Goal: Download file/media: Download file/media

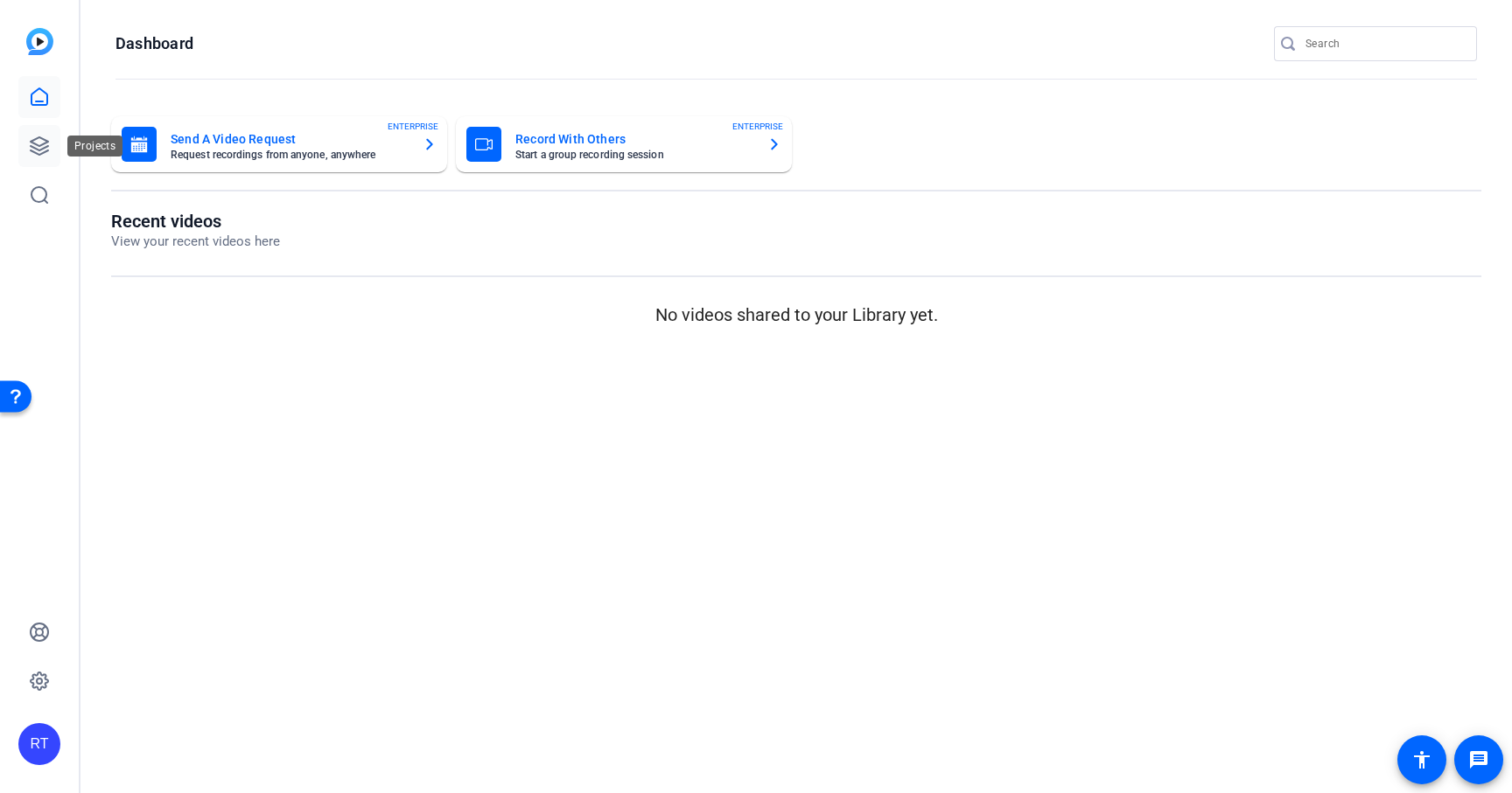
click at [34, 154] on icon at bounding box center [40, 146] width 21 height 21
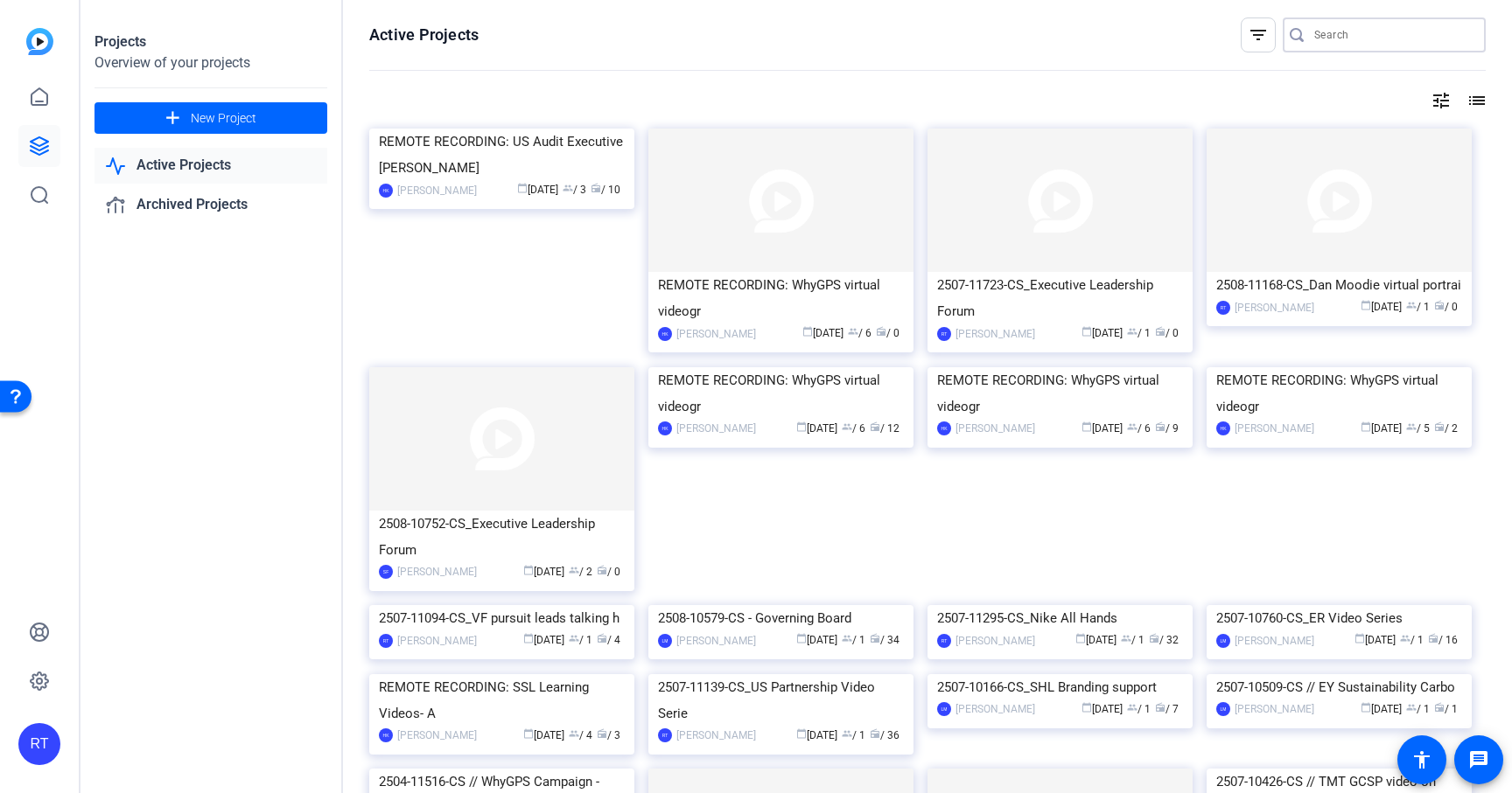
click at [1315, 33] on input "Search" at bounding box center [1392, 35] width 158 height 21
click at [1316, 33] on input "Search" at bounding box center [1392, 35] width 158 height 21
paste input "2505-11089-CS"
type input "2505-11089-CS"
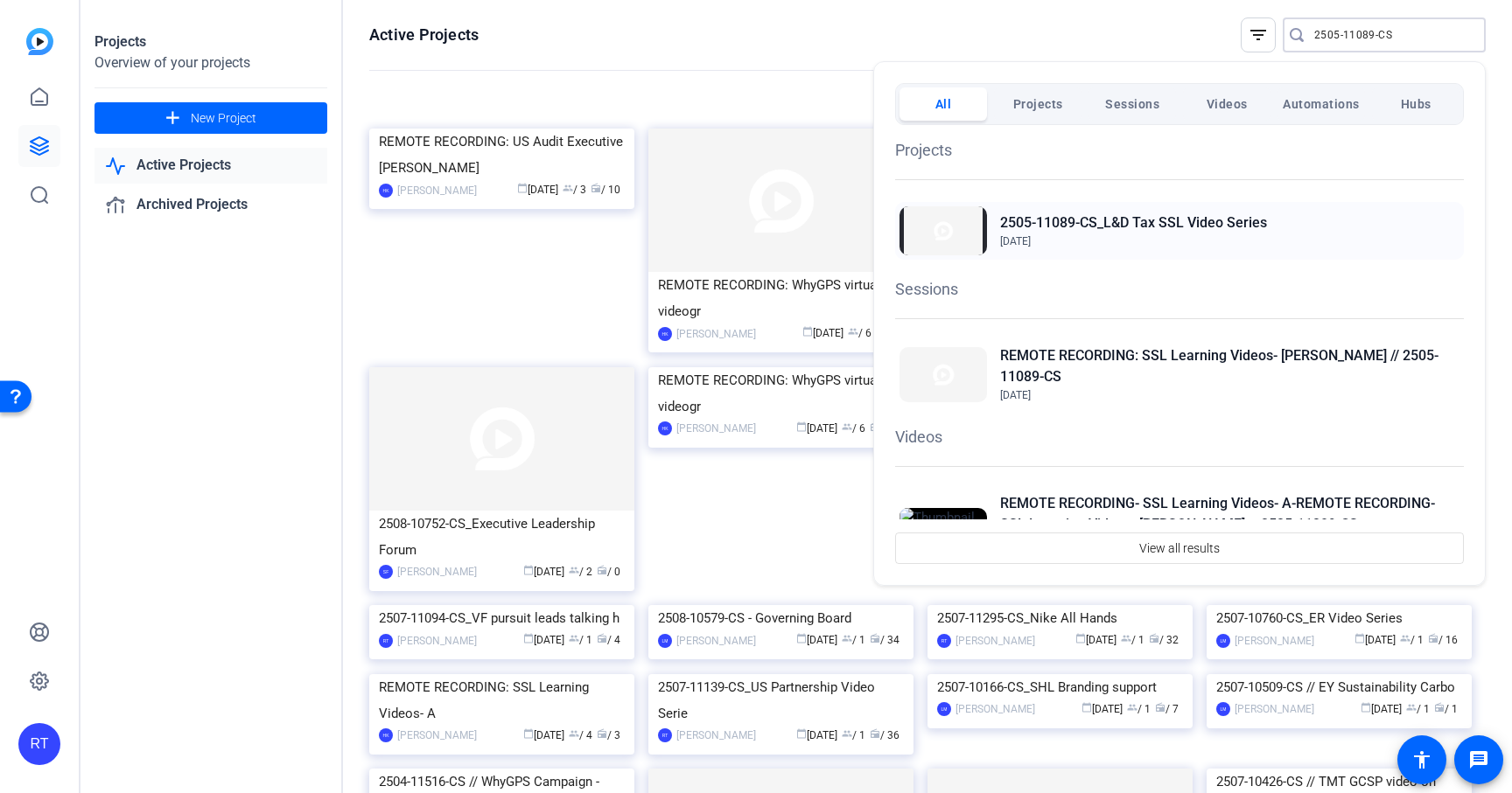
click at [1190, 227] on h2 "2505-11089-CS_L&D Tax SSL Video Series" at bounding box center [1133, 223] width 267 height 21
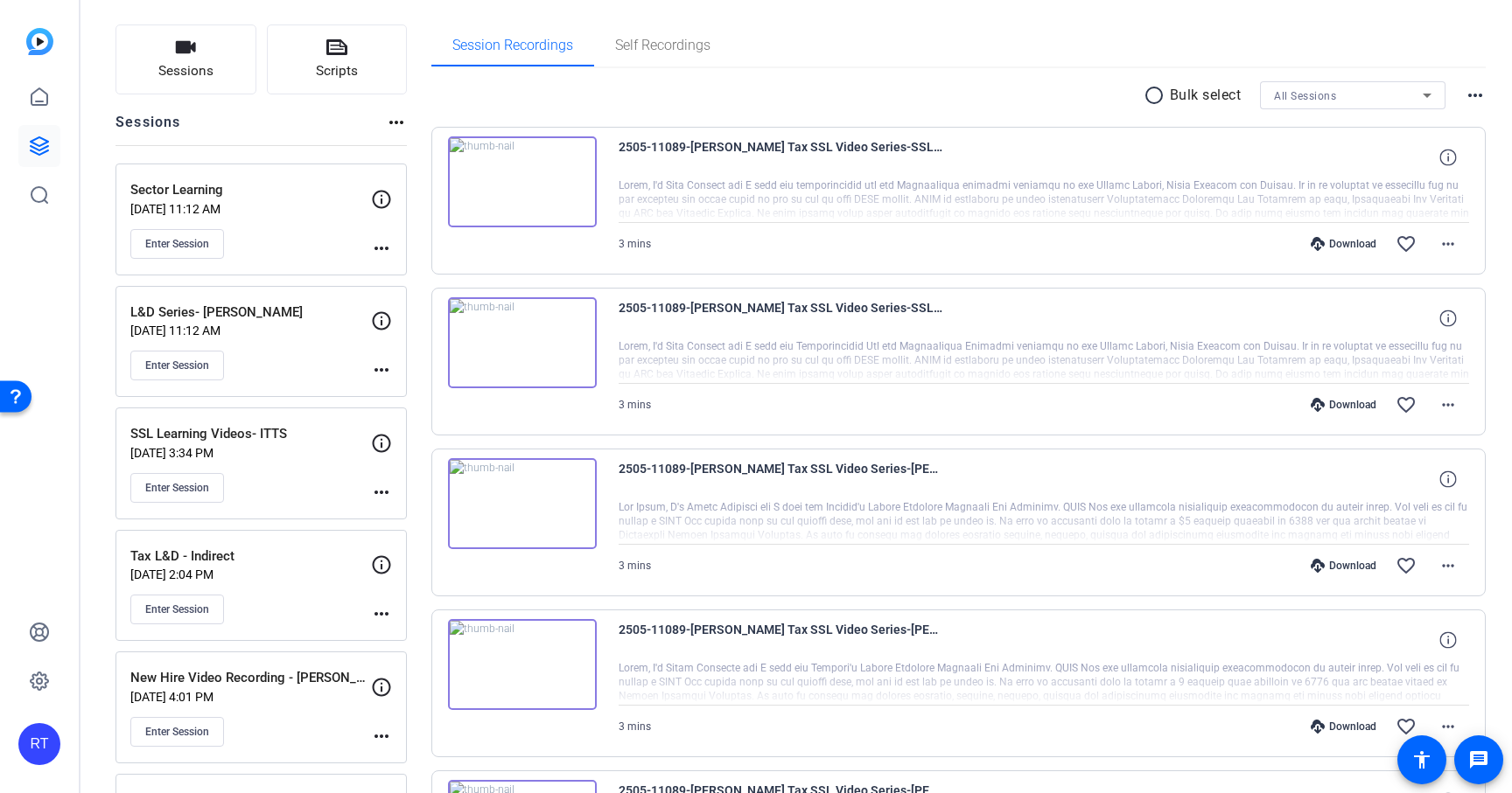
scroll to position [110, 0]
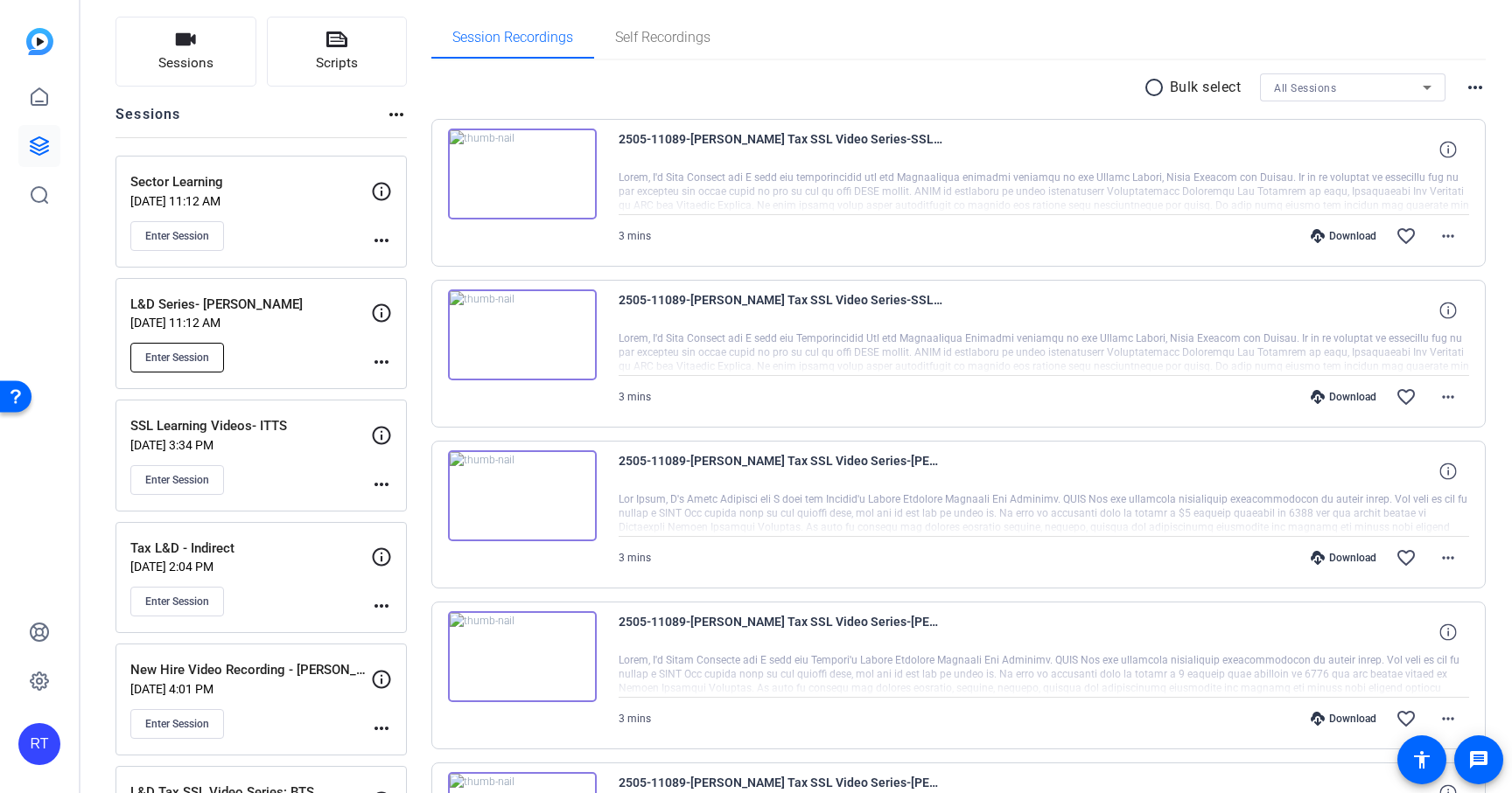
click at [199, 352] on span "Enter Session" at bounding box center [177, 358] width 63 height 14
click at [204, 372] on button "Enter Session" at bounding box center [177, 358] width 93 height 30
click at [0, 0] on mat-sidenav-container "RT 2505-11089-CS_L&D Tax SSL Video Series edit LM settings Sessions Scripts Ses…" at bounding box center [756, 396] width 1512 height 793
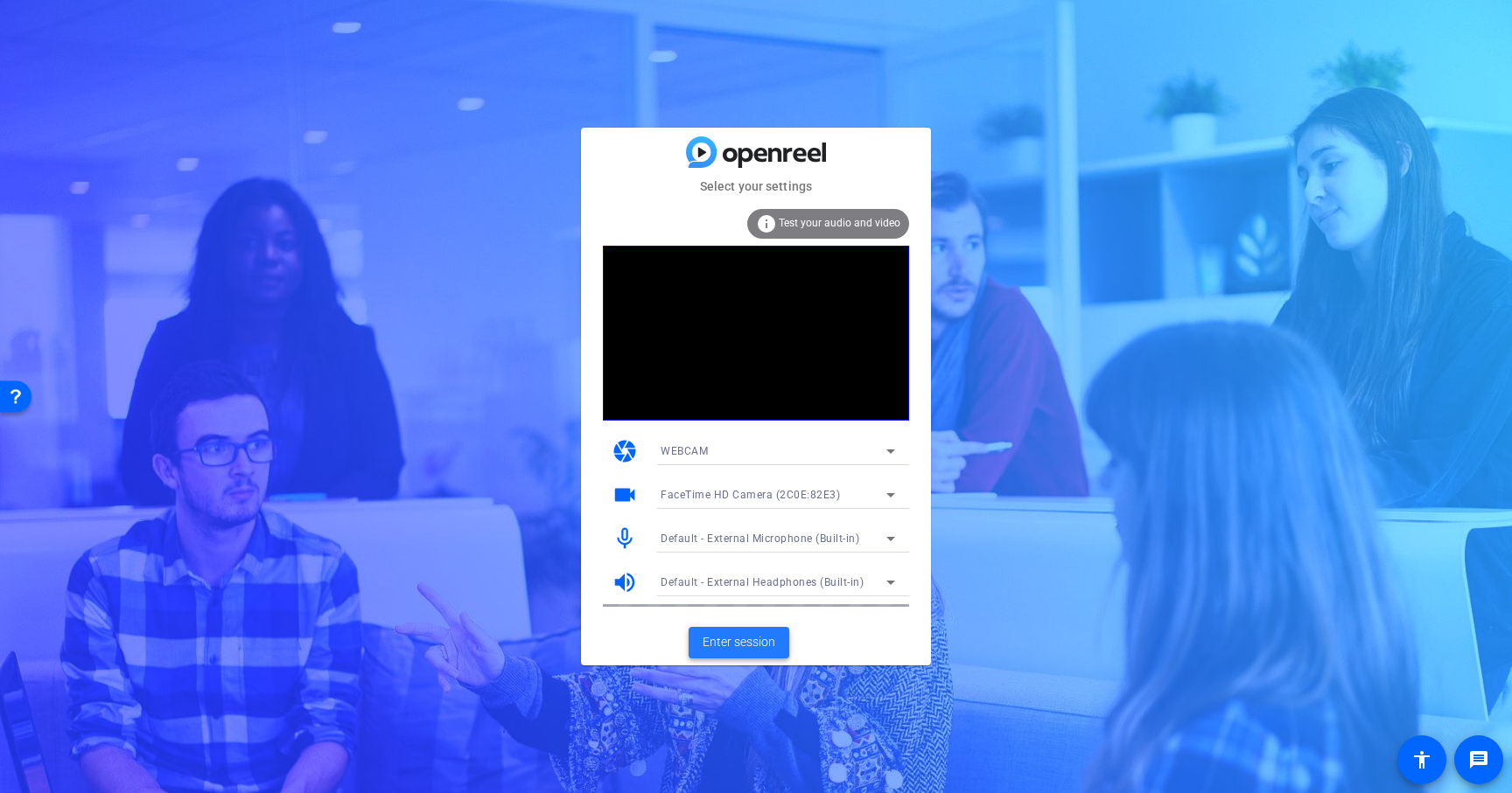
click at [752, 638] on span "Enter session" at bounding box center [738, 642] width 72 height 19
click at [715, 627] on span at bounding box center [738, 643] width 100 height 42
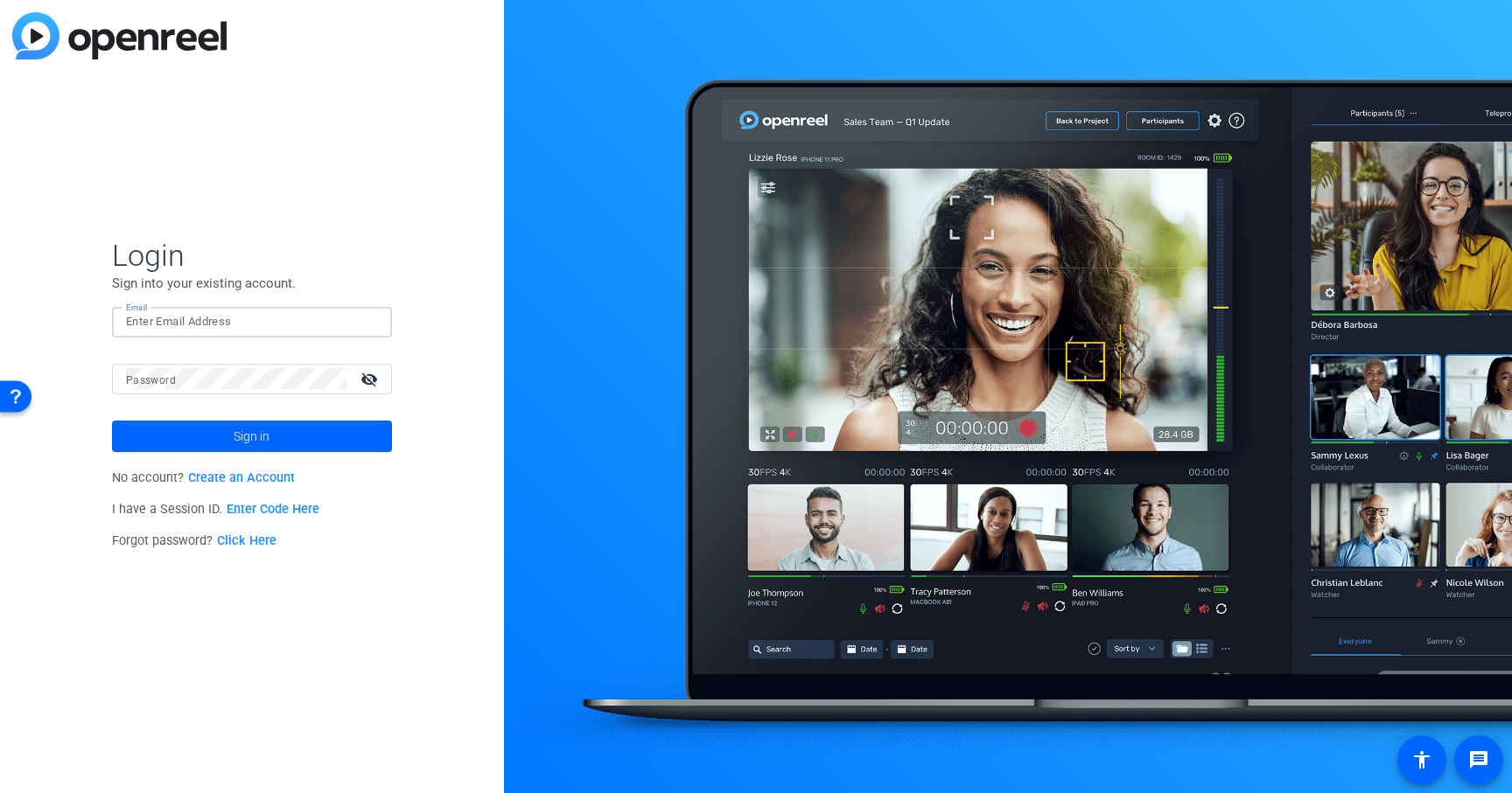
click at [220, 316] on input "Email" at bounding box center [252, 322] width 252 height 21
type input "robert.thomas@ey.com"
click at [231, 438] on span at bounding box center [252, 437] width 280 height 42
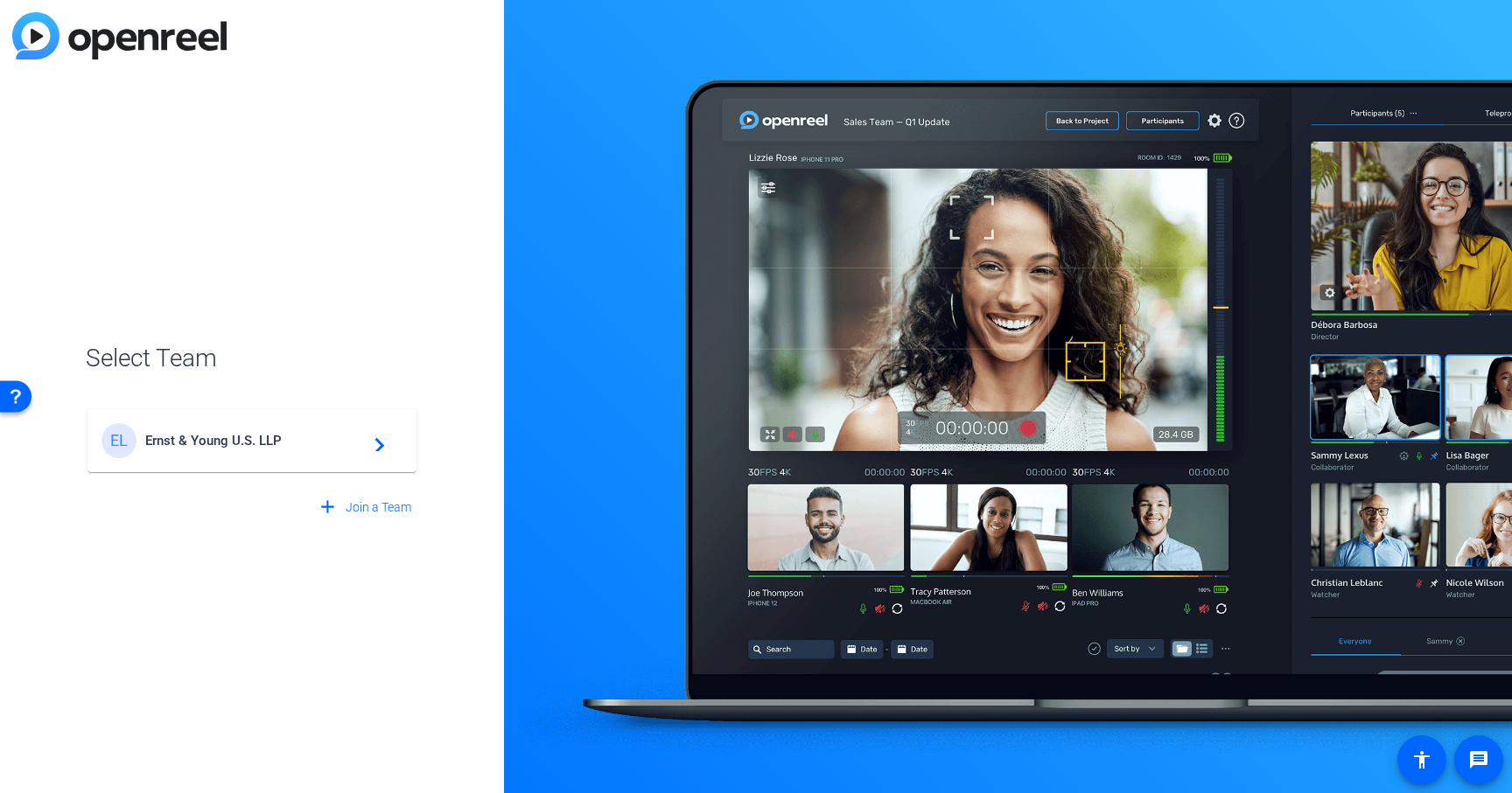
click at [270, 435] on span "Ernst & Young U.S. LLP" at bounding box center [255, 441] width 219 height 16
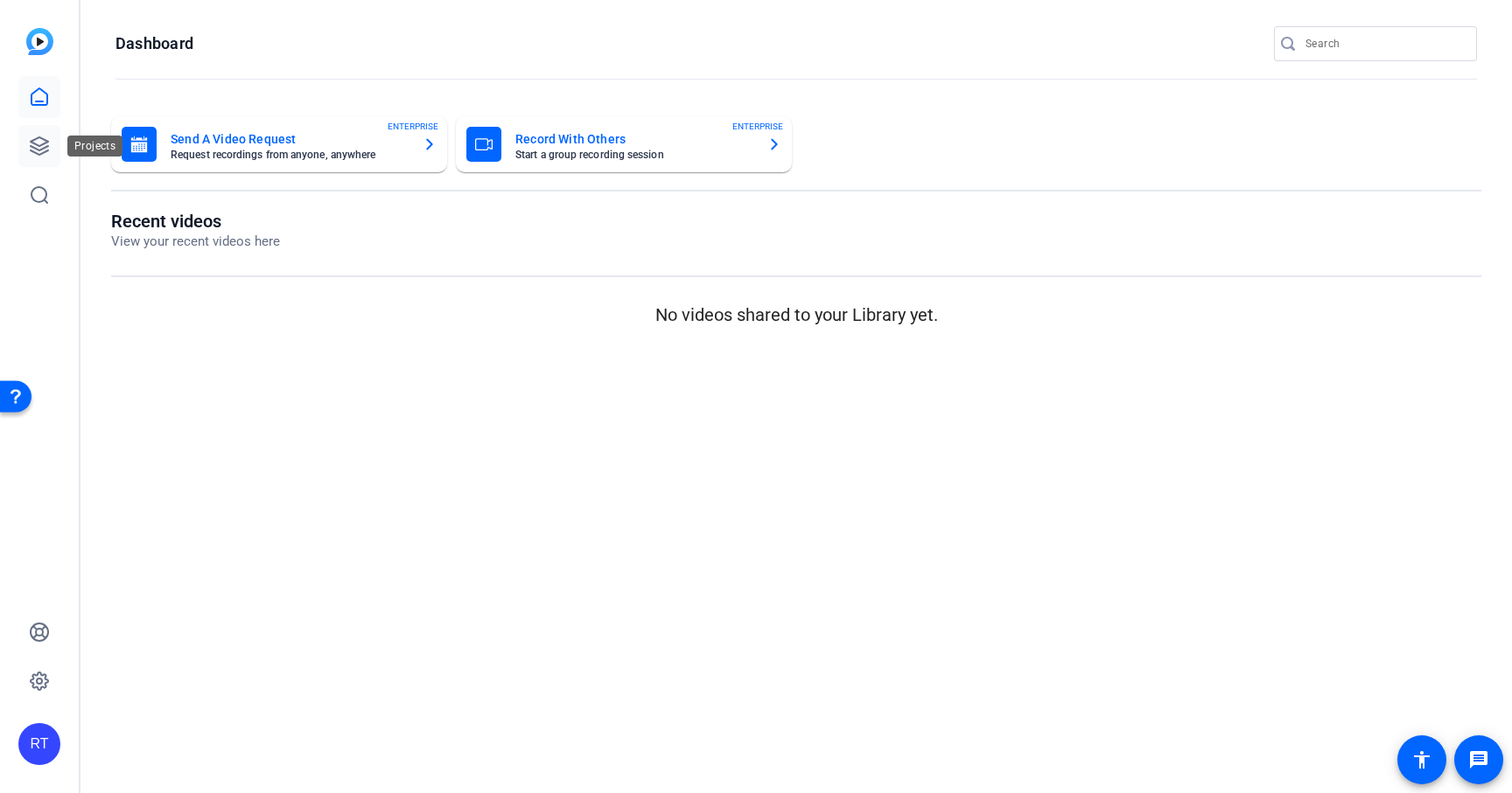
click at [38, 146] on icon at bounding box center [40, 146] width 21 height 21
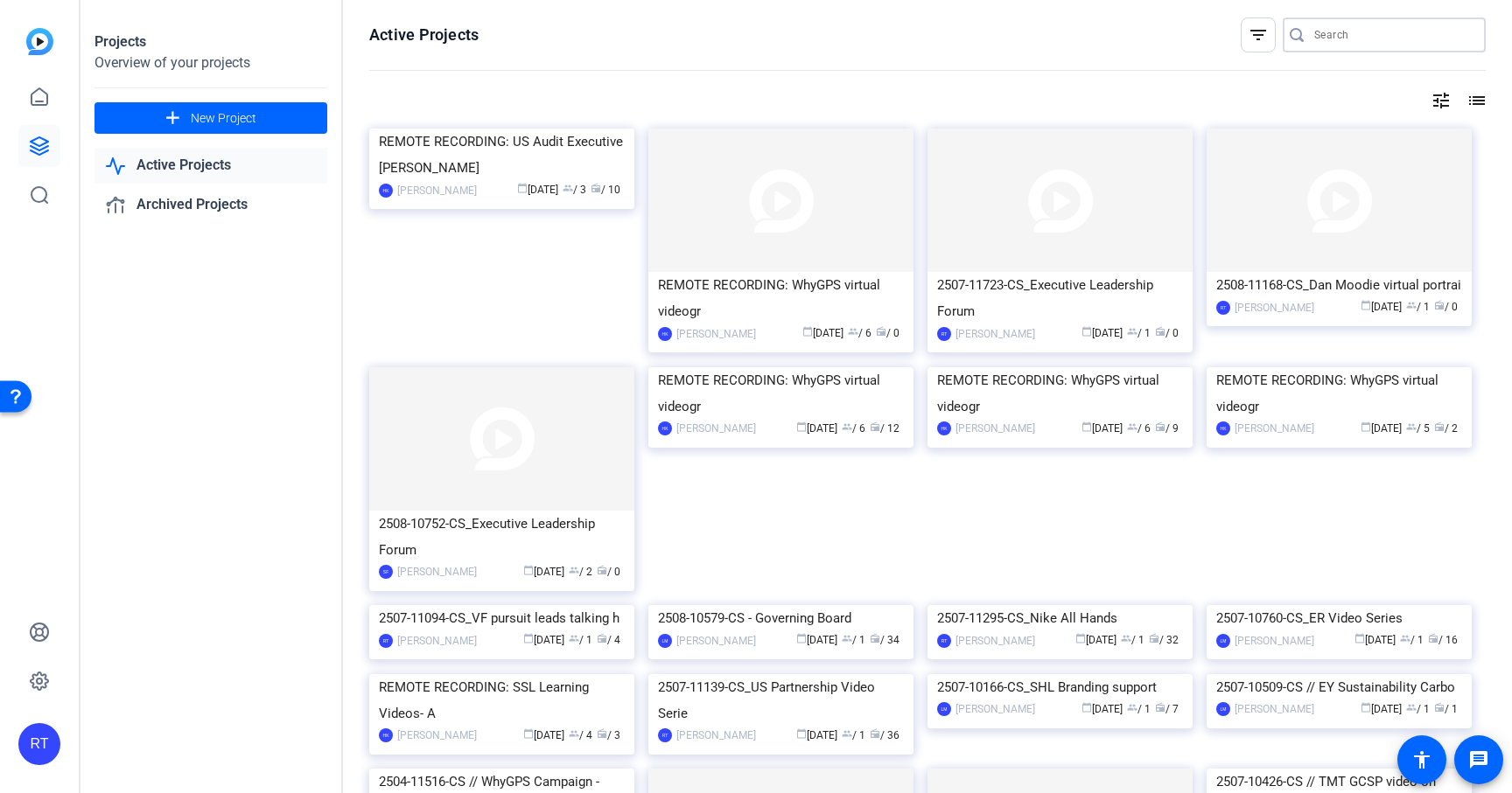
click at [1325, 32] on input "Search" at bounding box center [1392, 35] width 158 height 21
paste input "https://capture.openreel.com/director/session/281533541"
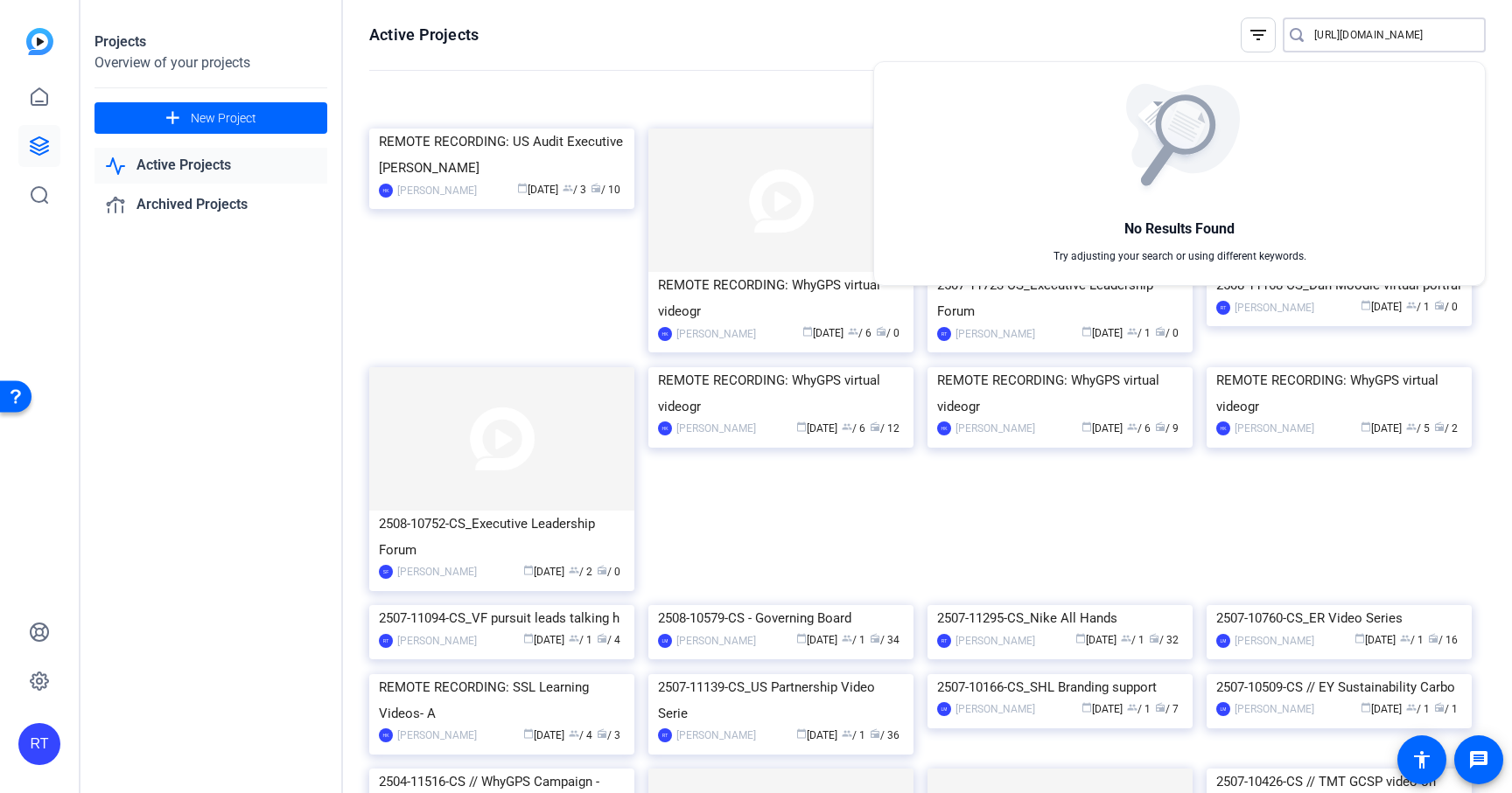
type input "https://capture.openreel.com/director/session/281533541"
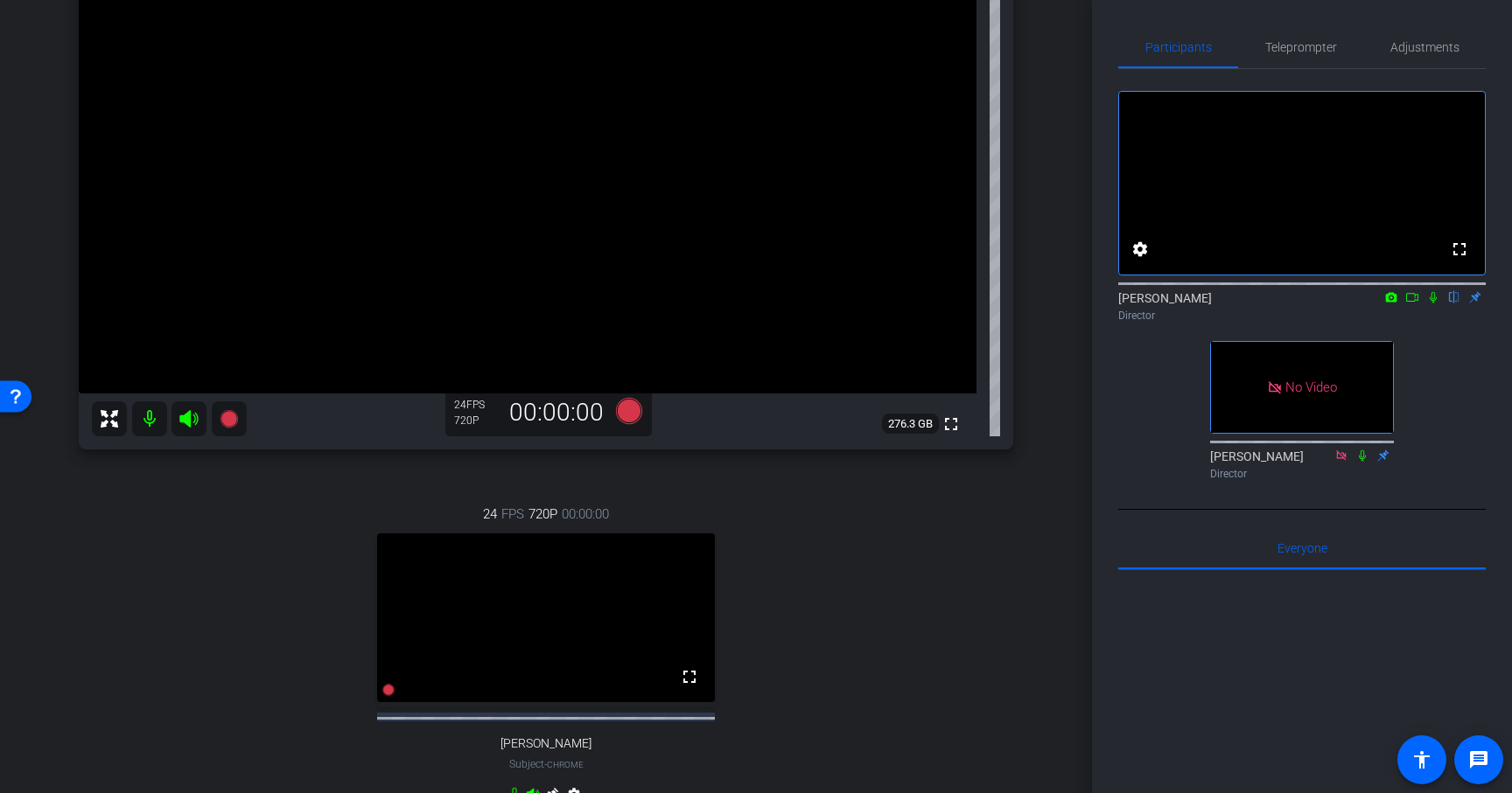
scroll to position [210, 0]
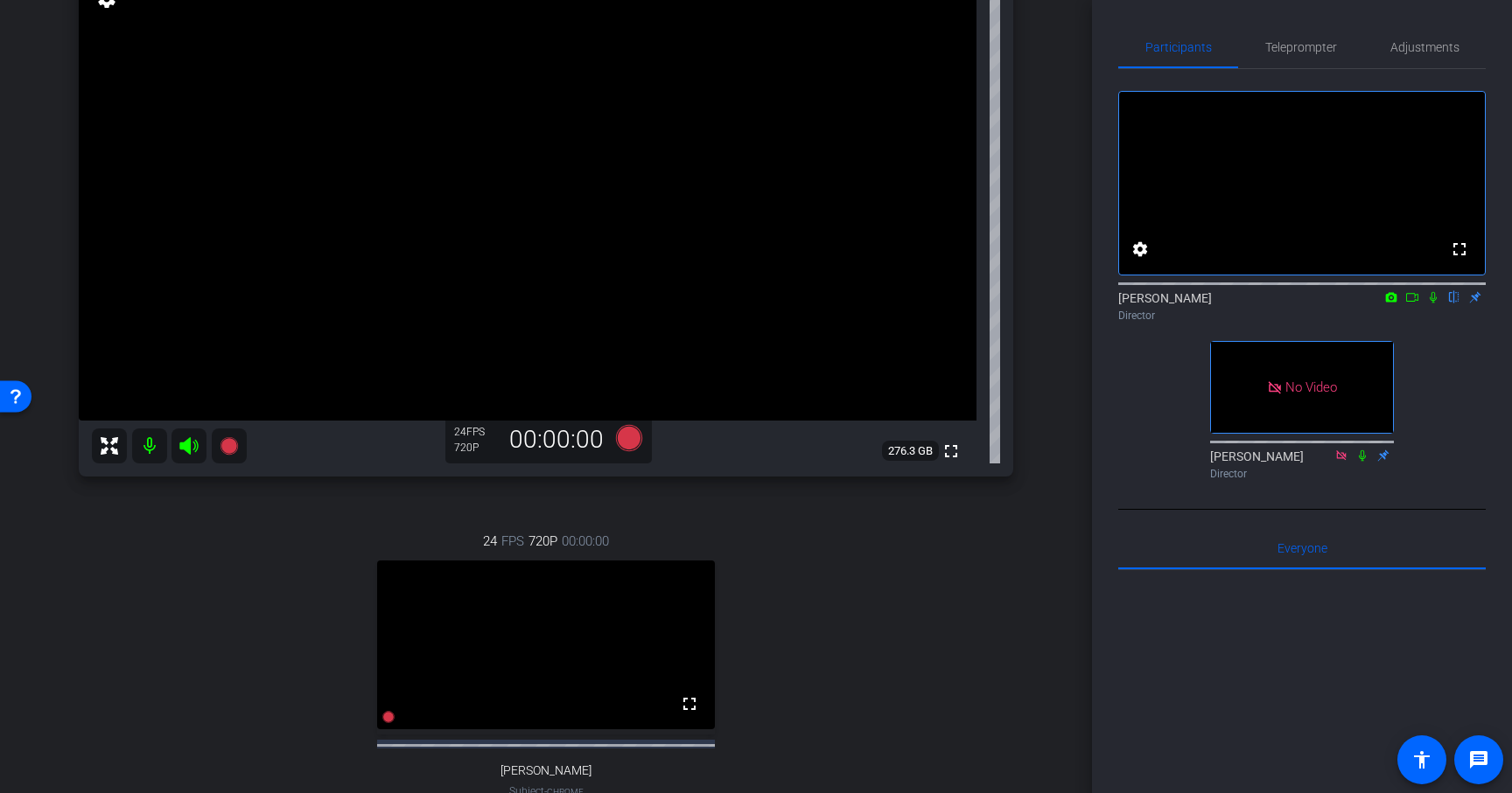
click at [1412, 304] on icon at bounding box center [1412, 298] width 14 height 12
click at [1304, 51] on span "Teleprompter" at bounding box center [1301, 48] width 71 height 12
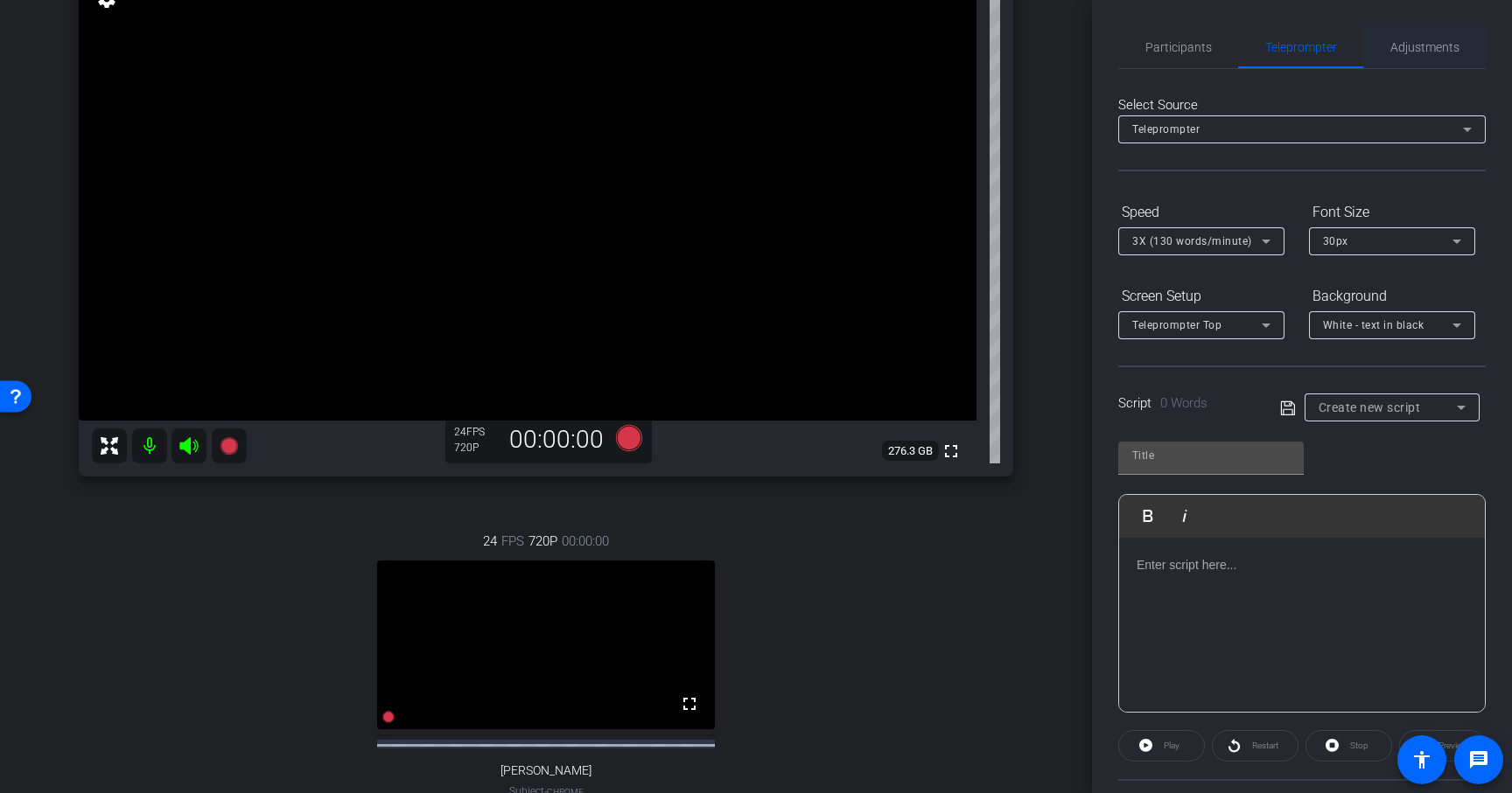
click at [1414, 41] on span "Adjustments" at bounding box center [1425, 48] width 69 height 12
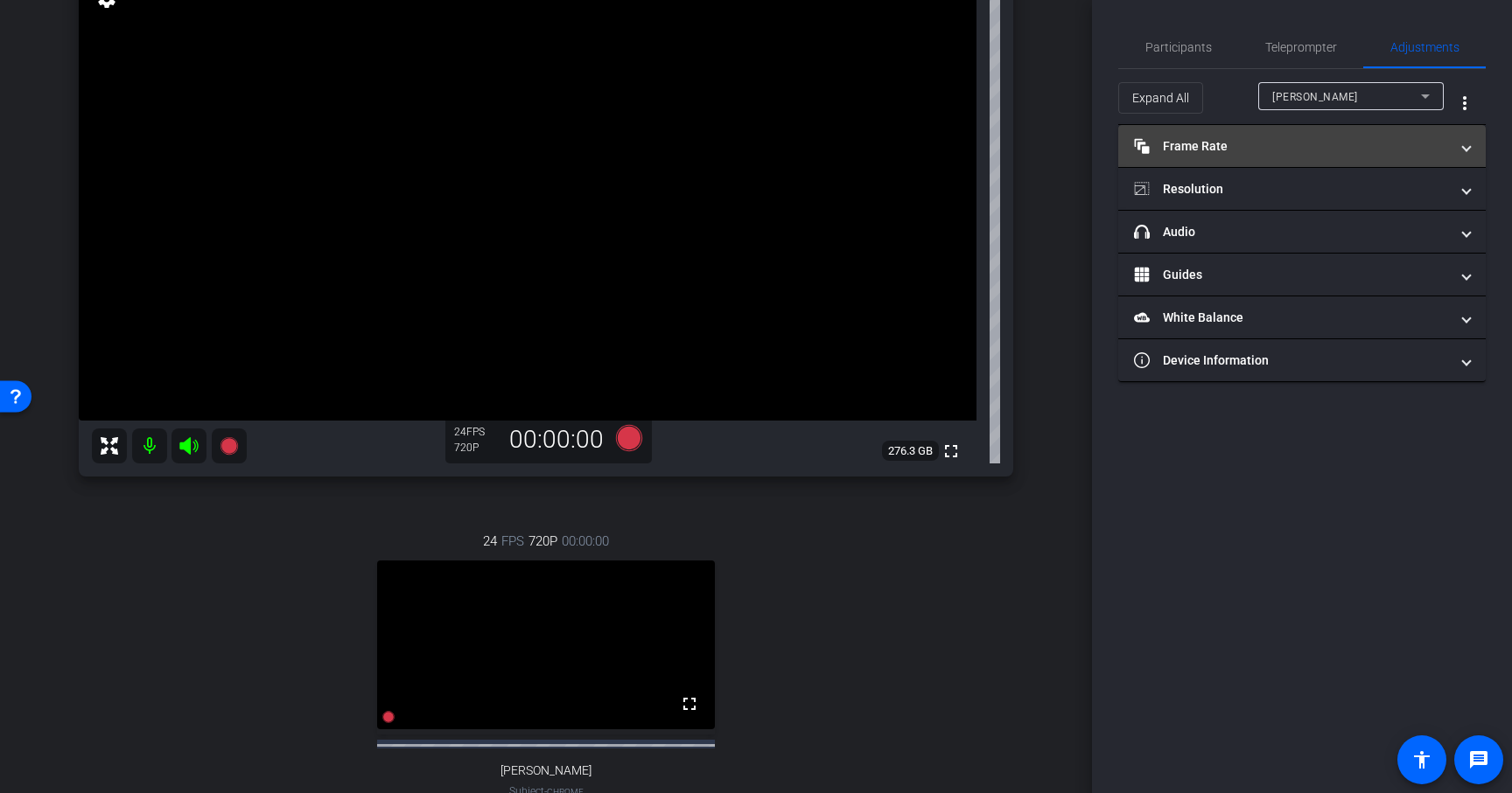
click at [1319, 146] on mat-panel-title "Frame Rate Frame Rate" at bounding box center [1291, 146] width 315 height 19
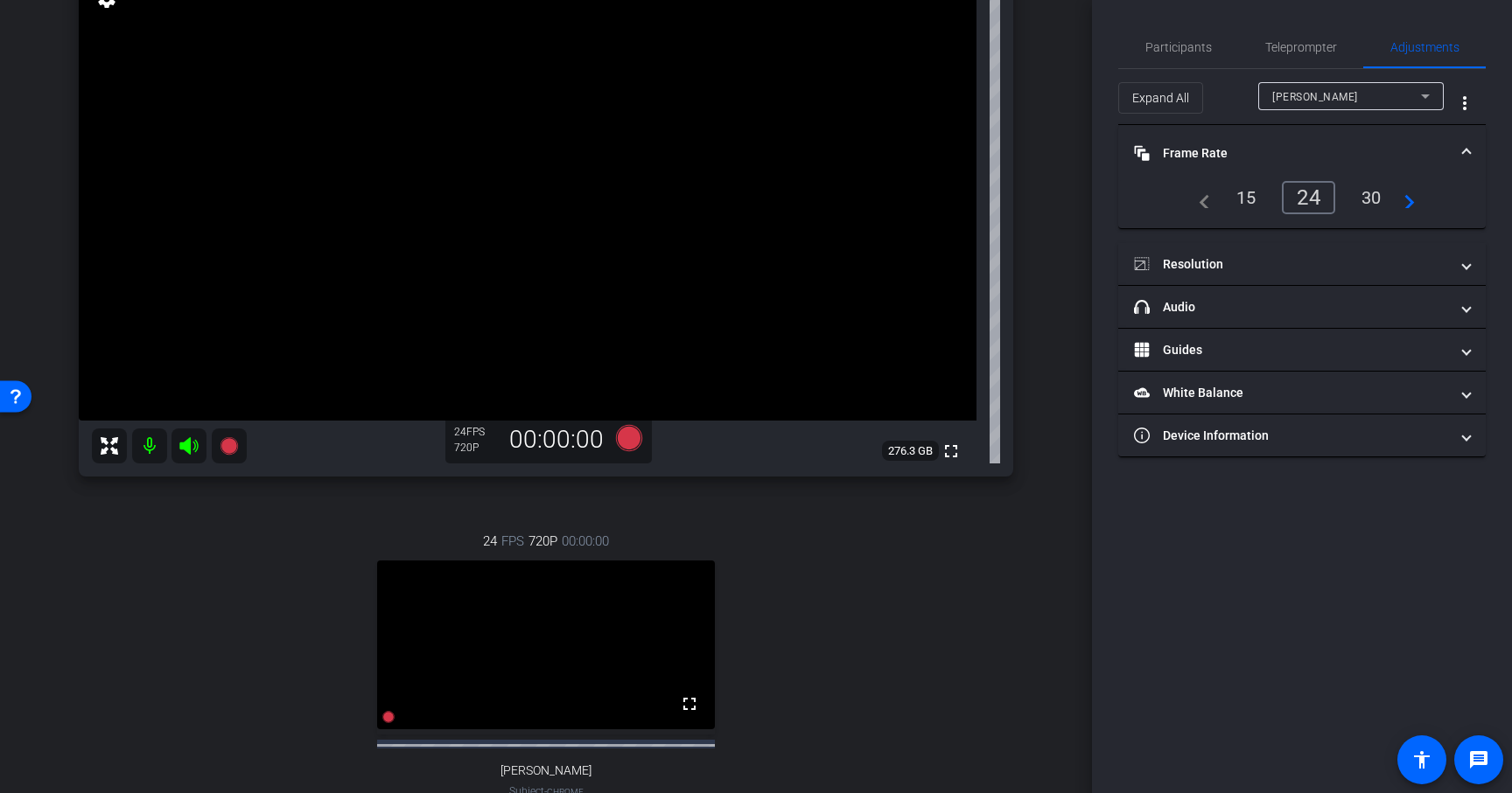
click at [1372, 198] on div "30" at bounding box center [1371, 197] width 47 height 30
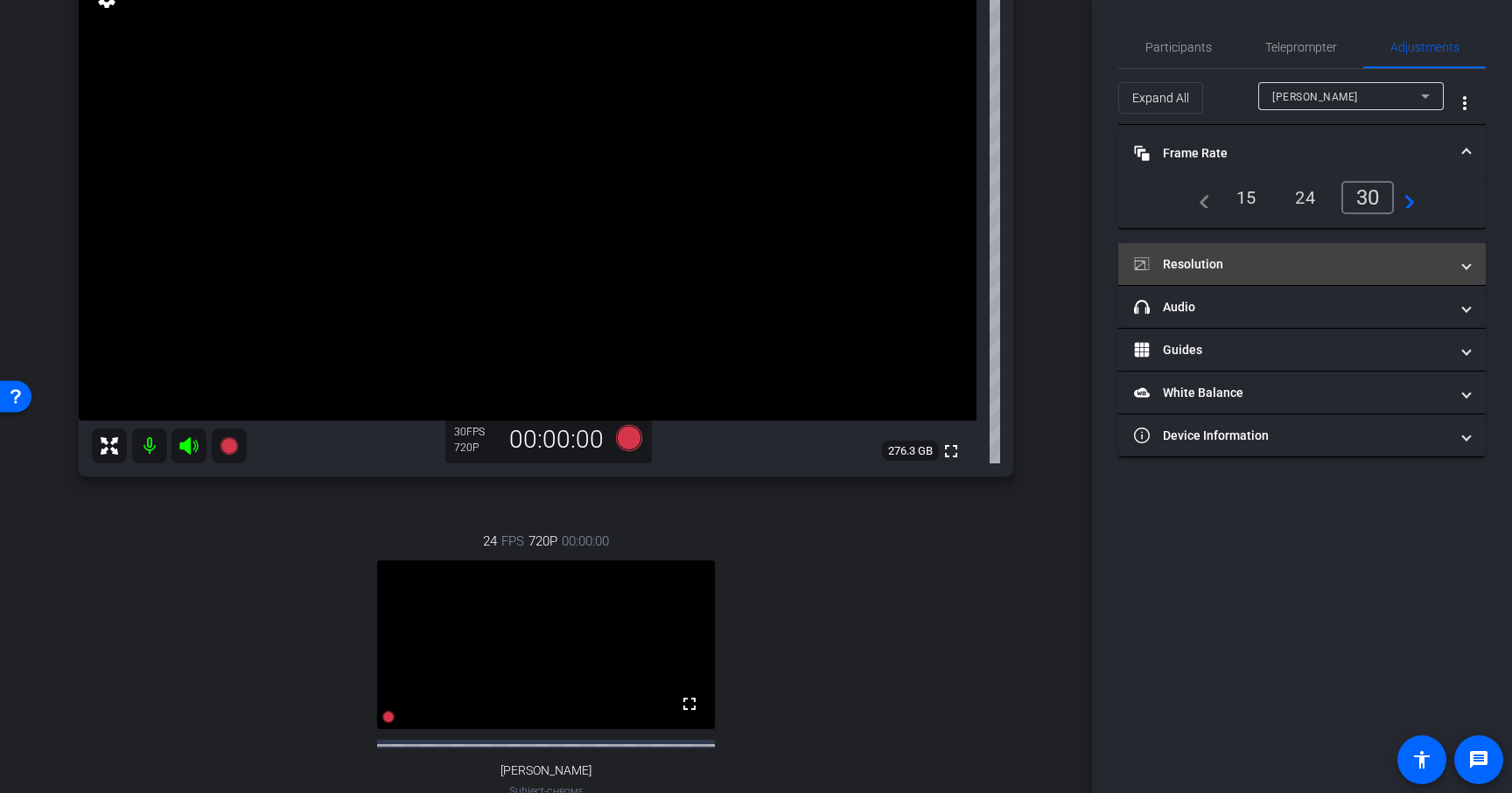
click at [1262, 271] on mat-panel-title "Resolution" at bounding box center [1291, 264] width 315 height 19
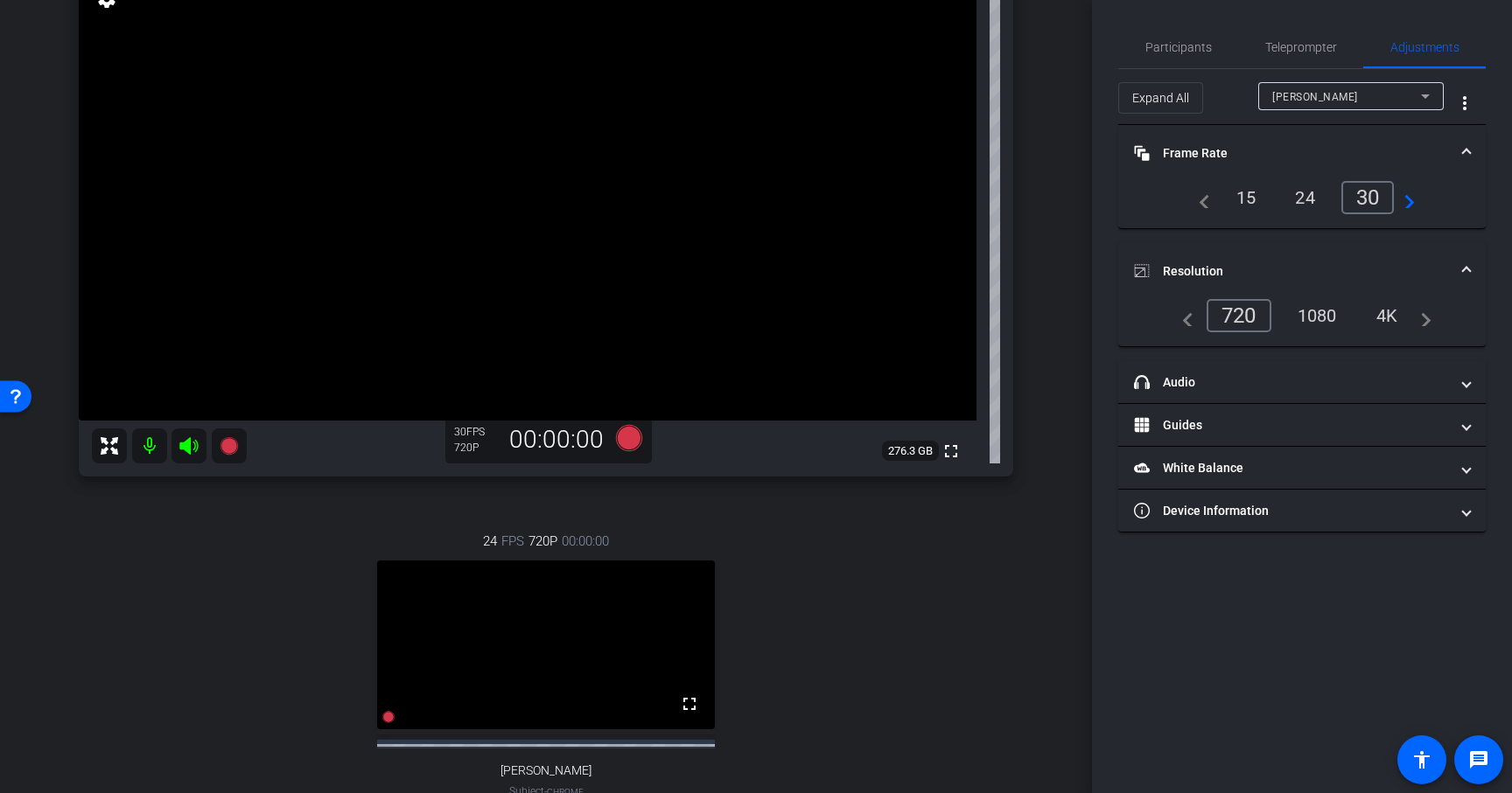
click at [1321, 317] on div "1080" at bounding box center [1316, 316] width 65 height 30
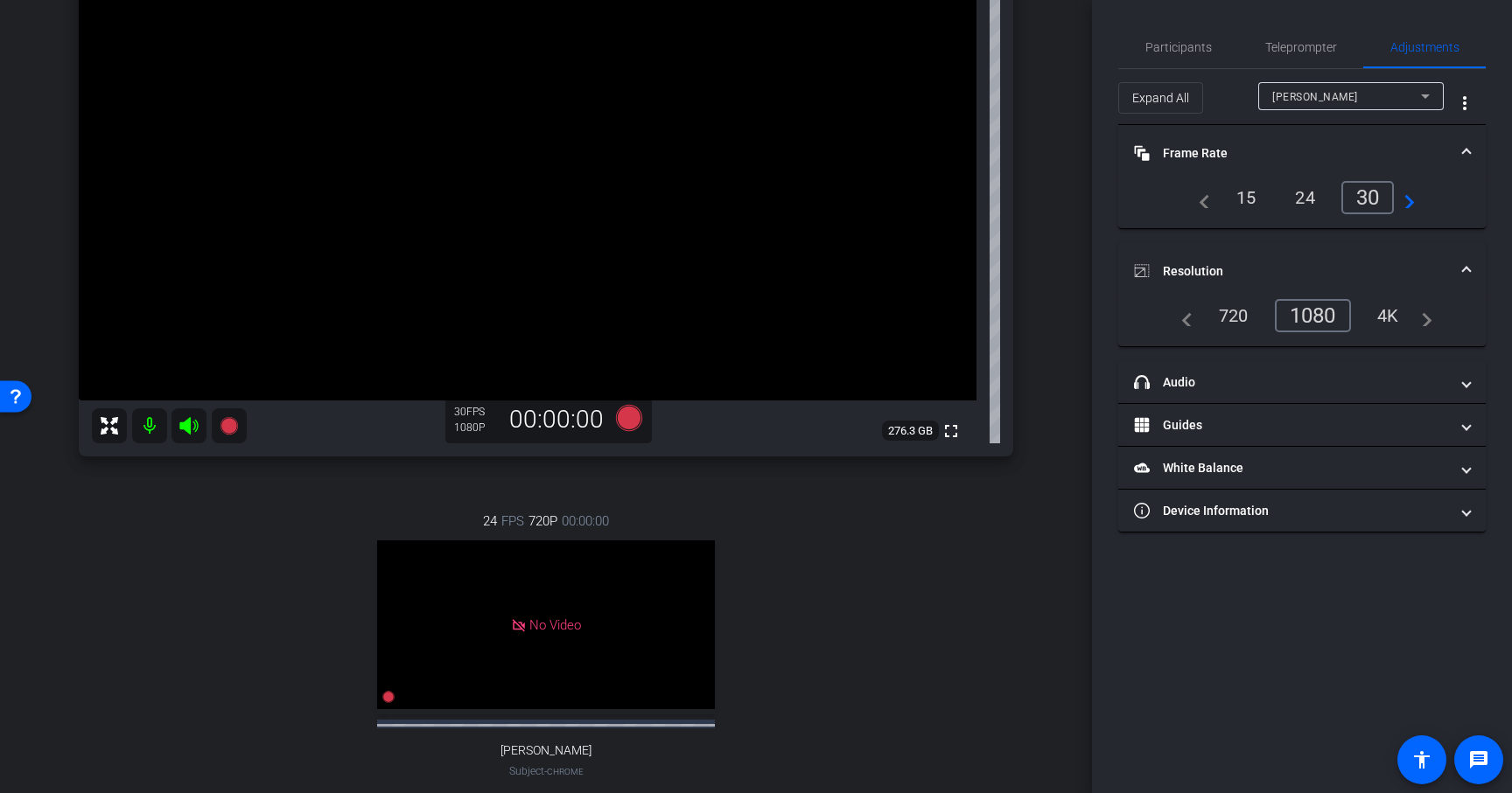
scroll to position [275, 0]
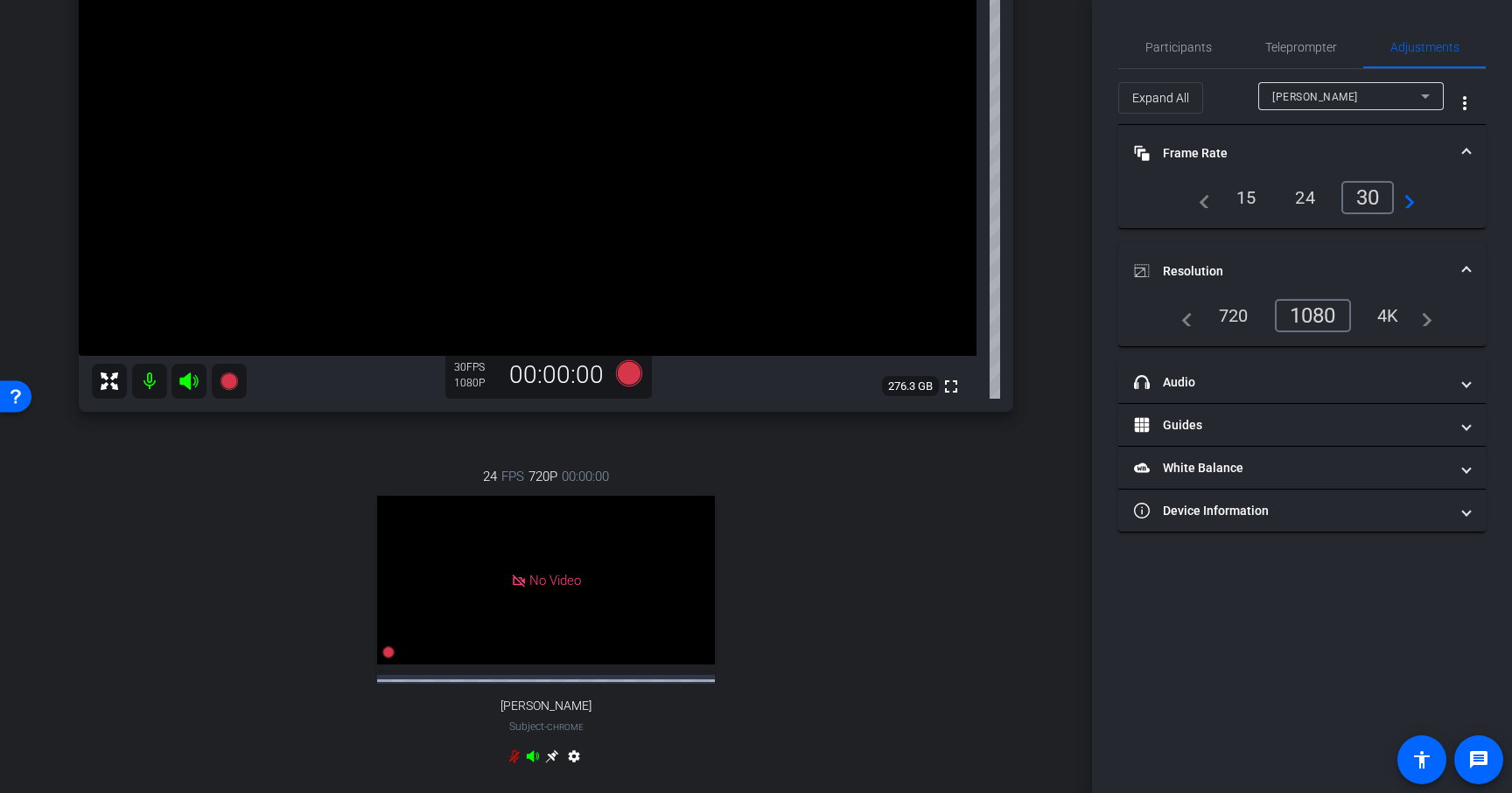
click at [915, 500] on div "24 FPS 720P 00:00:00 No Video Trisha Collett Subject - Chrome settings" at bounding box center [545, 619] width 934 height 361
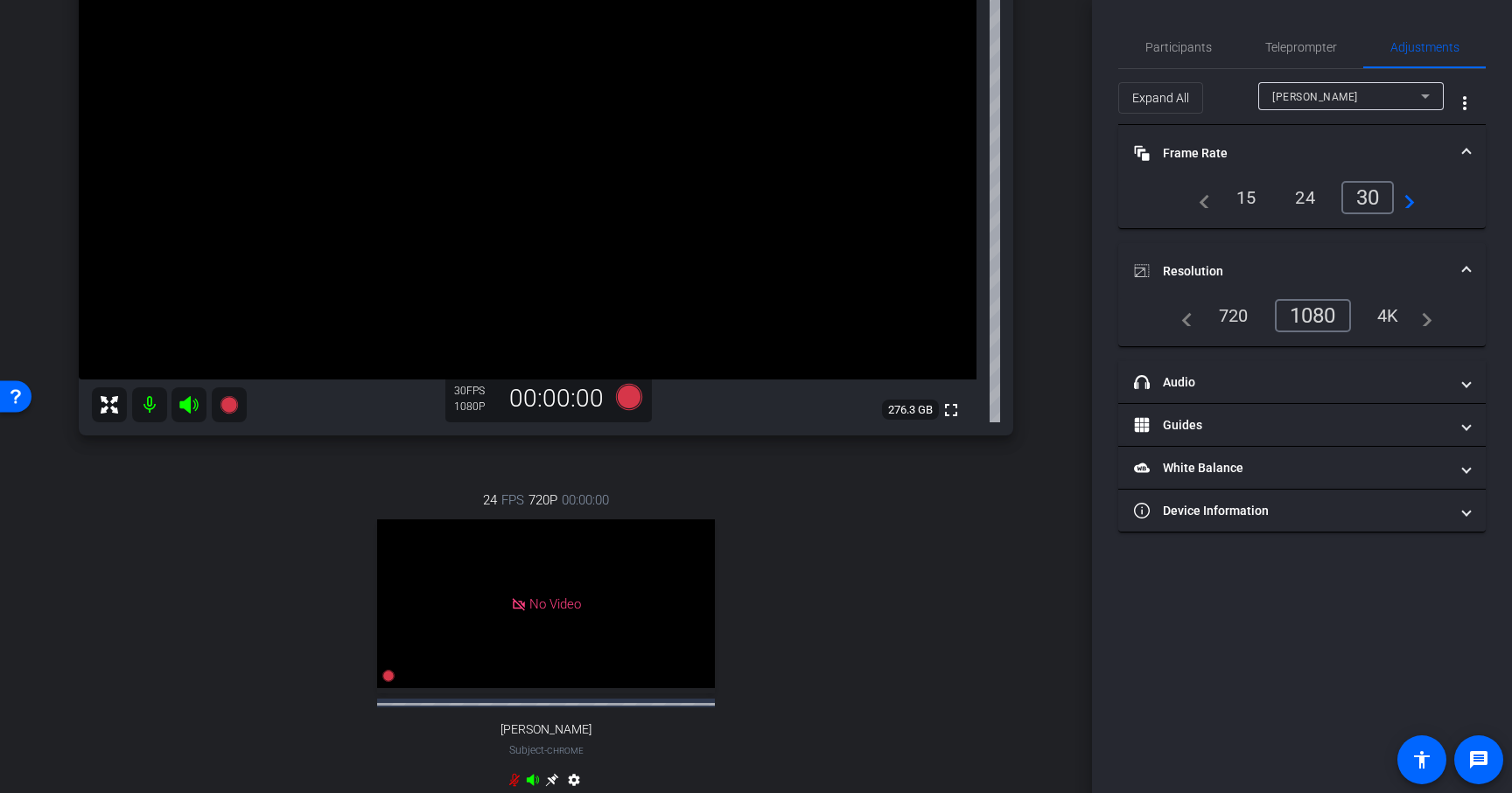
scroll to position [252, 0]
click at [1189, 41] on span "Participants" at bounding box center [1178, 48] width 66 height 12
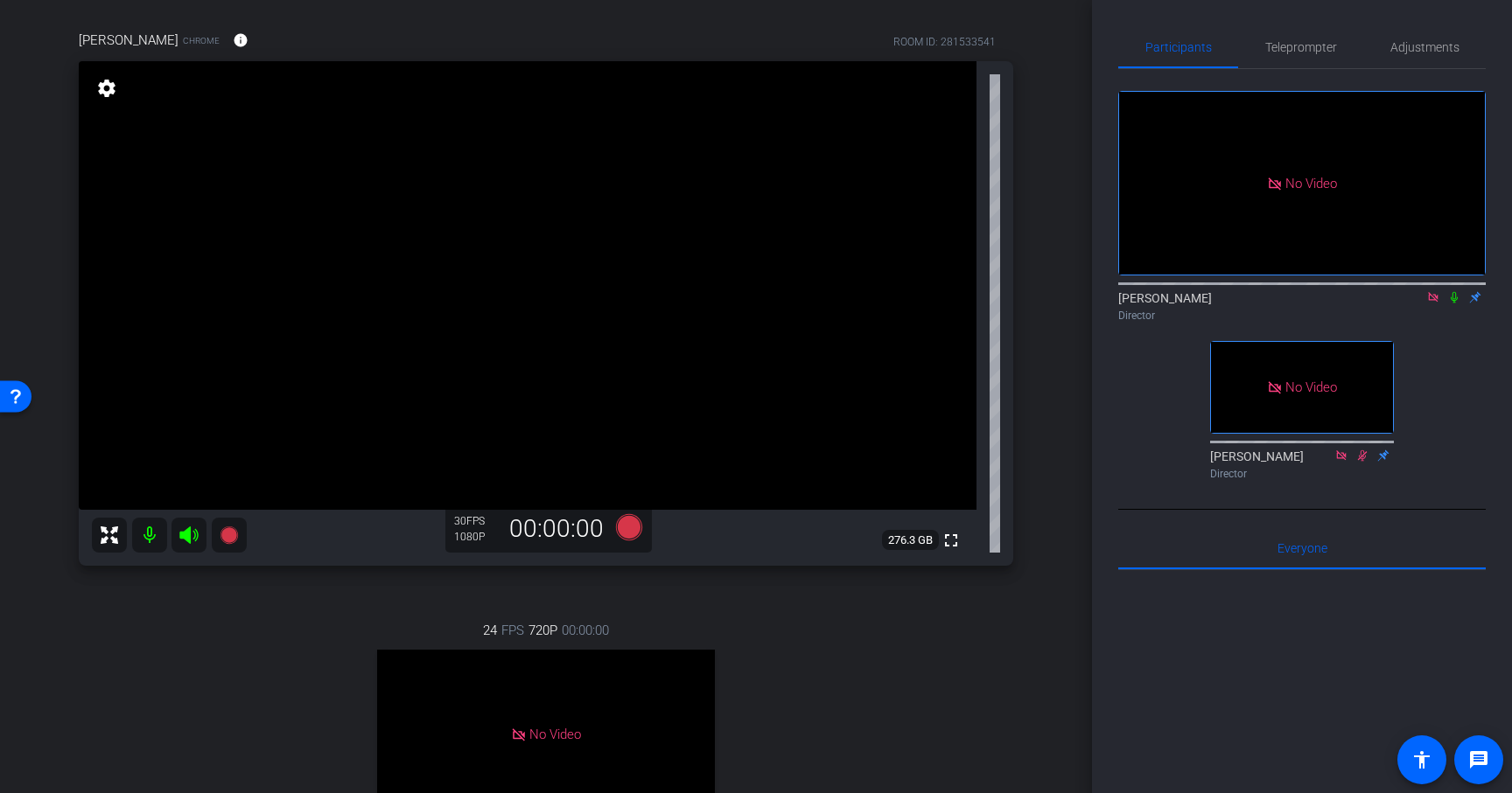
scroll to position [152, 0]
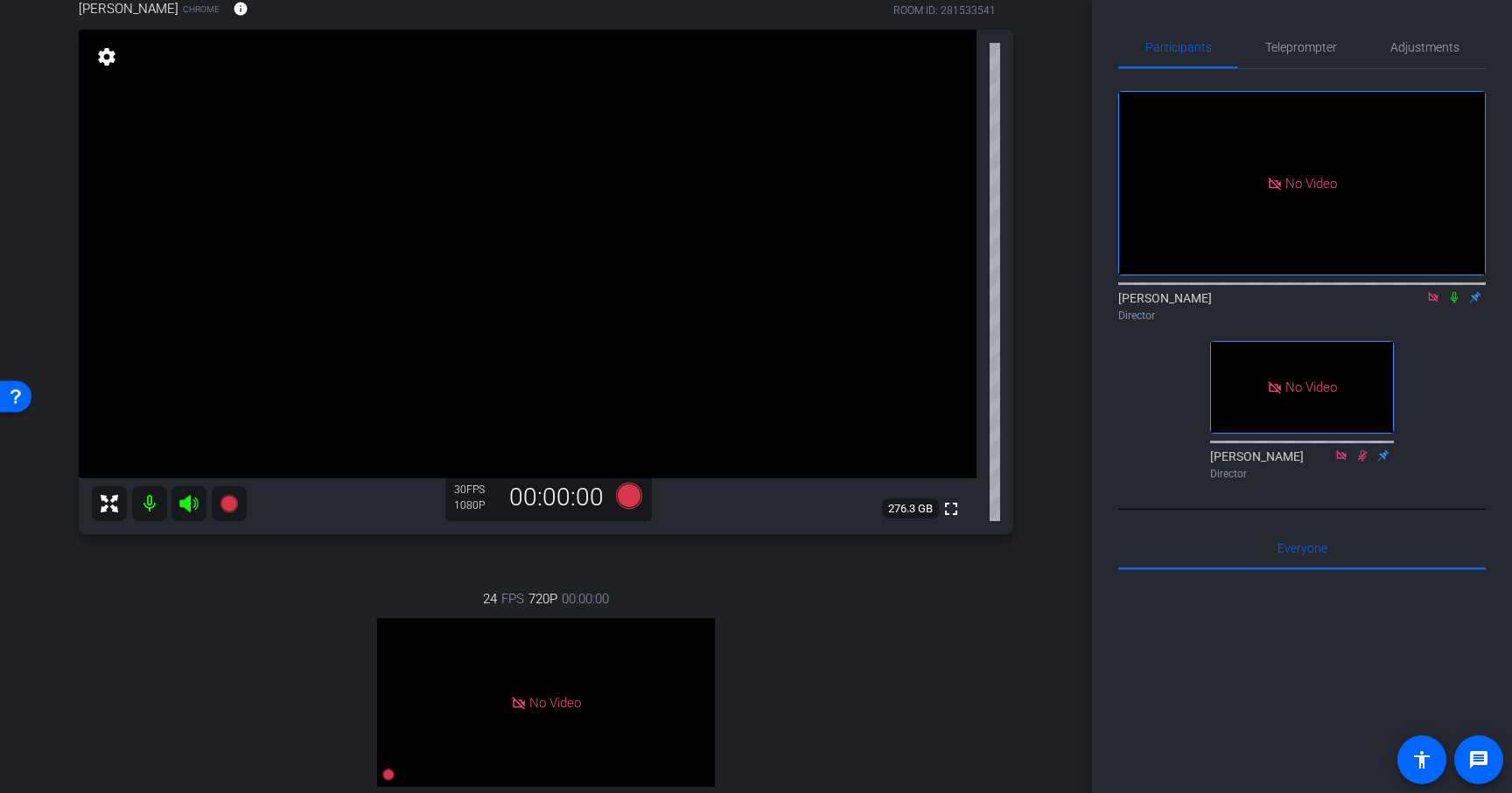
click at [1022, 554] on div "Ali Vahdat Chrome info ROOM ID: 281533541 fullscreen settings 276.3 GB 30 FPS 1…" at bounding box center [546, 455] width 1004 height 969
click at [1434, 292] on icon at bounding box center [1433, 298] width 14 height 12
click at [1409, 304] on icon at bounding box center [1412, 298] width 14 height 12
click at [999, 547] on div "Ali Vahdat Chrome info ROOM ID: 281533541 fullscreen settings 276.3 GB 30 FPS 1…" at bounding box center [546, 455] width 1004 height 969
click at [1030, 558] on div "Ali Vahdat Chrome info ROOM ID: 281533541 fullscreen settings 276.3 GB 30 FPS 1…" at bounding box center [546, 455] width 1004 height 969
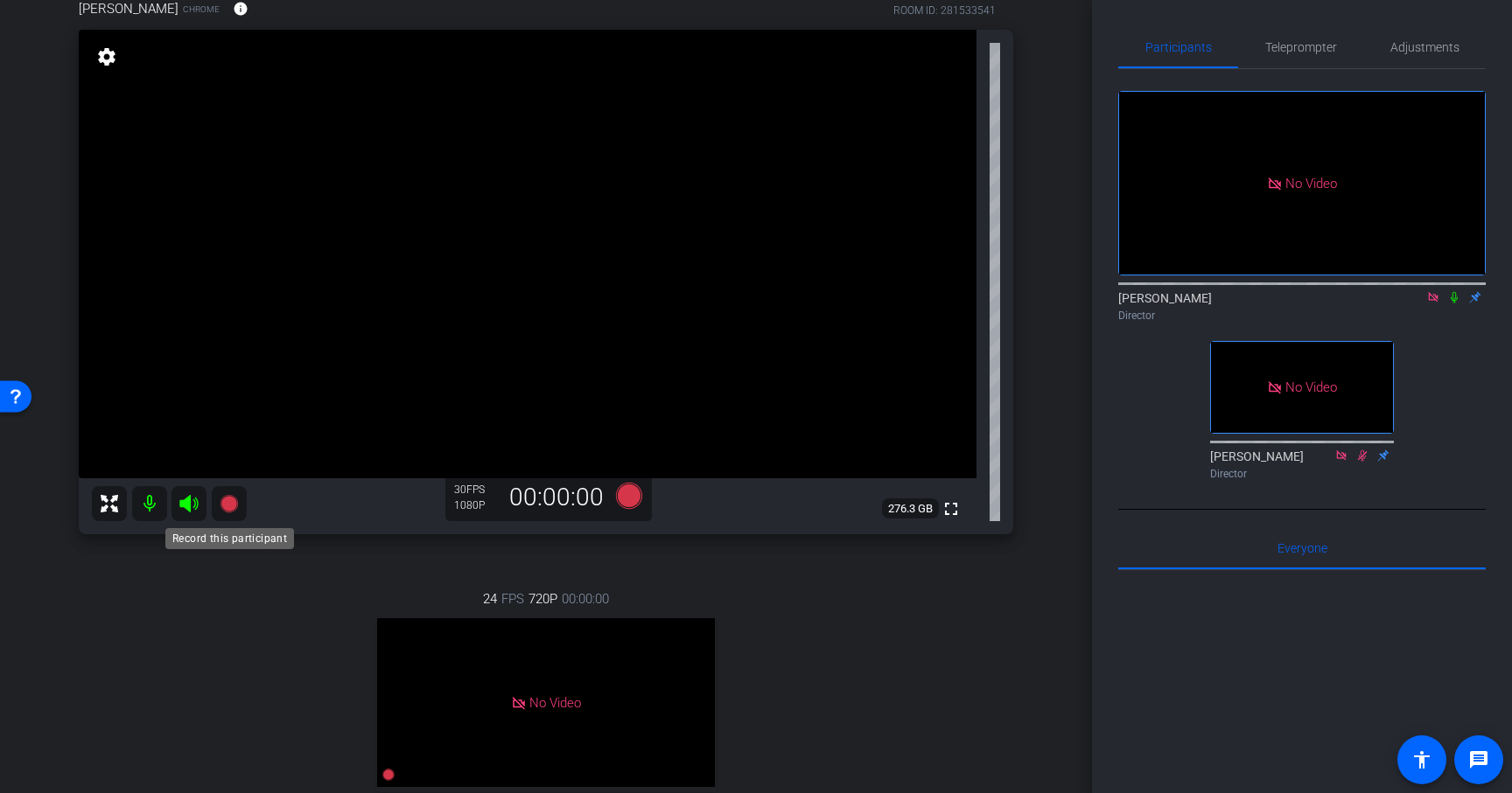
click at [228, 501] on icon at bounding box center [228, 504] width 18 height 18
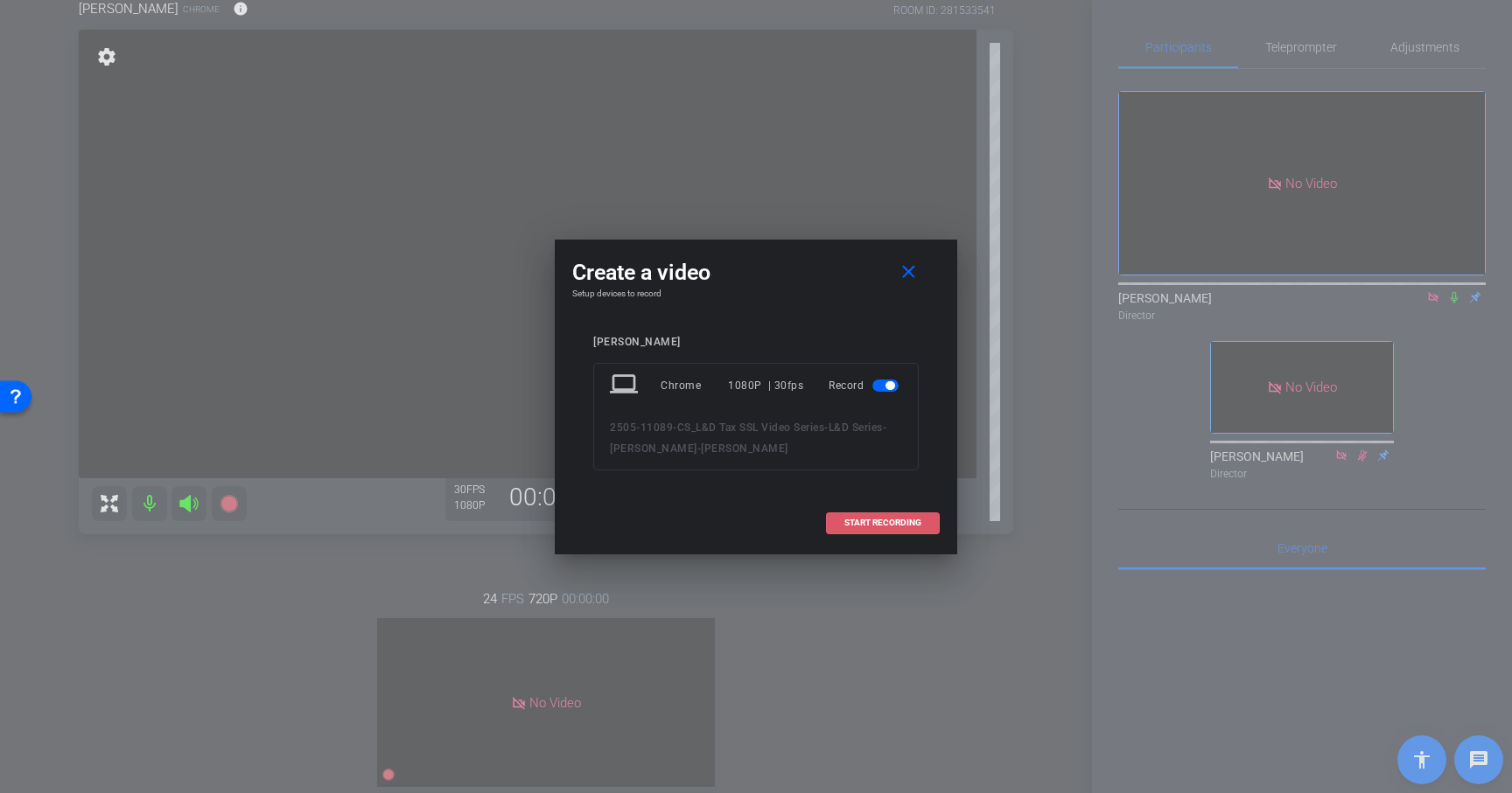
click at [887, 522] on span "START RECORDING" at bounding box center [882, 523] width 77 height 9
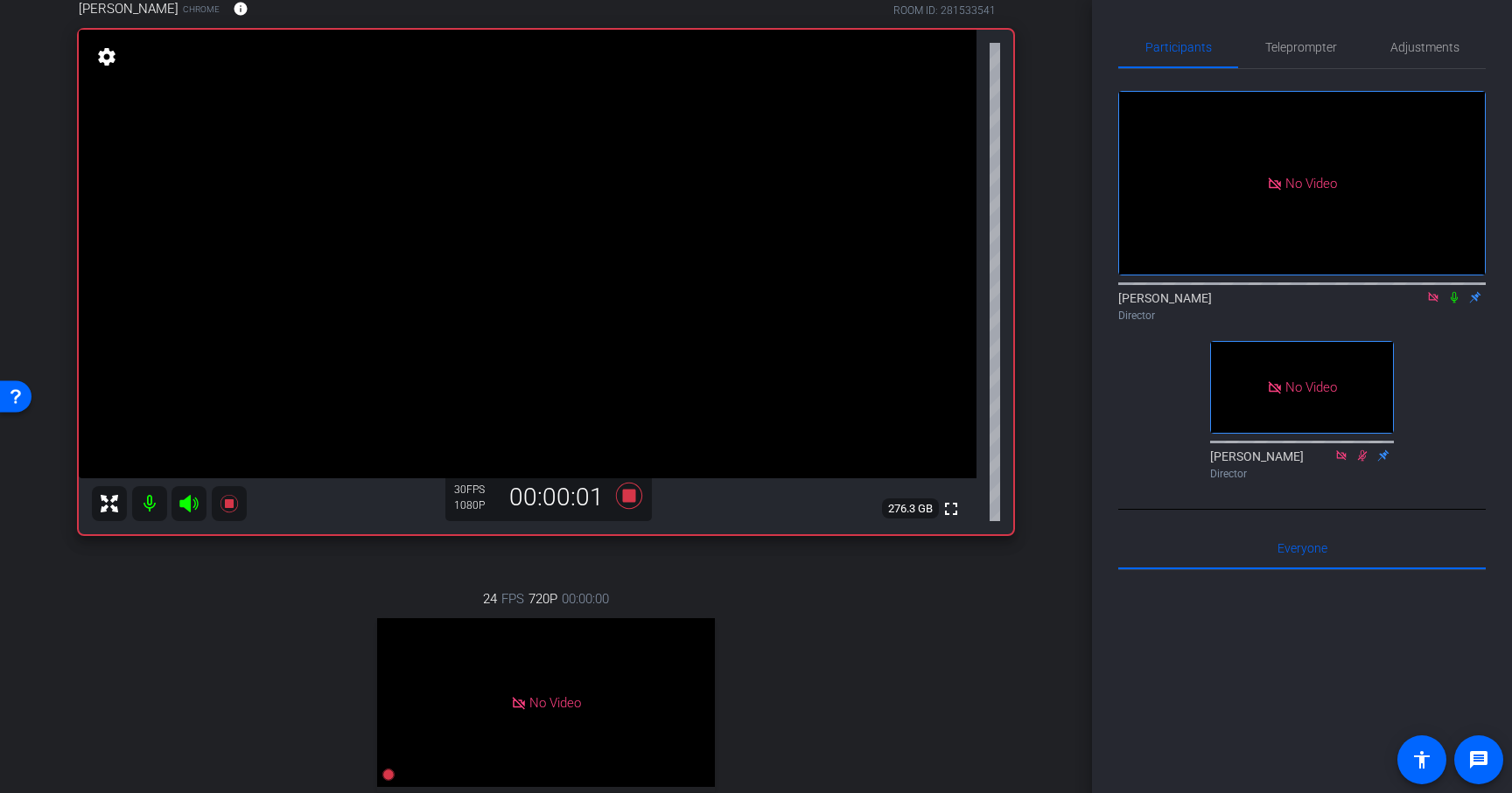
click at [1449, 304] on icon at bounding box center [1454, 298] width 14 height 12
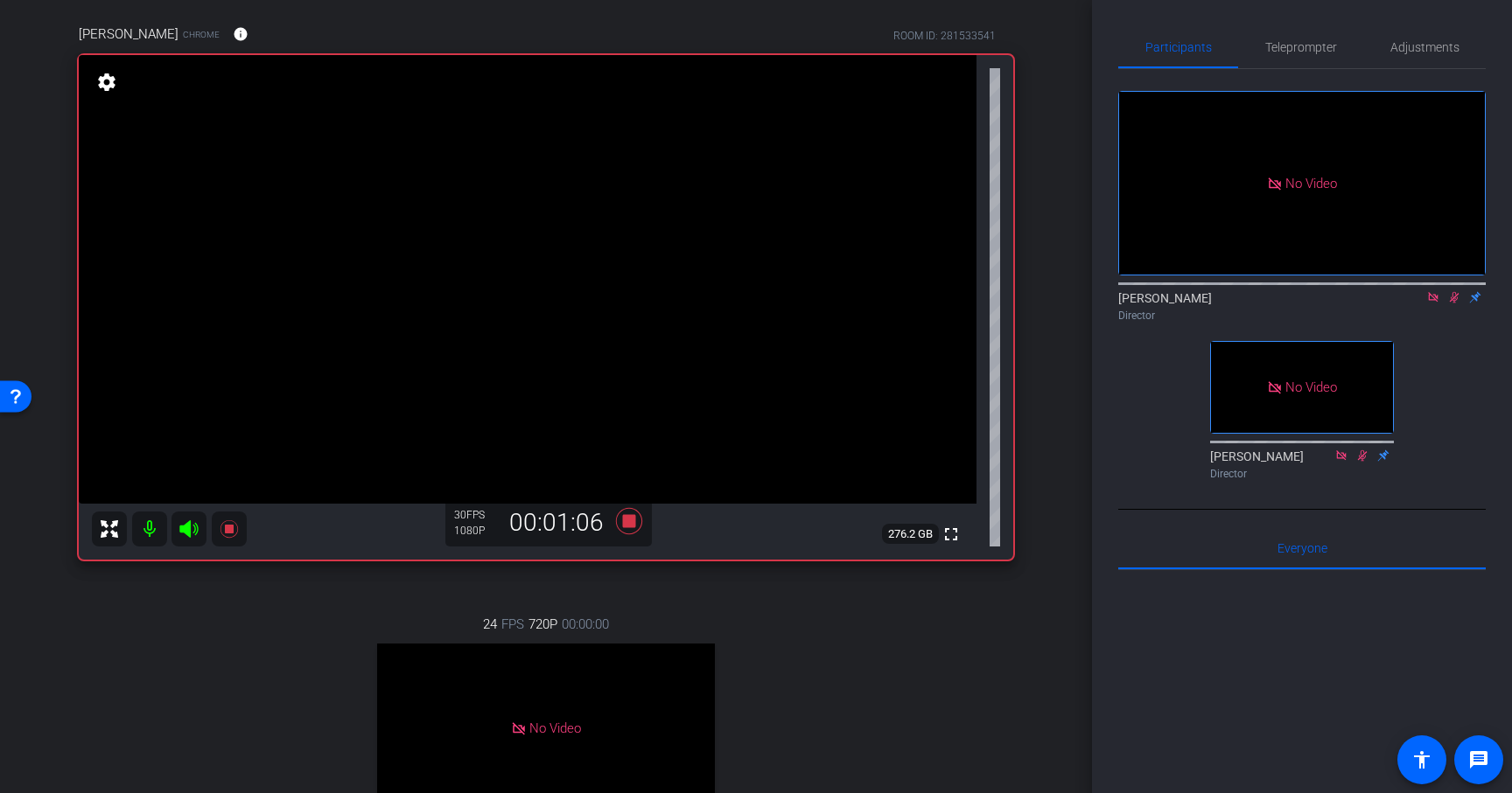
scroll to position [0, 0]
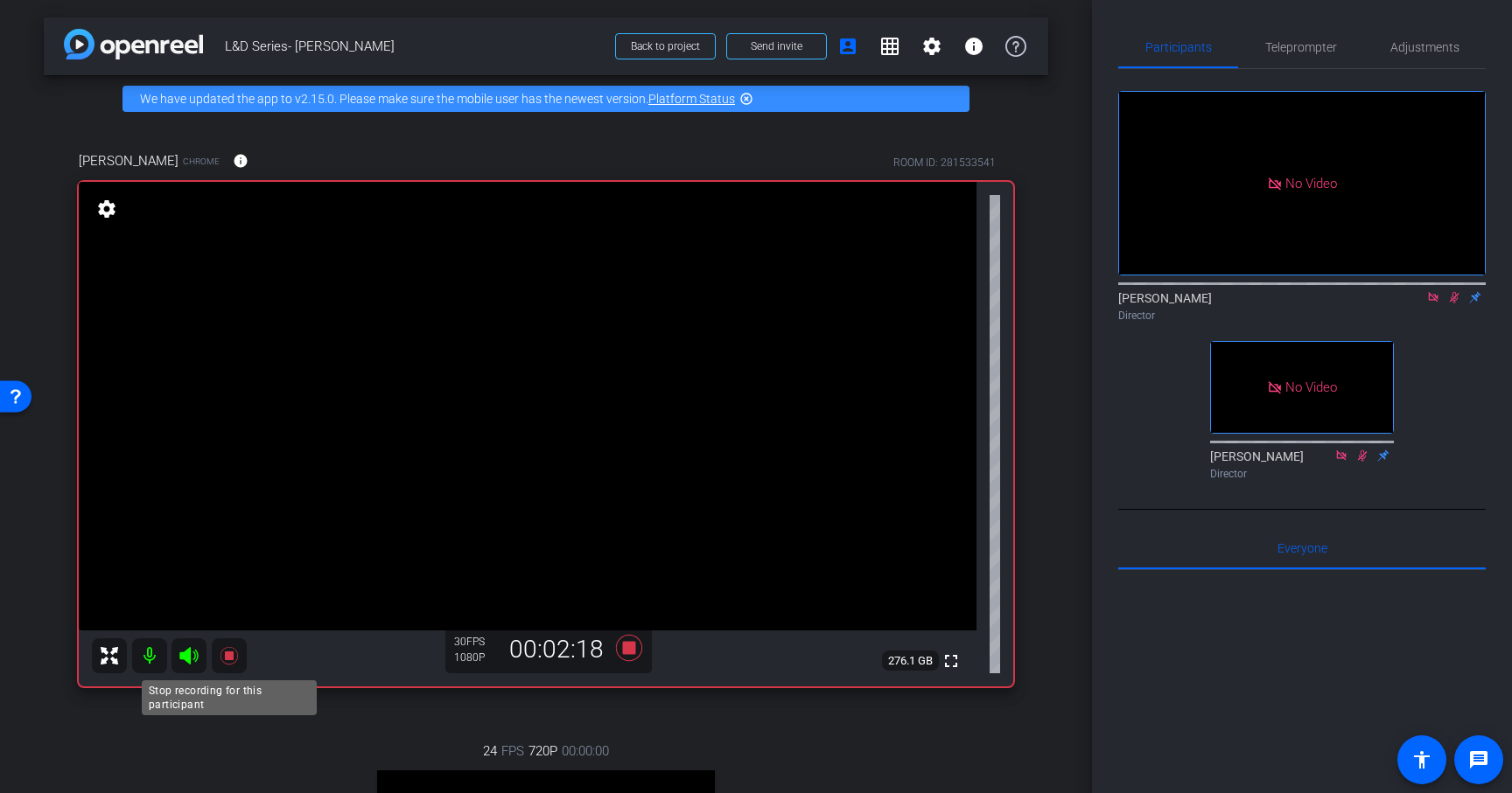
click at [226, 658] on icon at bounding box center [228, 656] width 18 height 18
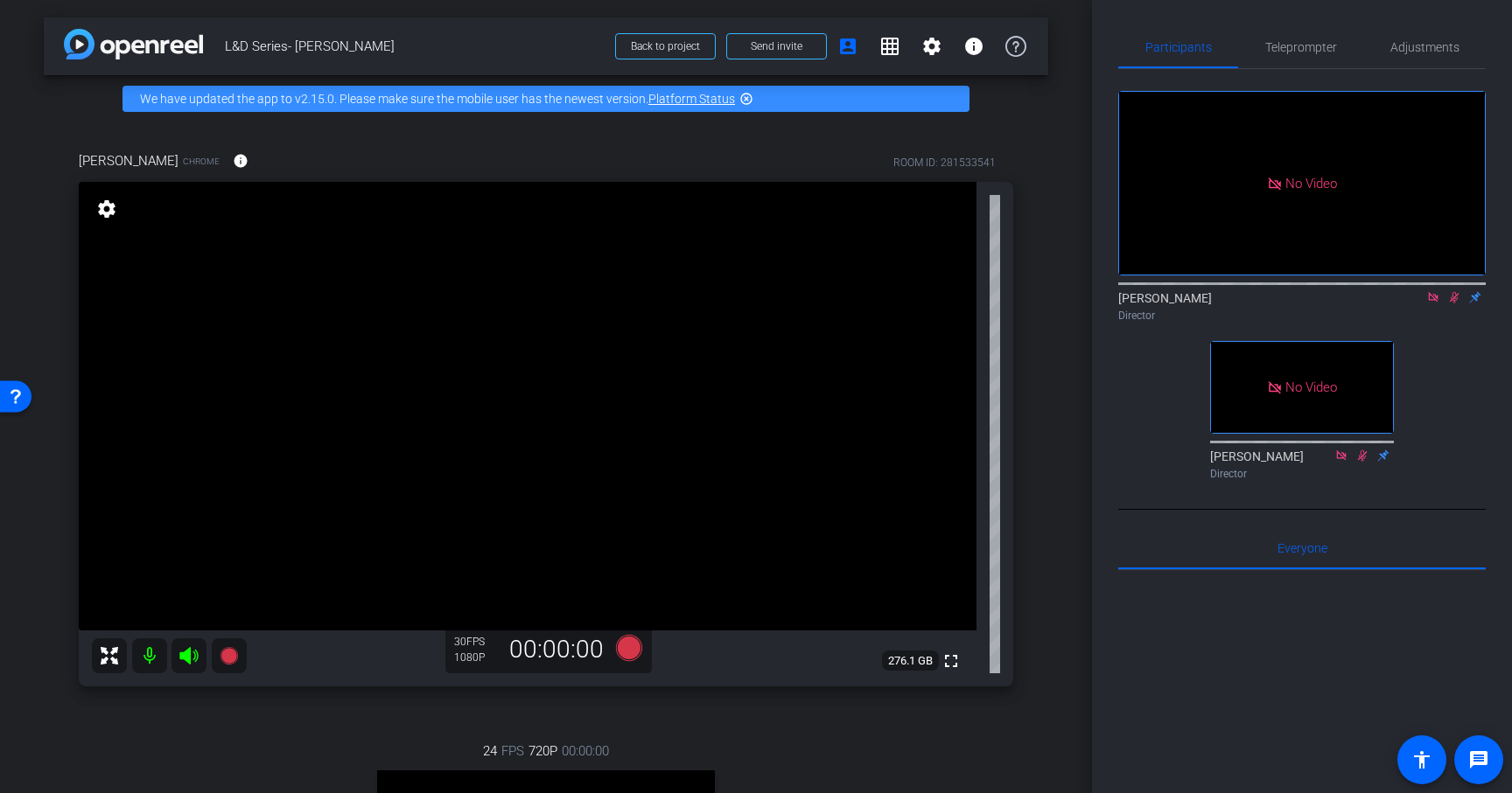
click at [1454, 305] on mat-icon at bounding box center [1454, 298] width 21 height 16
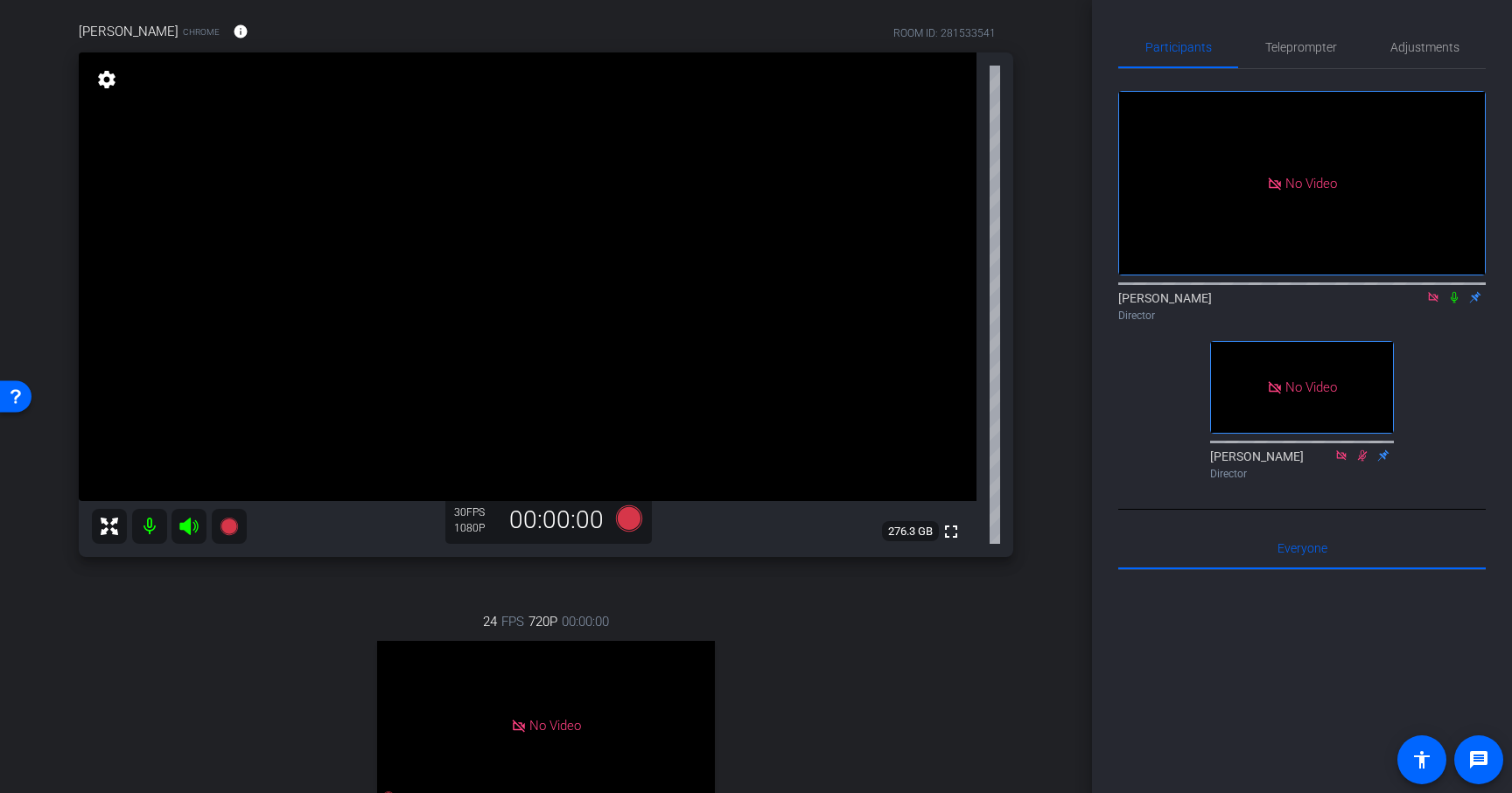
scroll to position [122, 0]
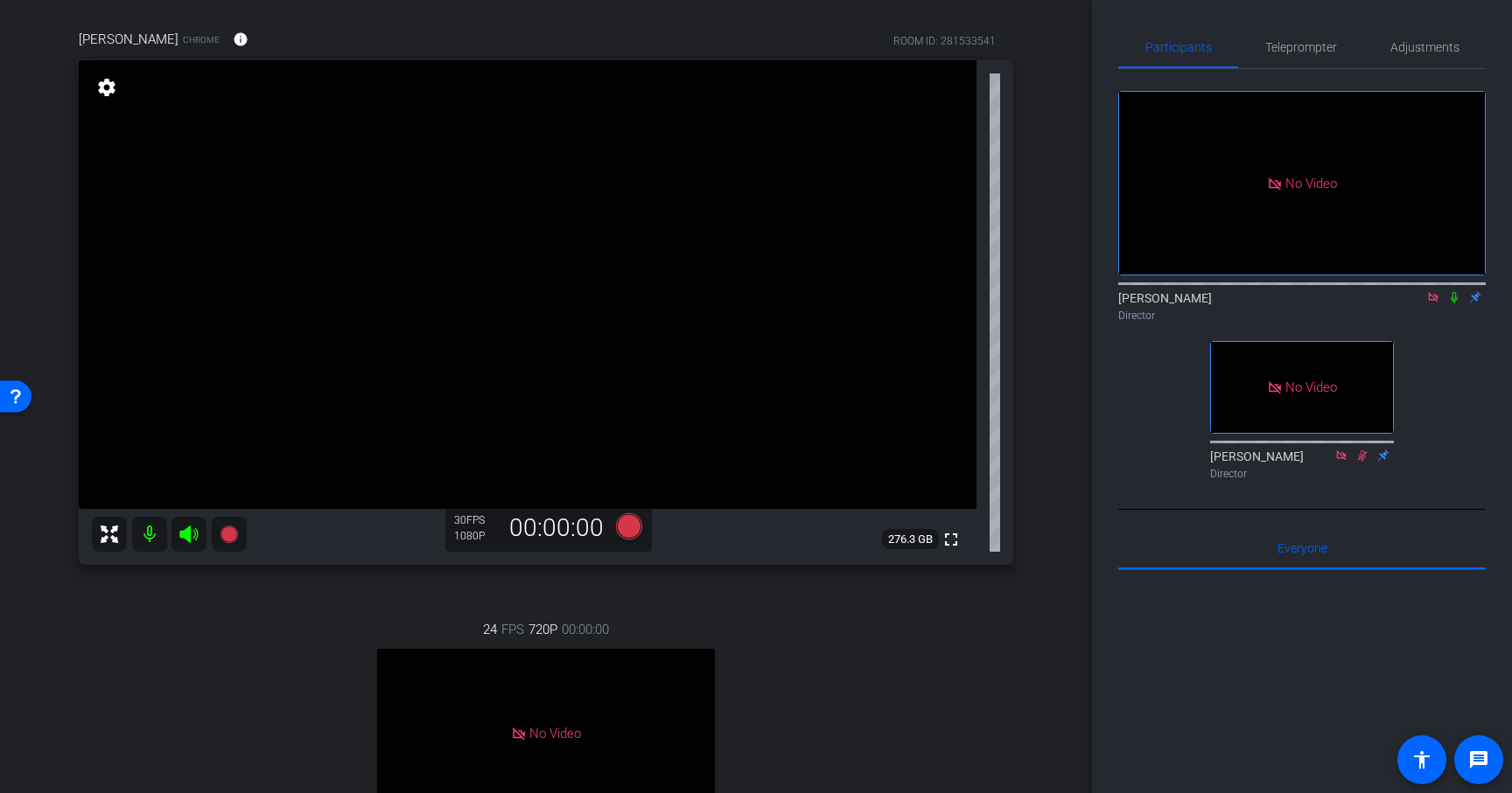
click at [269, 623] on div "24 FPS 720P 00:00:00 No Video Trisha Collett Subject - Chrome settings" at bounding box center [545, 772] width 934 height 361
click at [233, 537] on icon at bounding box center [228, 535] width 18 height 18
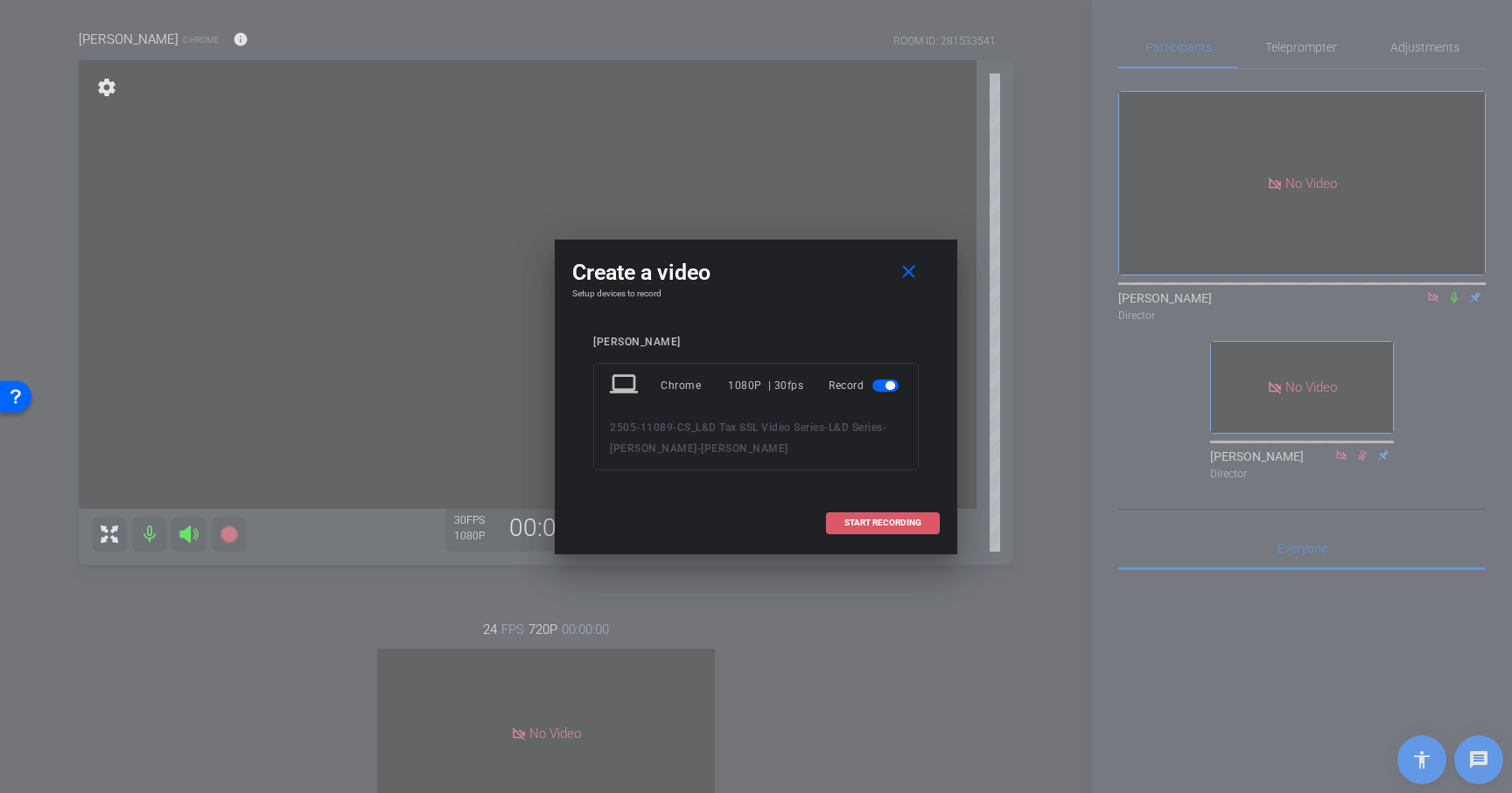
click at [878, 522] on span "START RECORDING" at bounding box center [882, 523] width 77 height 9
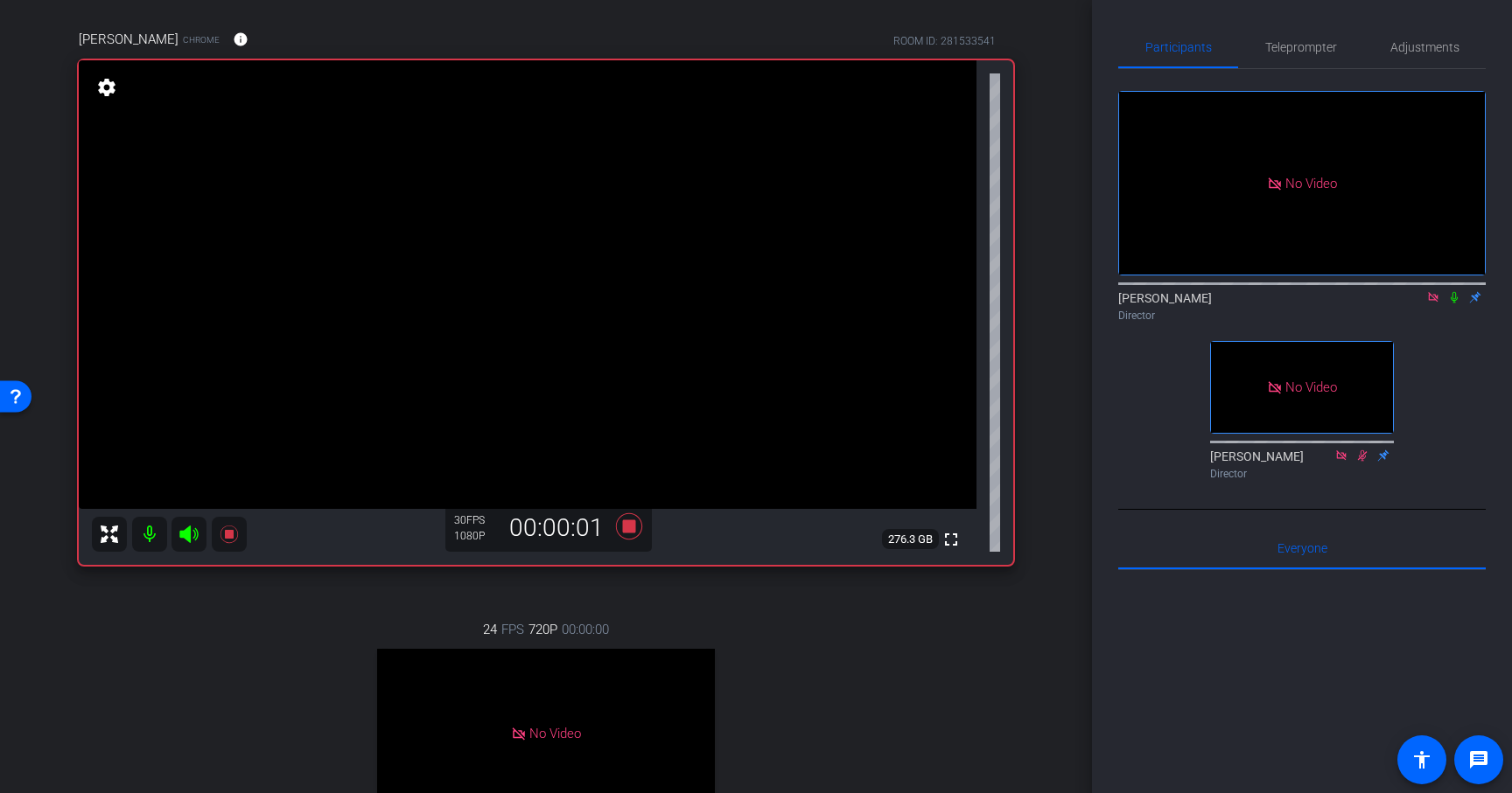
click at [1457, 304] on icon at bounding box center [1454, 298] width 14 height 12
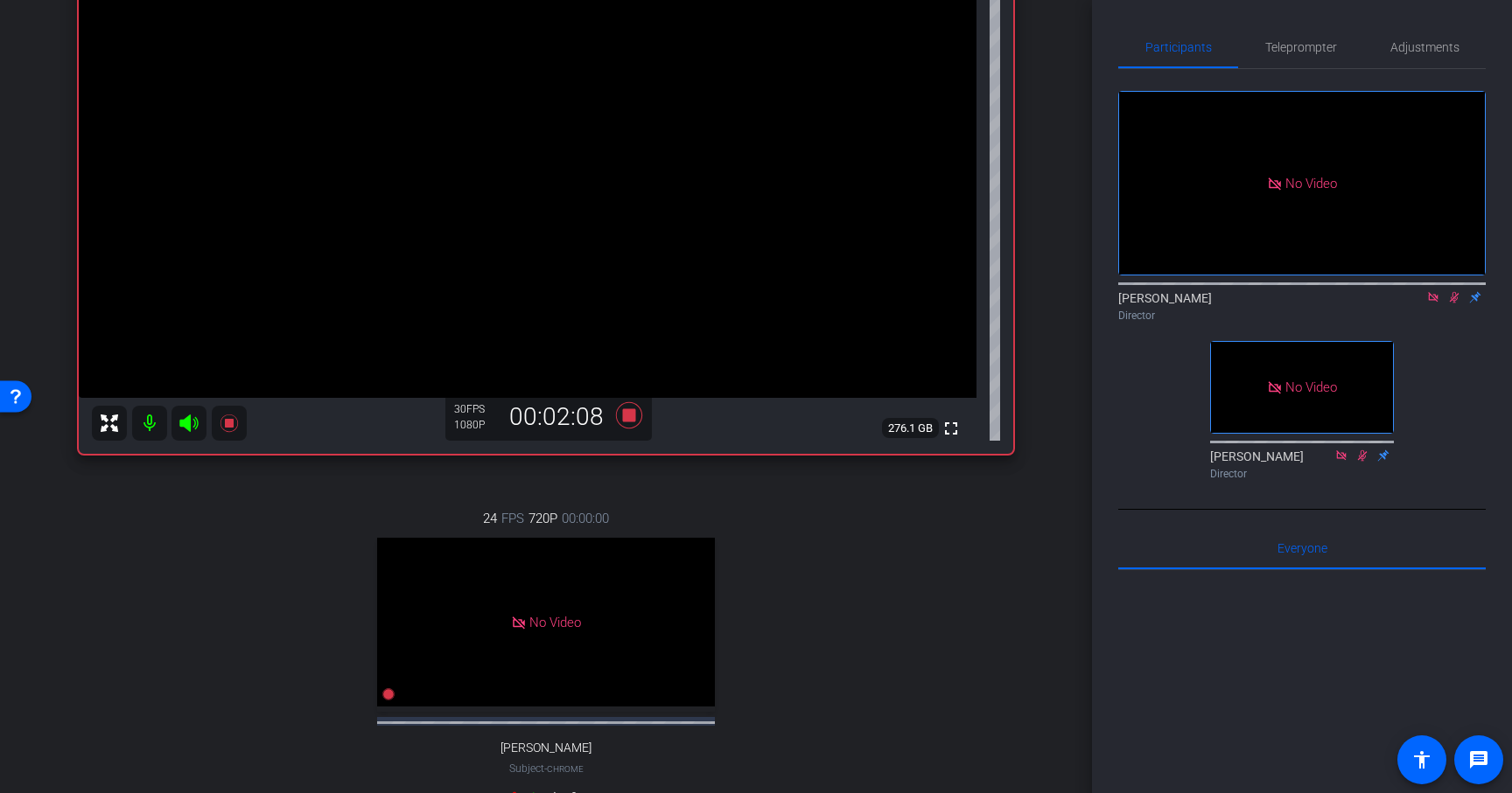
scroll to position [196, 0]
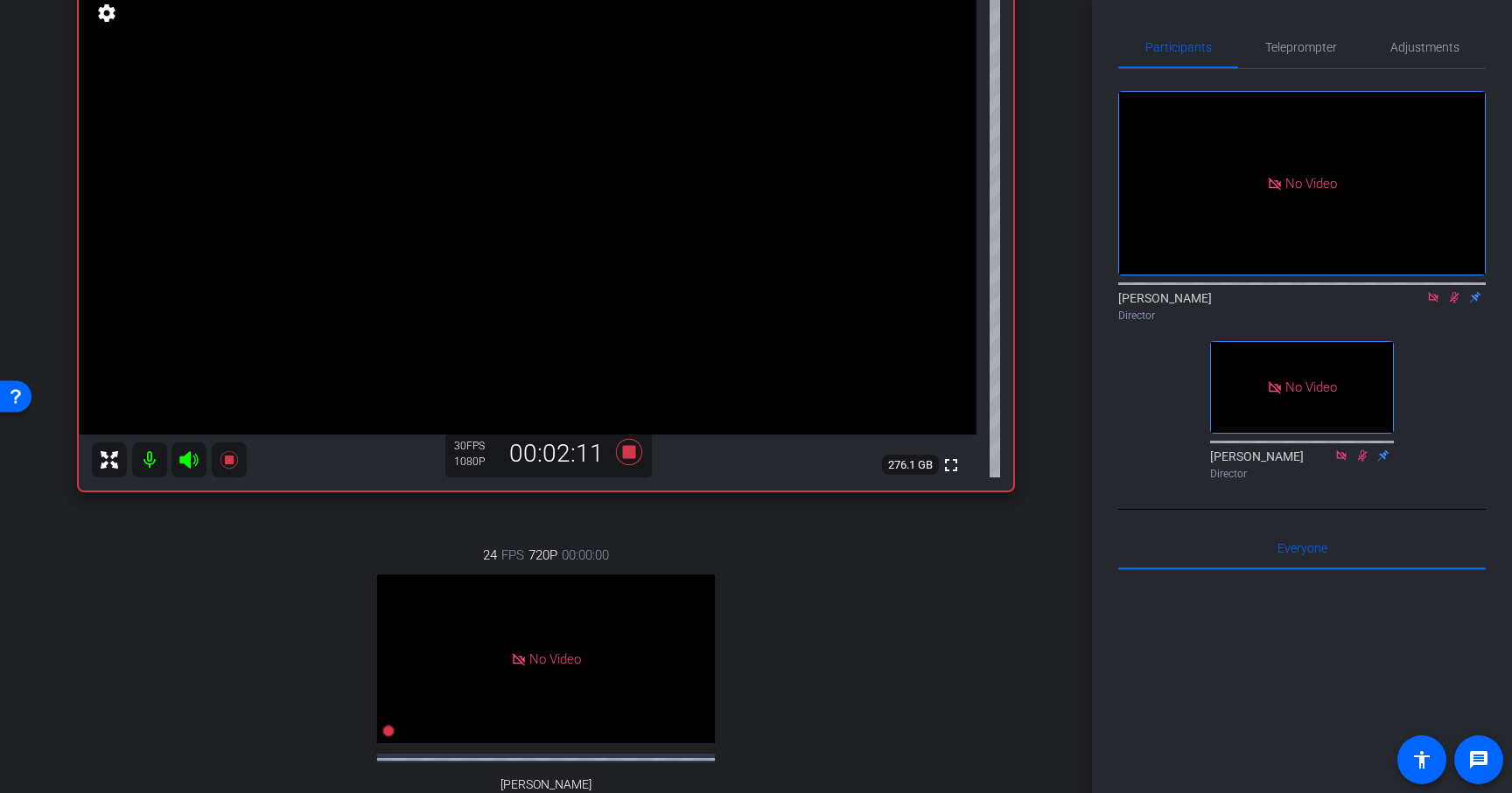
click at [1452, 304] on icon at bounding box center [1454, 298] width 14 height 12
click at [1452, 304] on icon at bounding box center [1454, 298] width 7 height 11
click at [1449, 304] on icon at bounding box center [1454, 298] width 10 height 11
click at [227, 459] on icon at bounding box center [228, 460] width 18 height 18
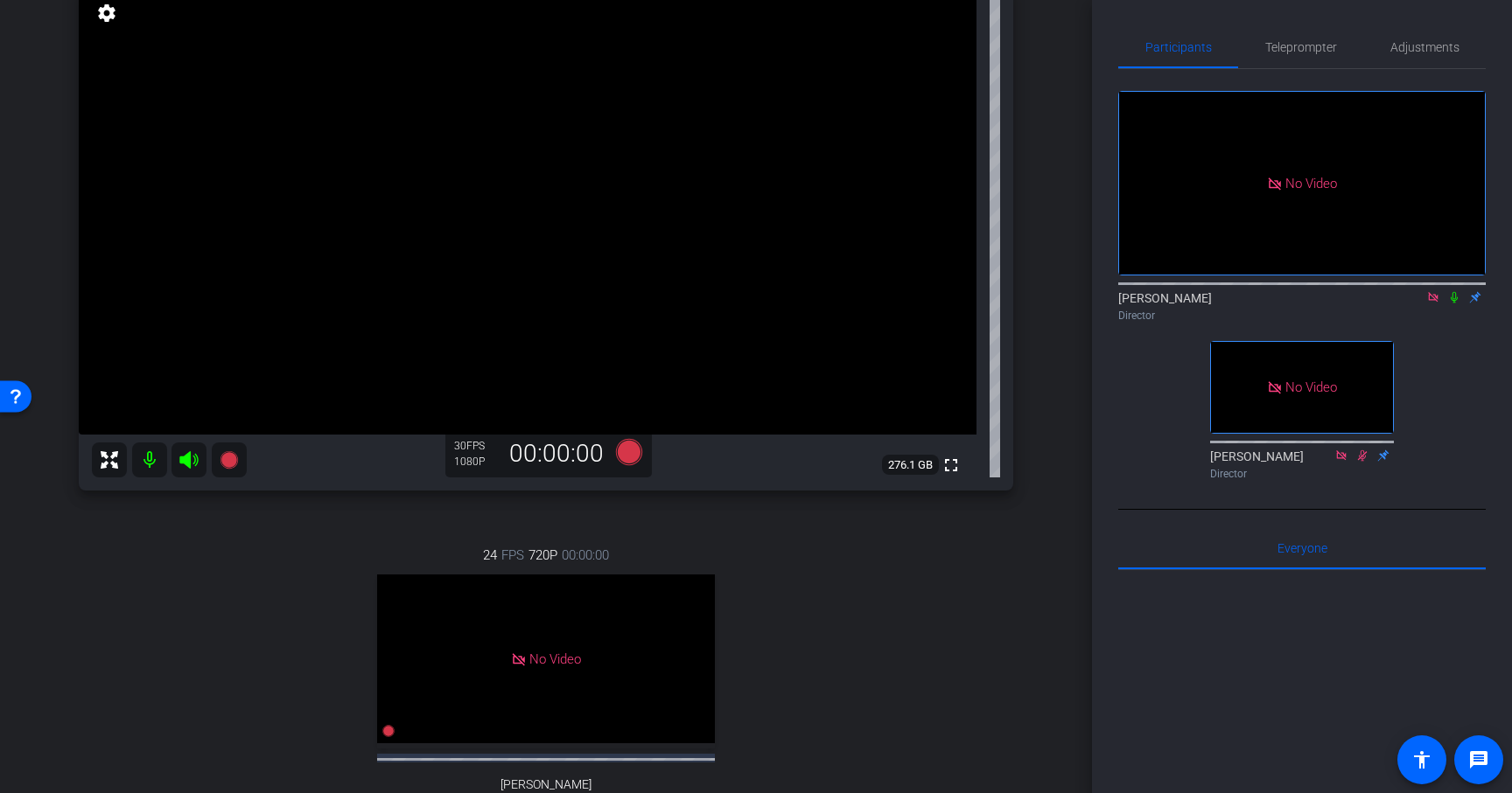
click at [334, 552] on div "24 FPS 720P 00:00:00 No Video Trisha Collett Subject - Chrome settings" at bounding box center [545, 698] width 934 height 361
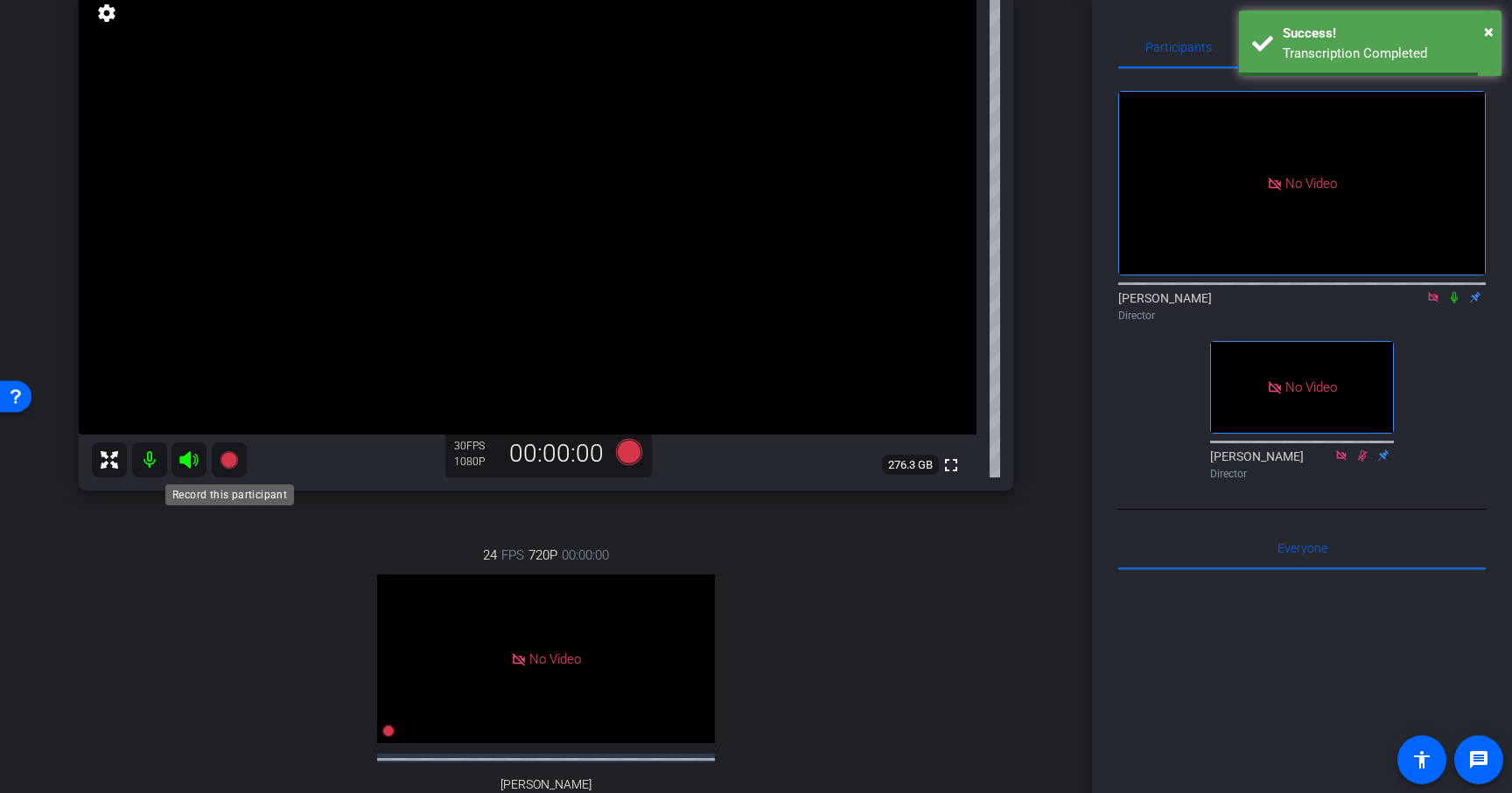
click at [229, 461] on icon at bounding box center [228, 460] width 18 height 18
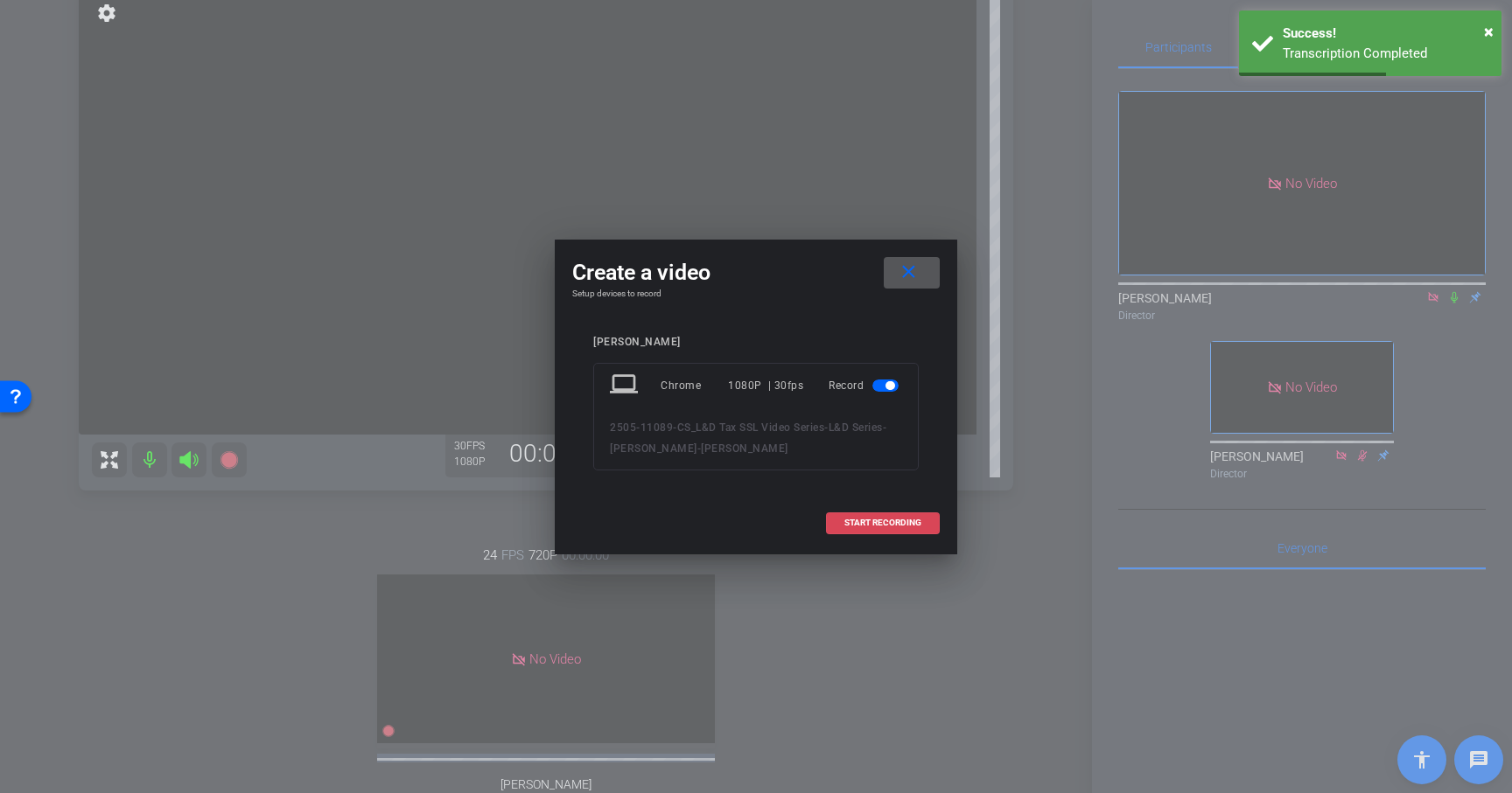
click at [890, 524] on span "START RECORDING" at bounding box center [882, 523] width 77 height 9
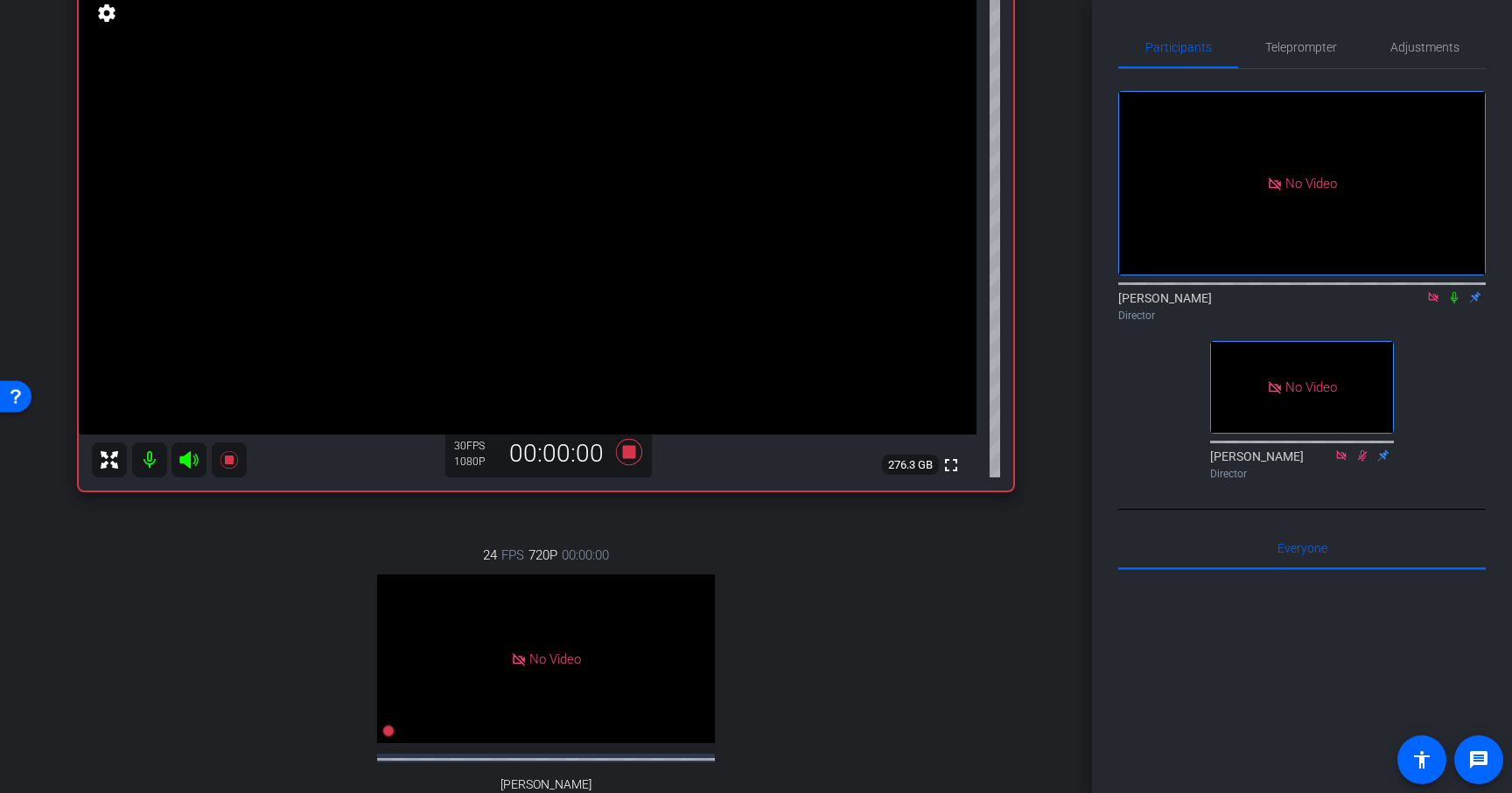
click at [1452, 304] on icon at bounding box center [1454, 298] width 14 height 12
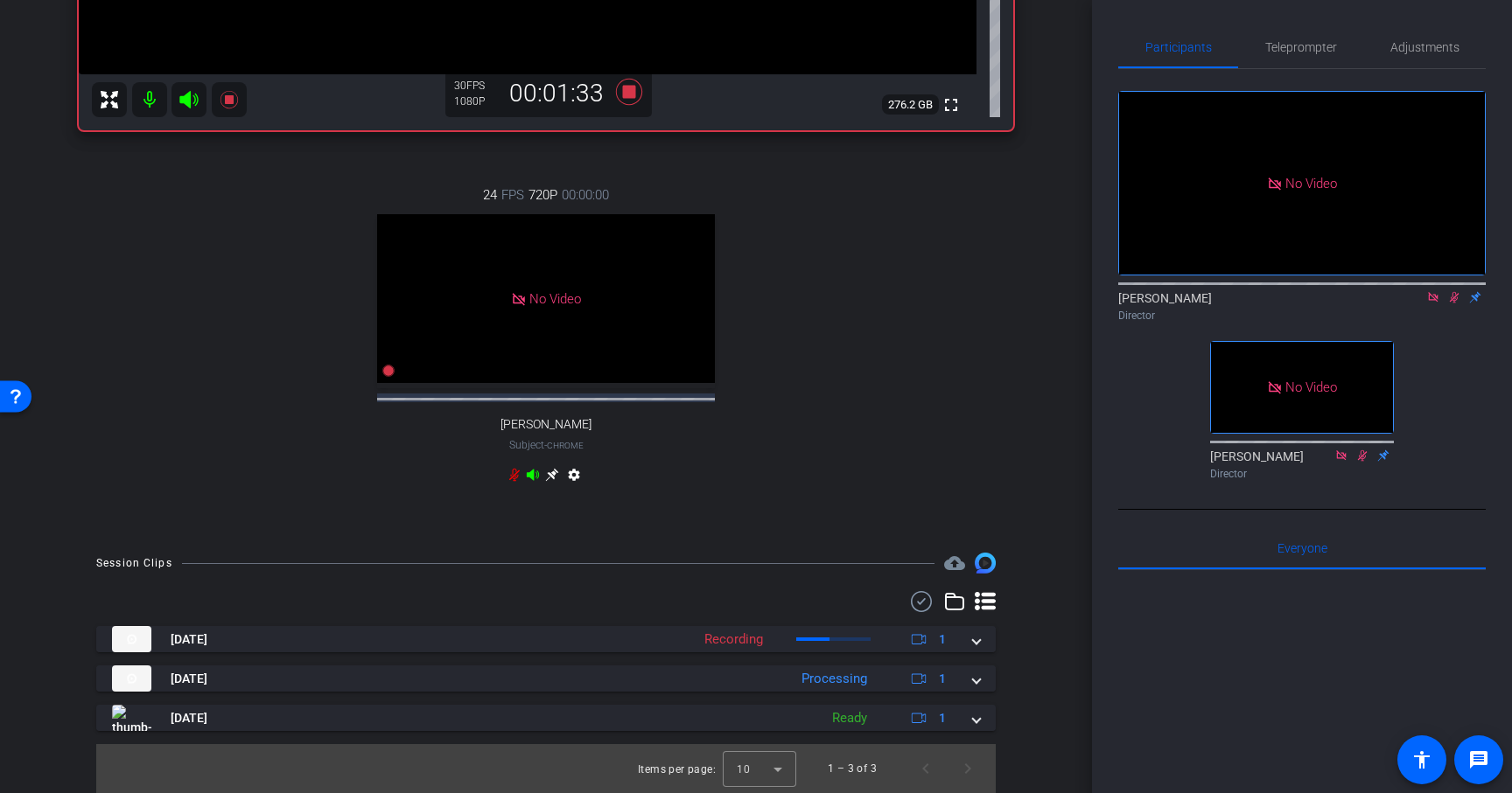
scroll to position [572, 0]
click at [1456, 304] on icon at bounding box center [1454, 298] width 10 height 11
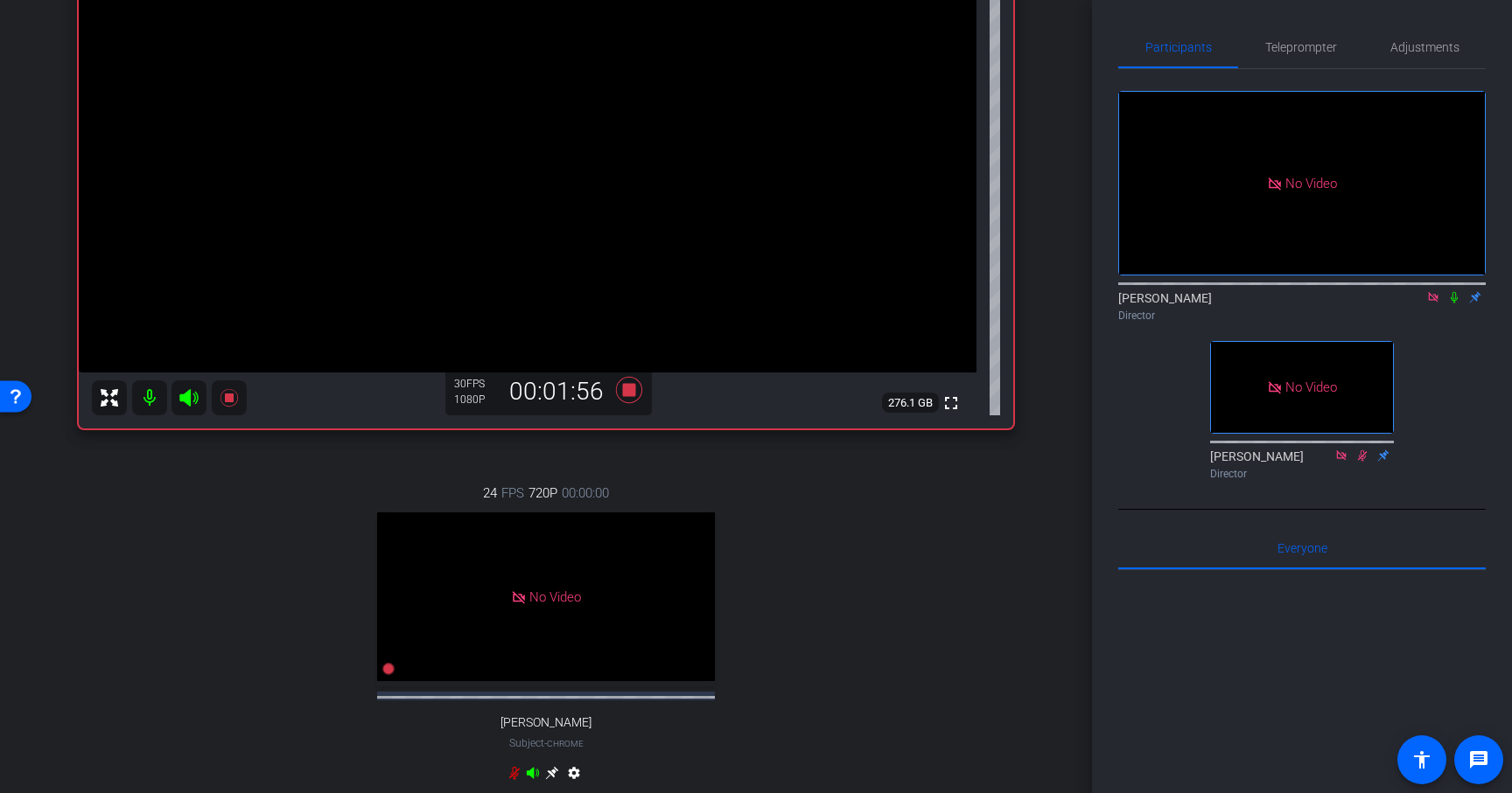
scroll to position [239, 0]
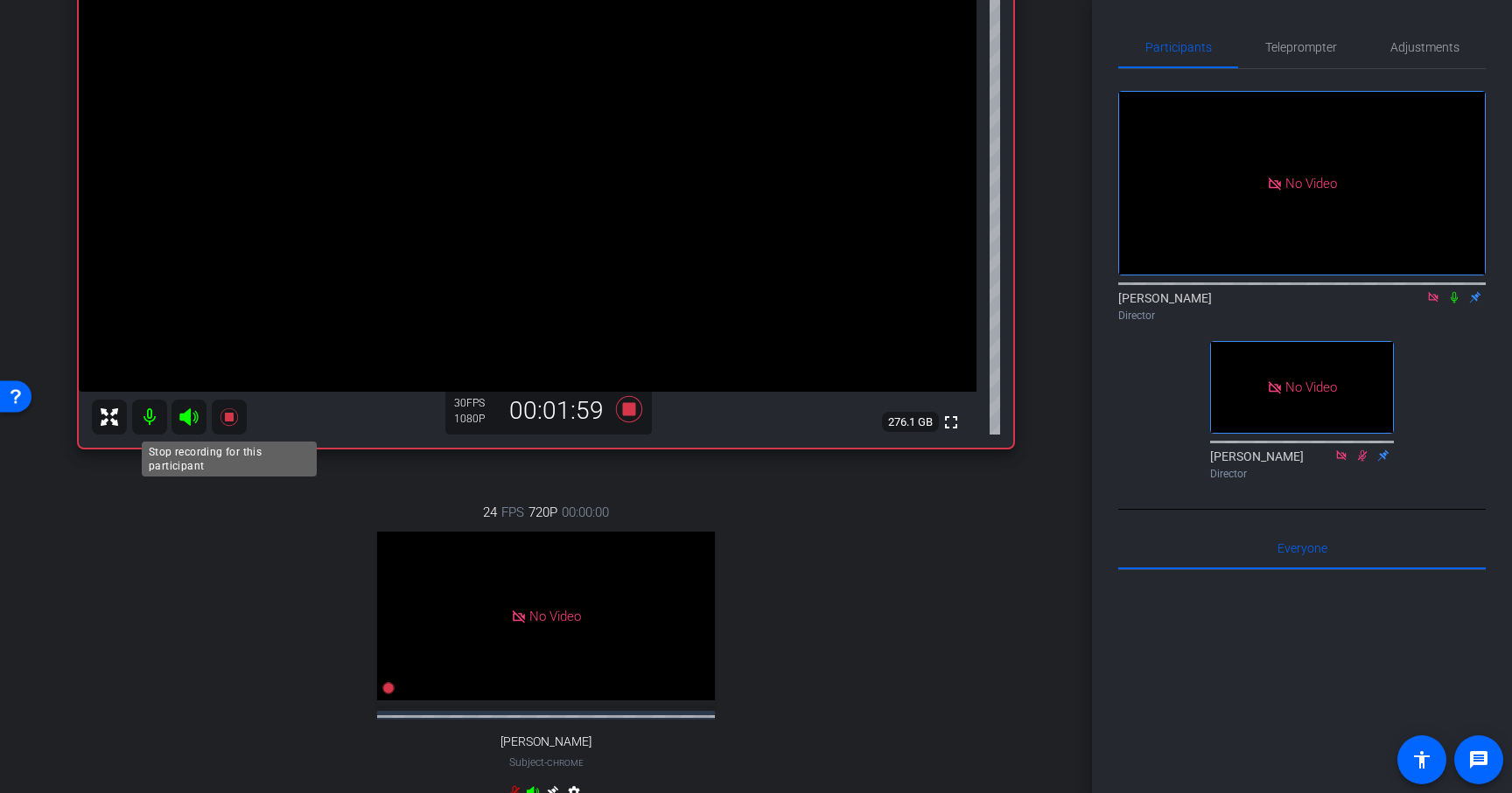
click at [231, 420] on icon at bounding box center [228, 418] width 18 height 18
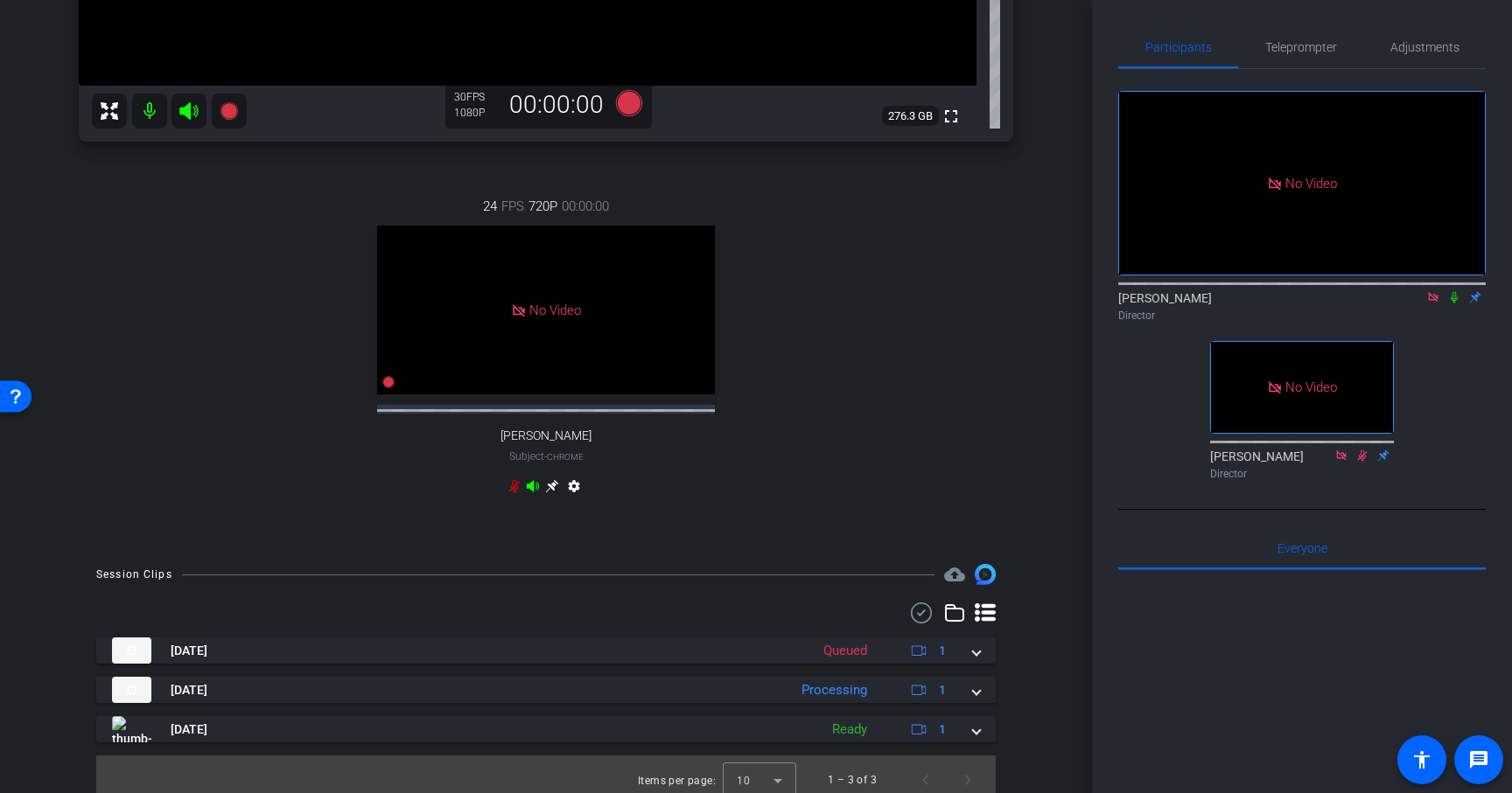
scroll to position [572, 0]
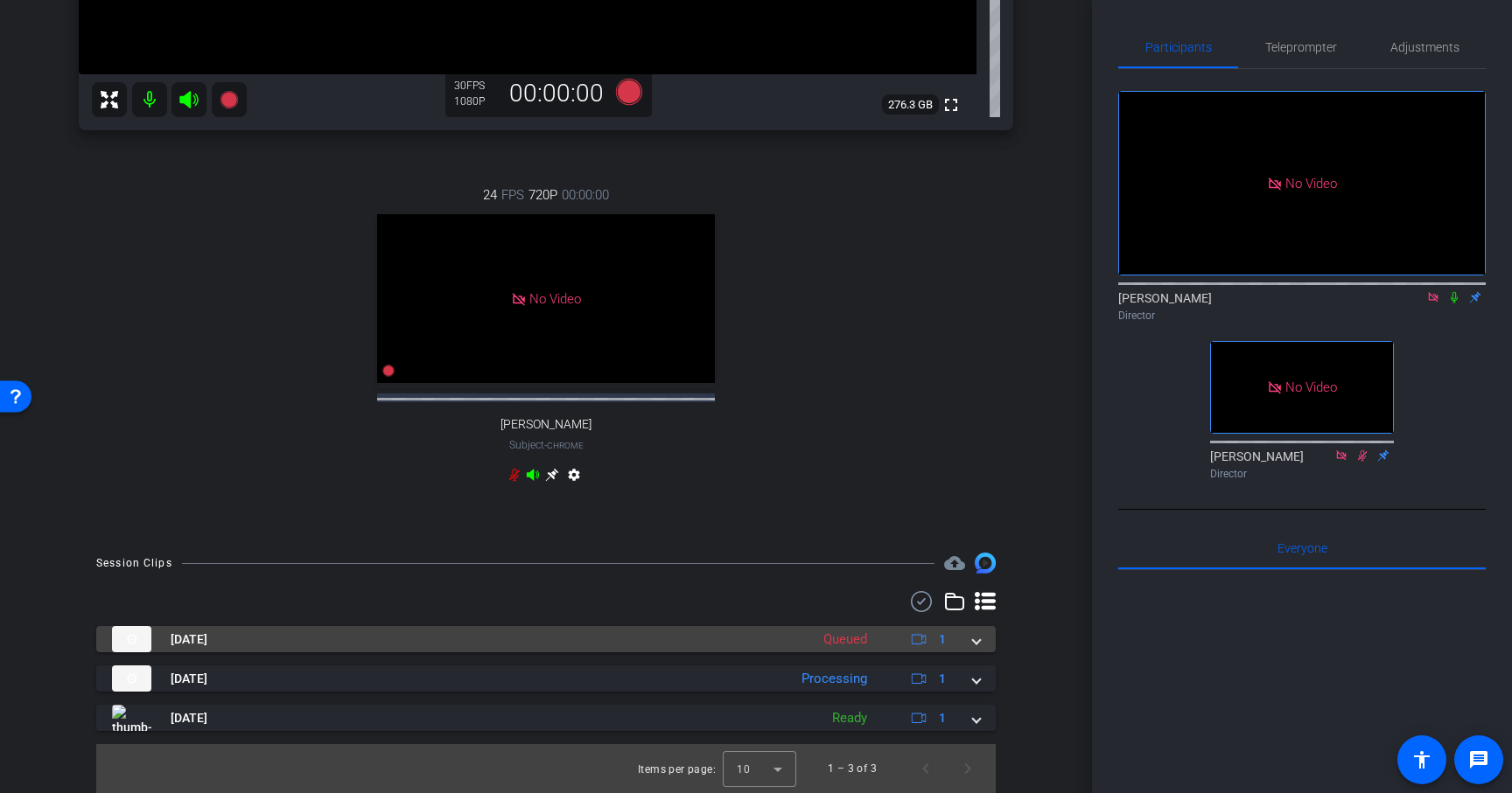
click at [978, 639] on span at bounding box center [976, 640] width 7 height 19
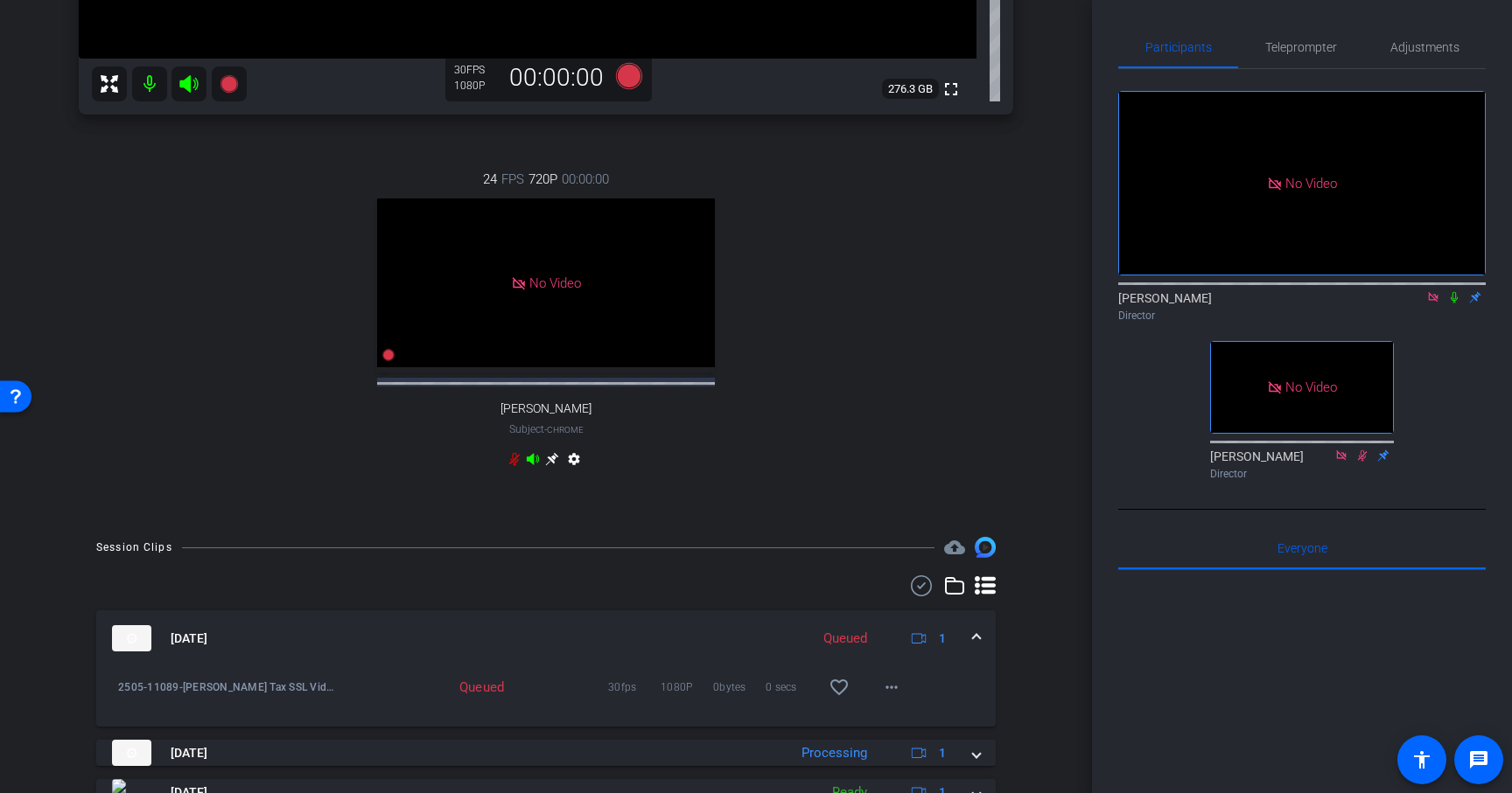
click at [978, 639] on mat-expansion-panel-header "Aug 27, 2025 Queued 1" at bounding box center [545, 639] width 900 height 56
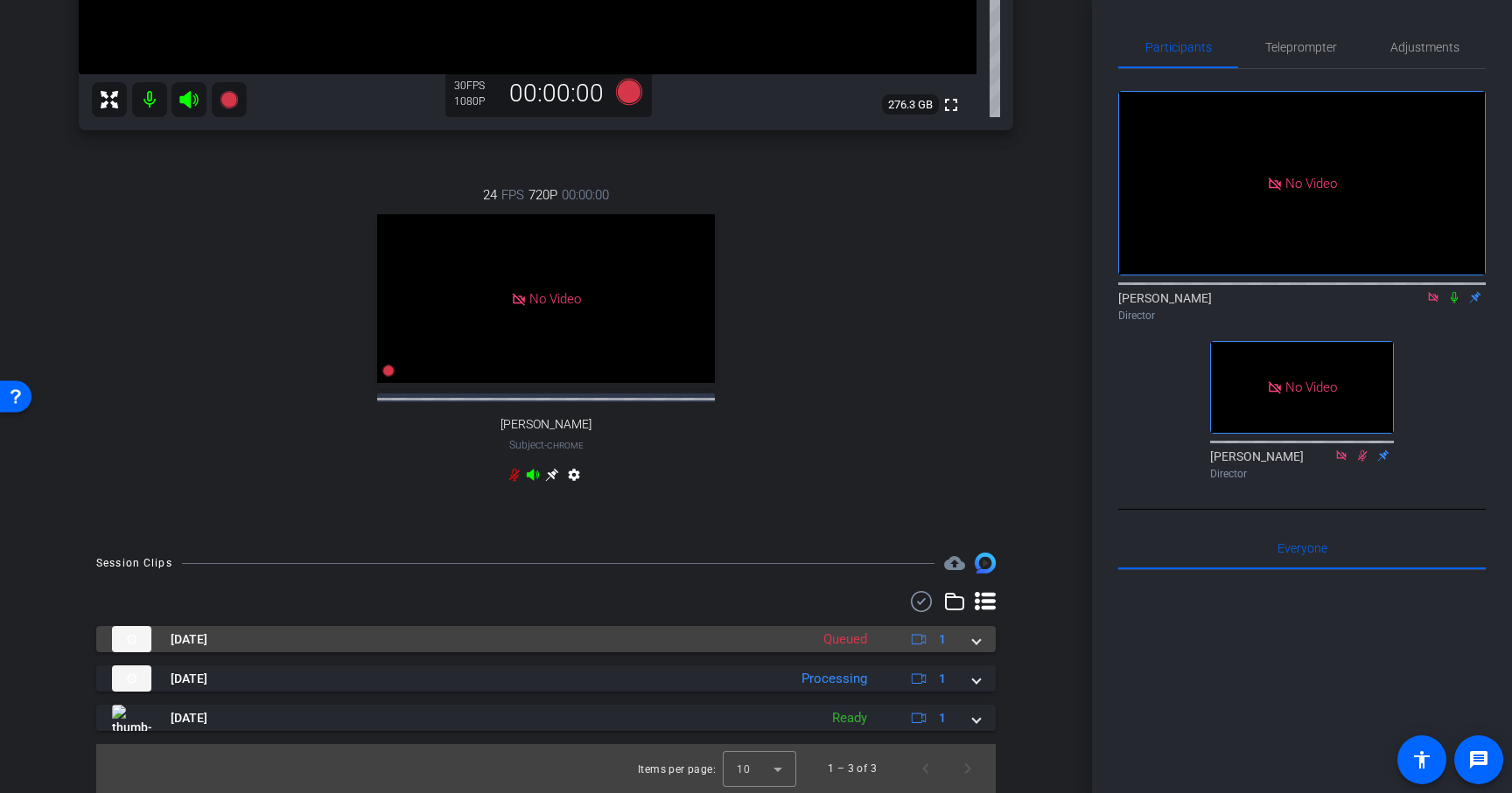
click at [977, 641] on span at bounding box center [976, 640] width 7 height 19
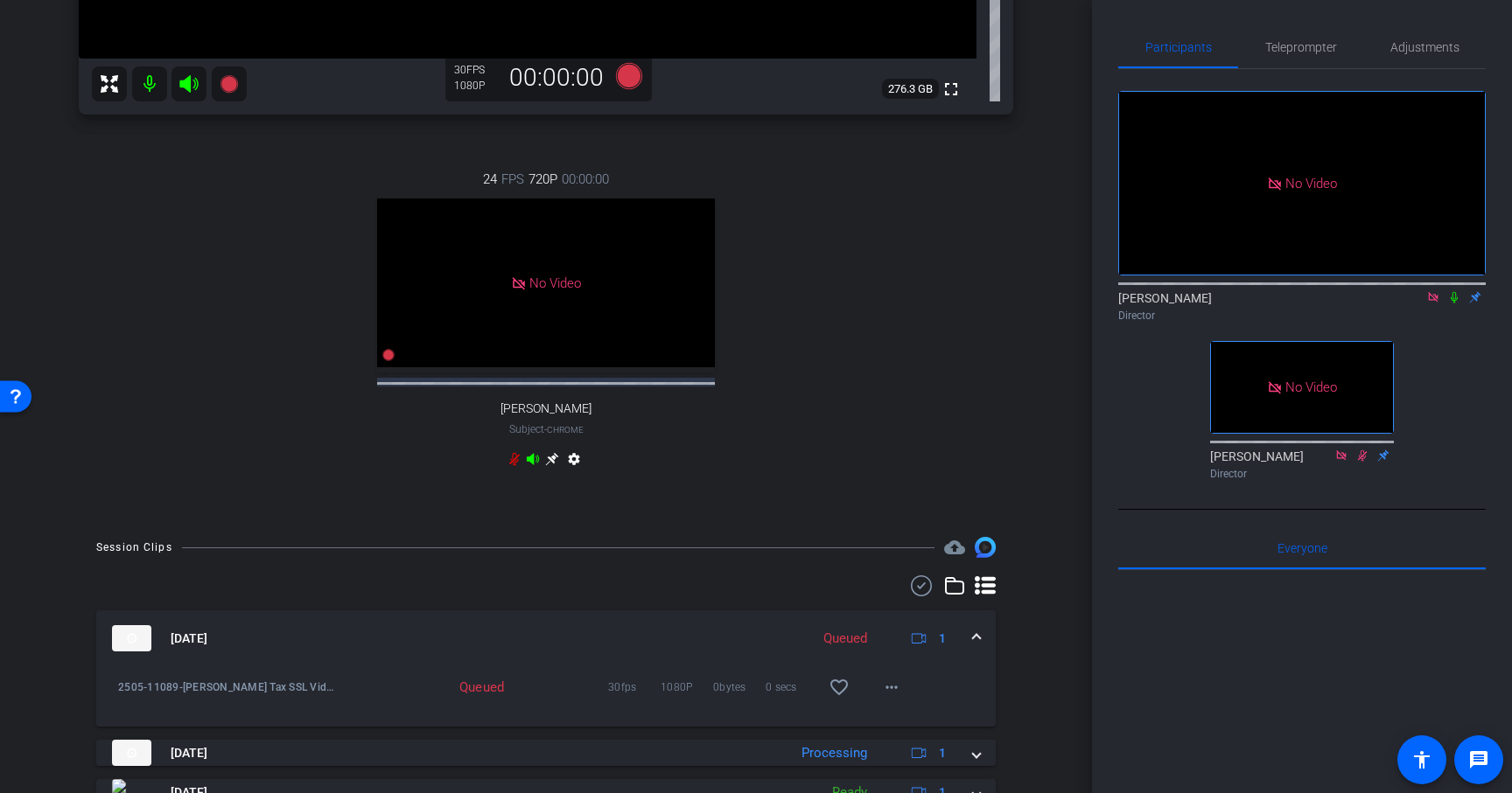
click at [1037, 653] on div "Session Clips cloud_upload Aug 27, 2025 Queued 1 2505-11089-CS-L-D Tax SSL Vide…" at bounding box center [546, 702] width 1004 height 330
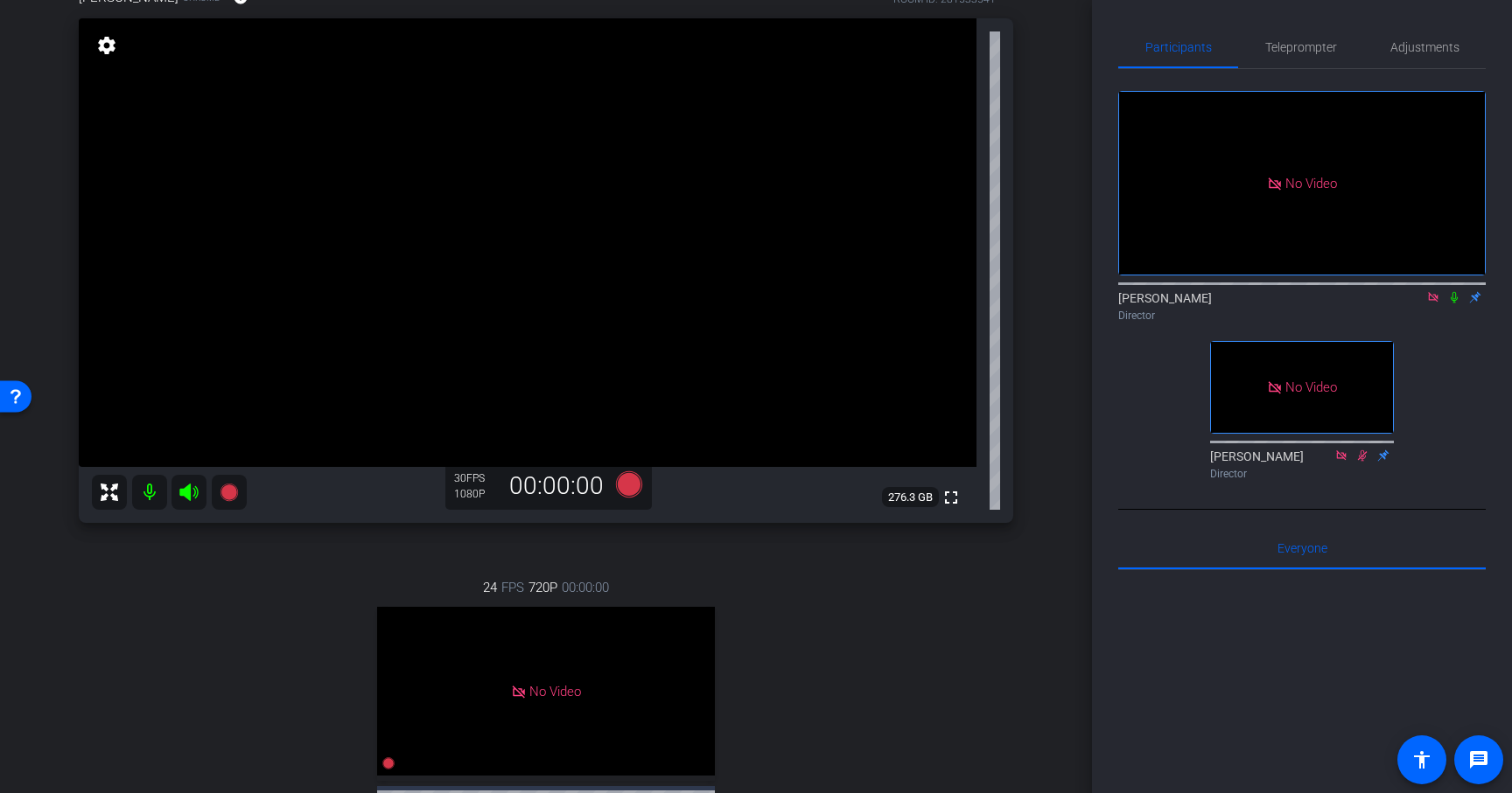
scroll to position [154, 0]
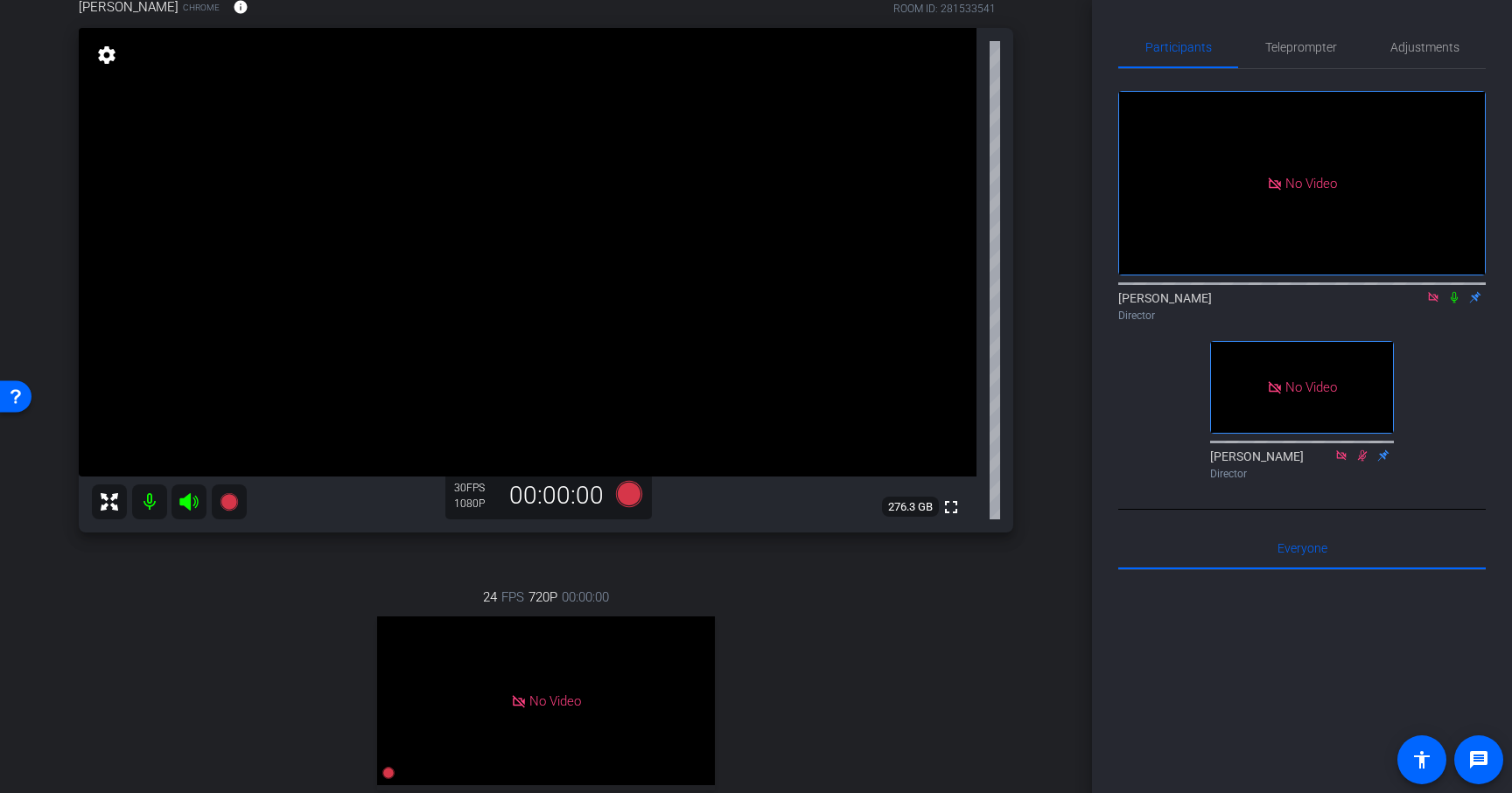
drag, startPoint x: 1055, startPoint y: 370, endPoint x: 1175, endPoint y: 356, distance: 120.8
click at [1056, 370] on div "arrow_back L&D Series- Ali Vahdat Back to project Send invite account_box grid_…" at bounding box center [545, 242] width 1092 height 793
click at [1434, 302] on icon at bounding box center [1432, 297] width 10 height 10
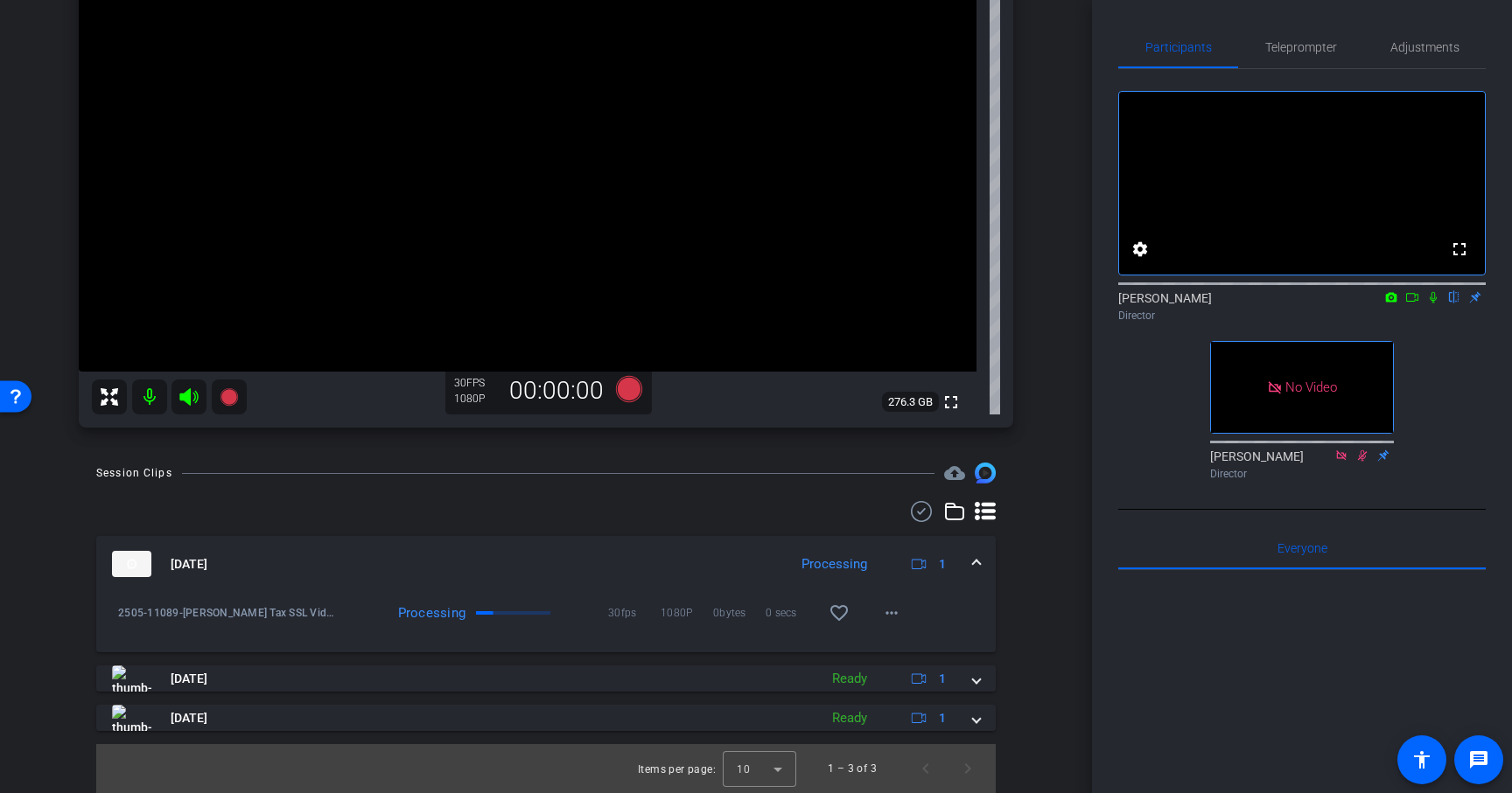
scroll to position [48, 0]
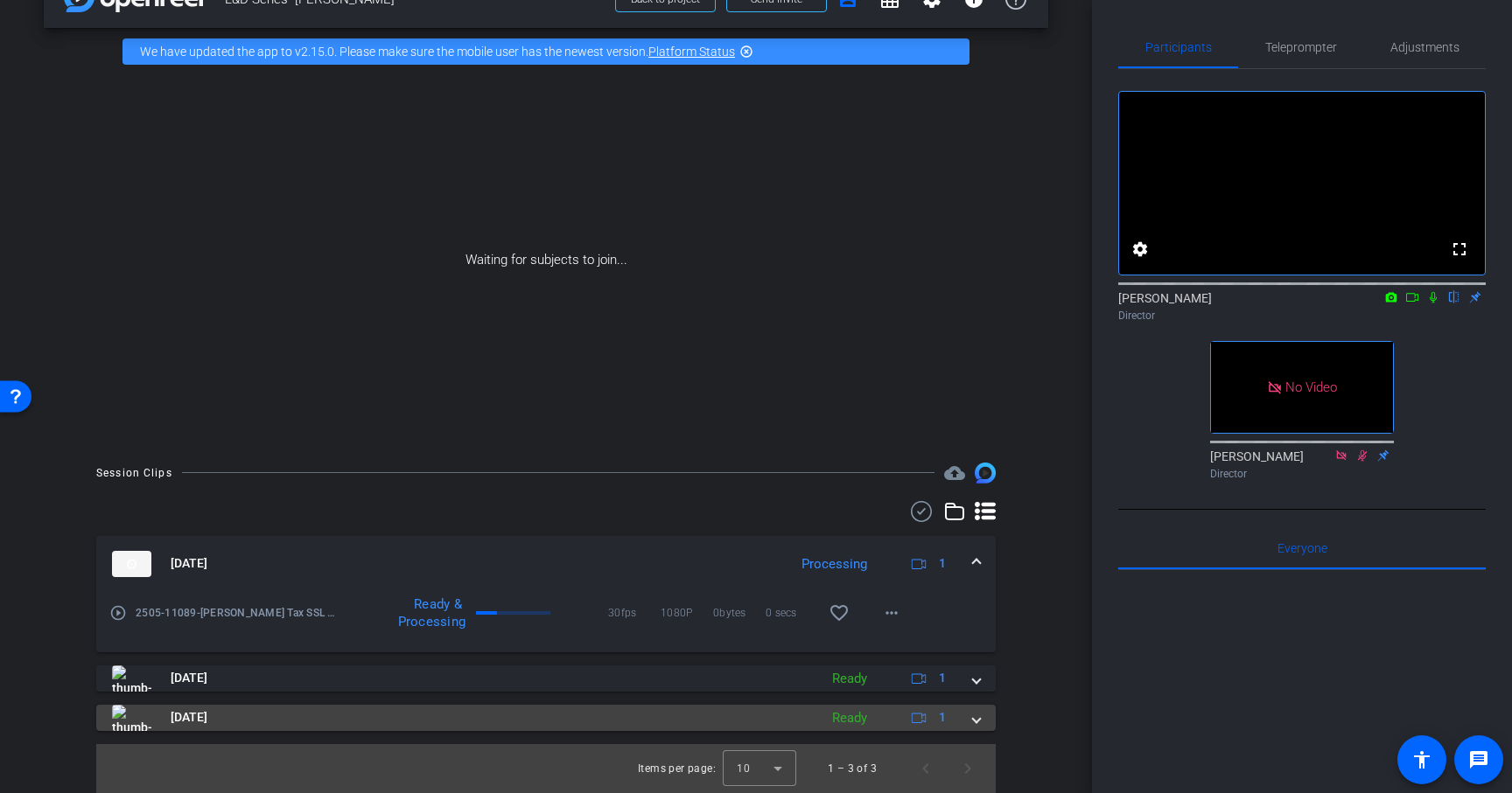
click at [974, 720] on span at bounding box center [976, 717] width 7 height 19
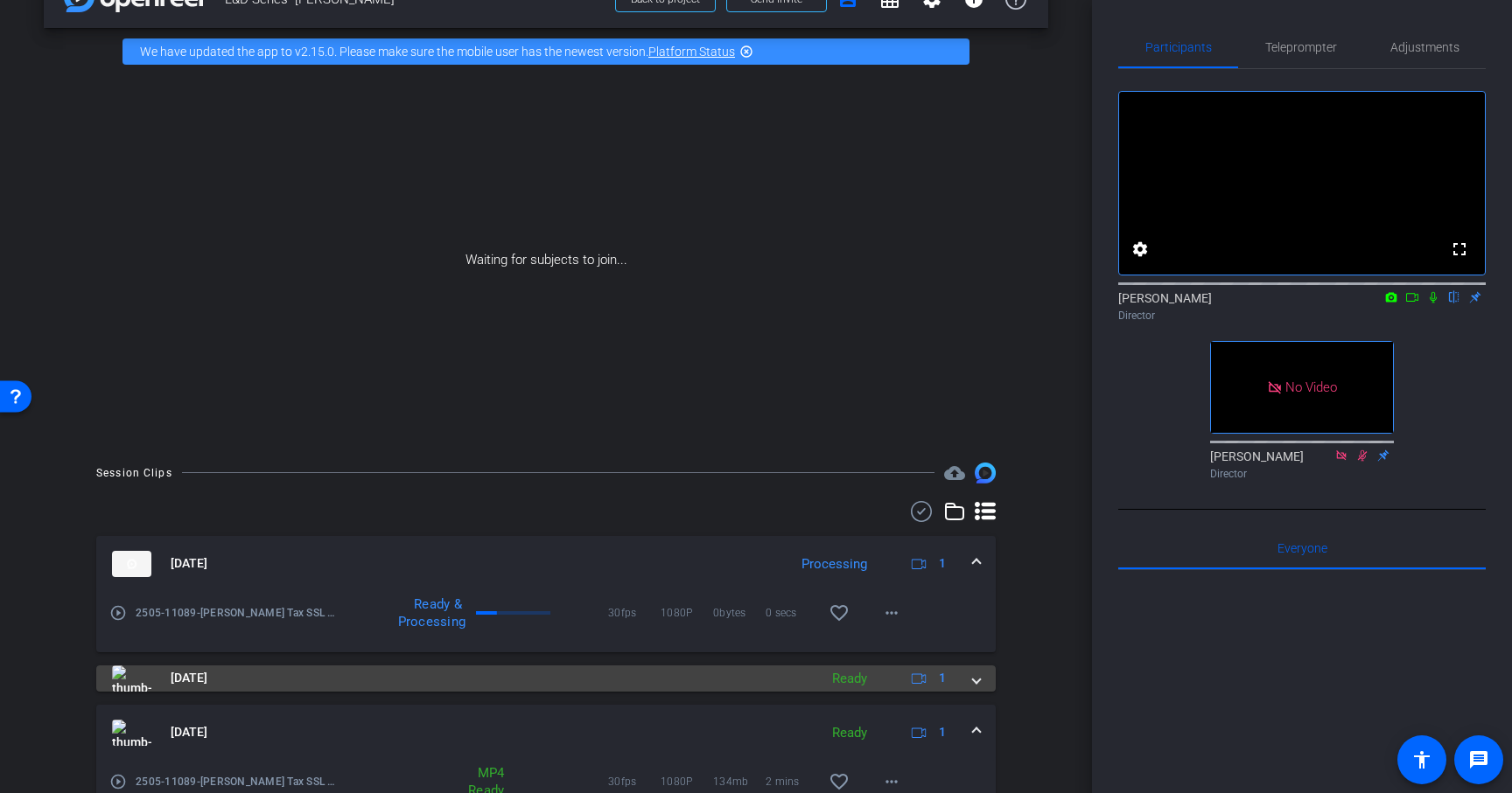
click at [977, 671] on span at bounding box center [976, 678] width 7 height 19
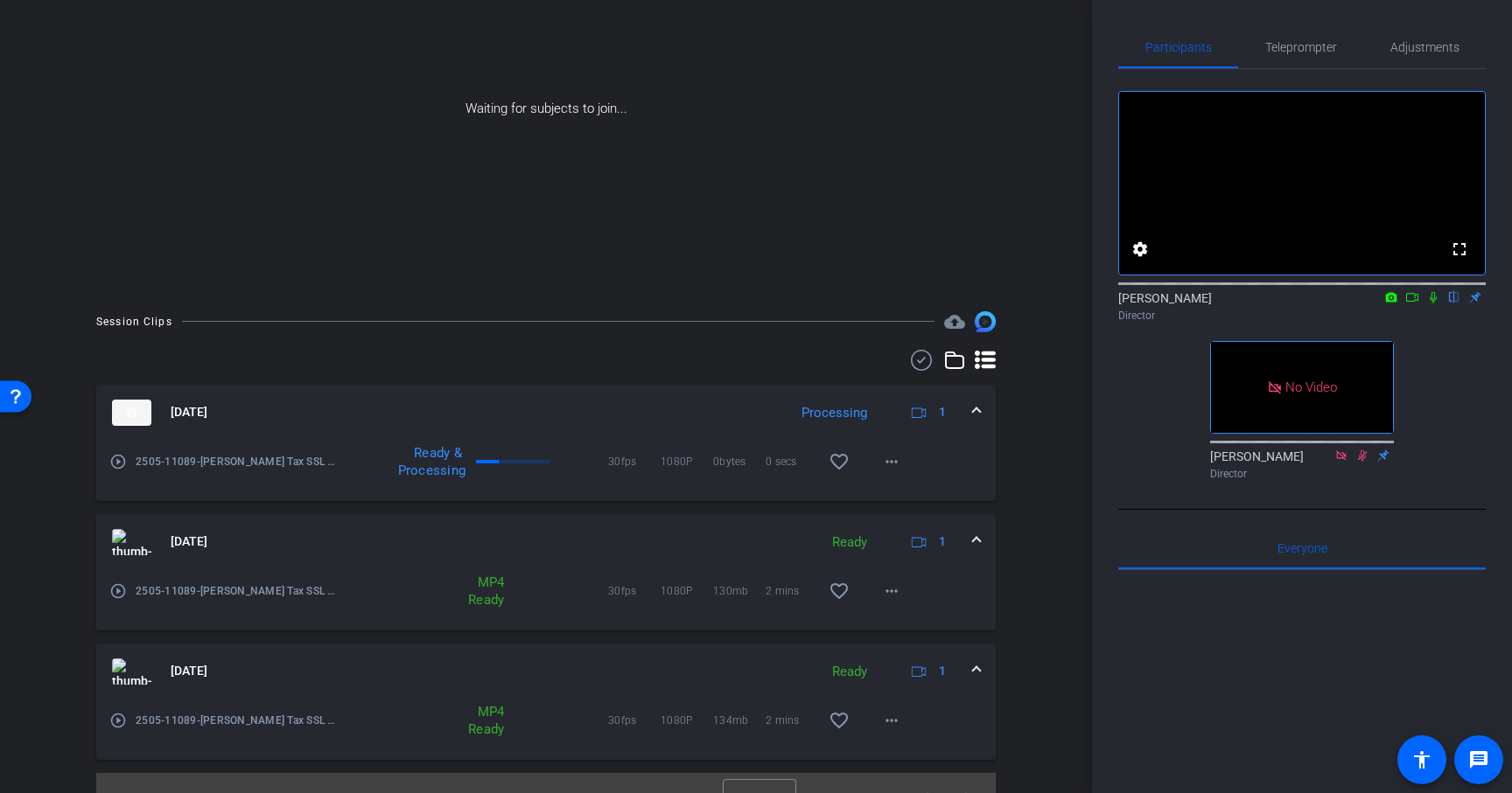
scroll to position [227, 0]
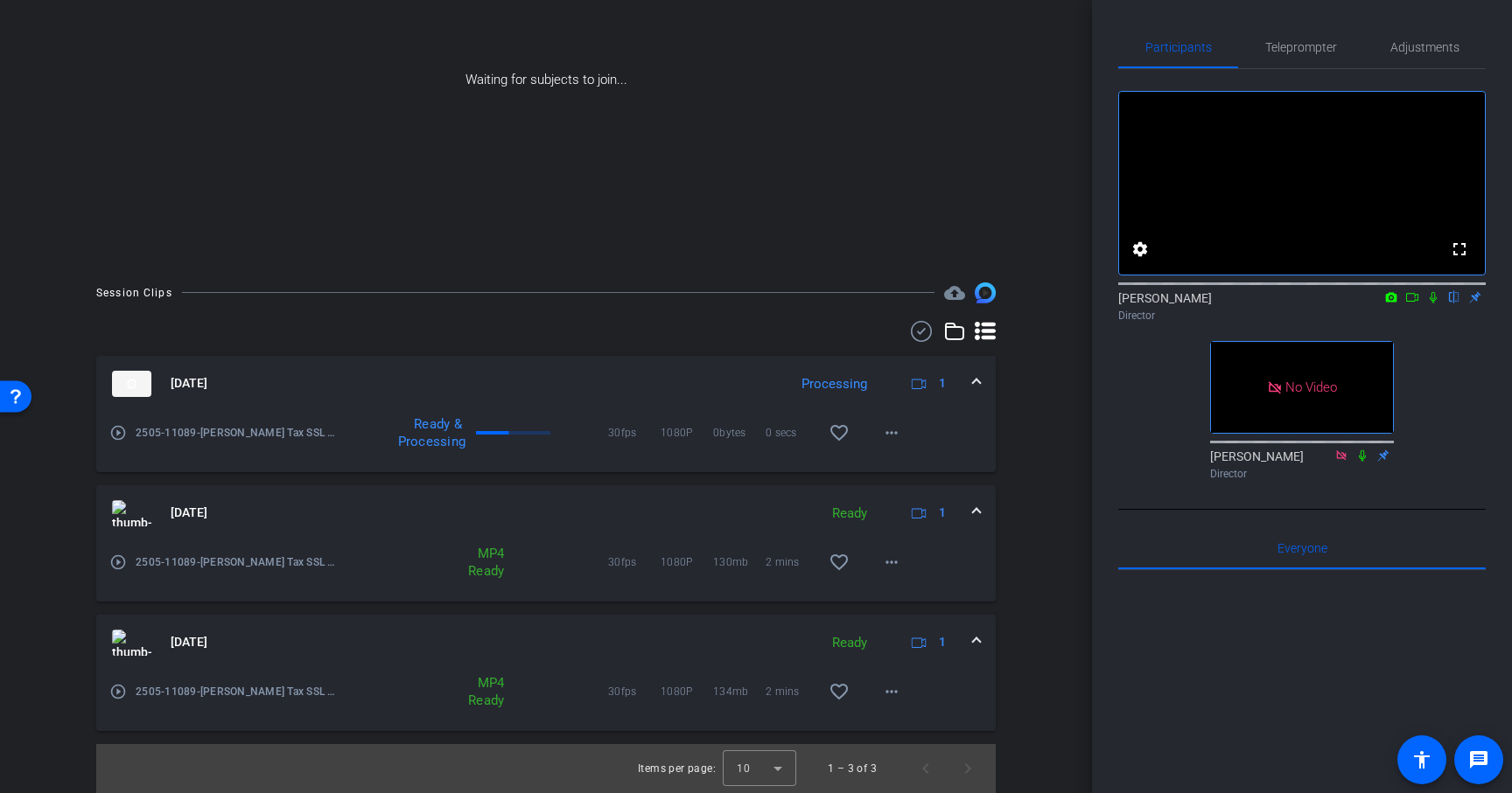
click at [1056, 479] on div "arrow_back L&D Series- Ali Vahdat Back to project Send invite account_box grid_…" at bounding box center [545, 169] width 1092 height 793
click at [1073, 615] on div "arrow_back L&D Series- Ali Vahdat Back to project Send invite account_box grid_…" at bounding box center [545, 396] width 1092 height 793
click at [1040, 612] on div "Session Clips cloud_upload Aug 27, 2025 Processing 1 play_circle_outline 2505-1…" at bounding box center [546, 538] width 1004 height 511
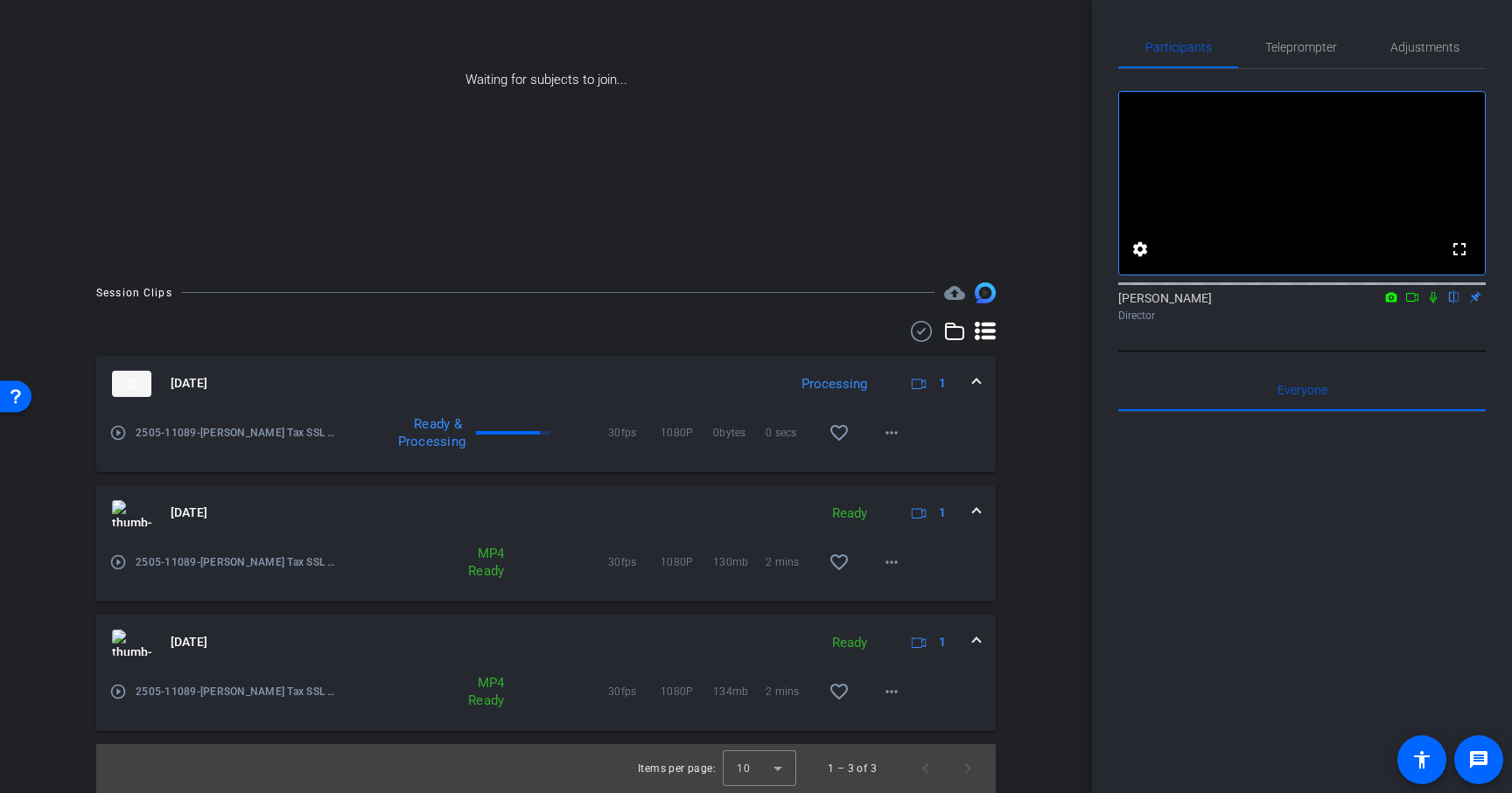
click at [1414, 304] on icon at bounding box center [1412, 298] width 14 height 12
click at [1455, 304] on icon at bounding box center [1454, 298] width 7 height 11
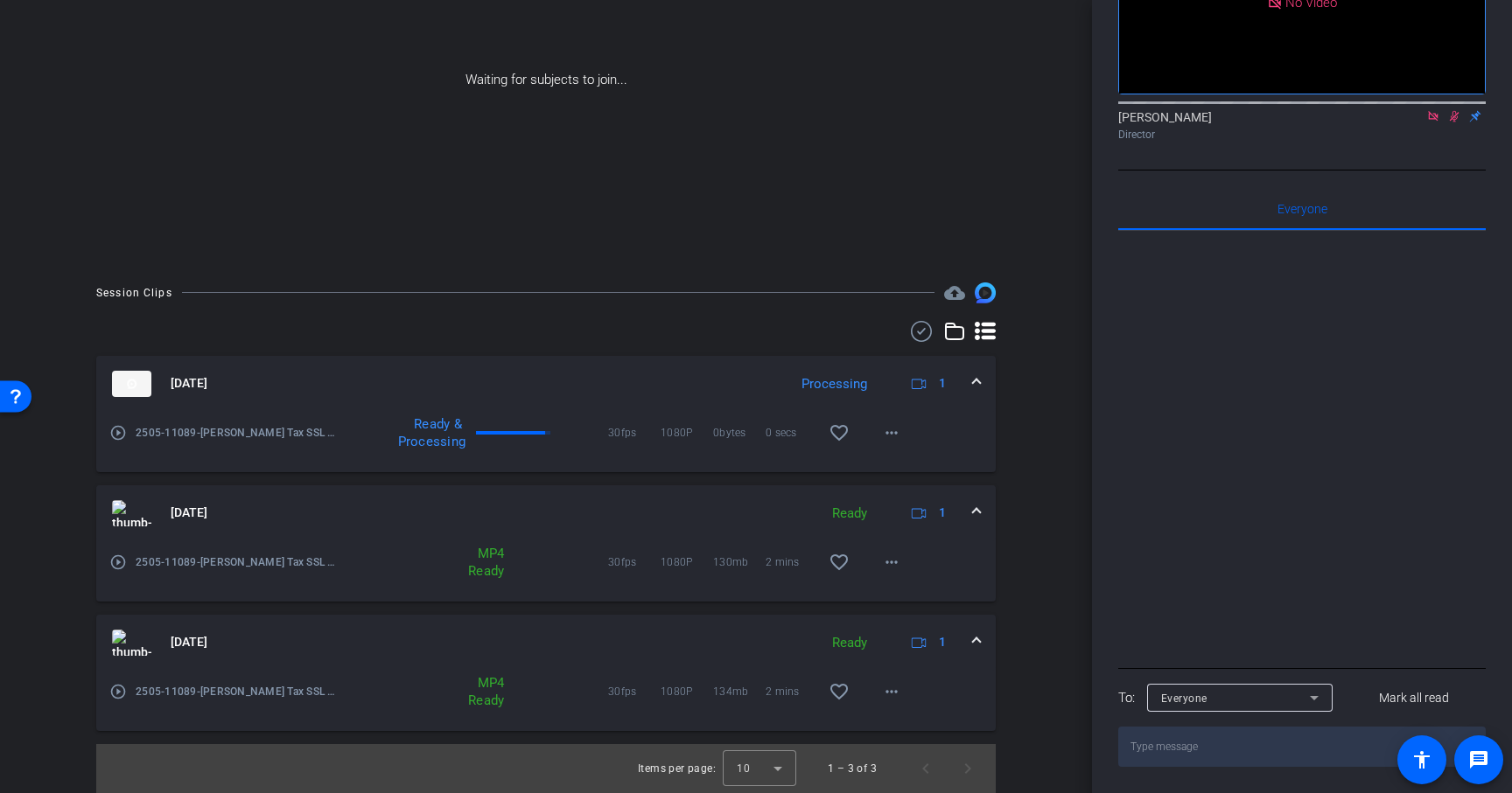
scroll to position [204, 0]
click at [896, 691] on mat-icon "more_horiz" at bounding box center [892, 692] width 21 height 21
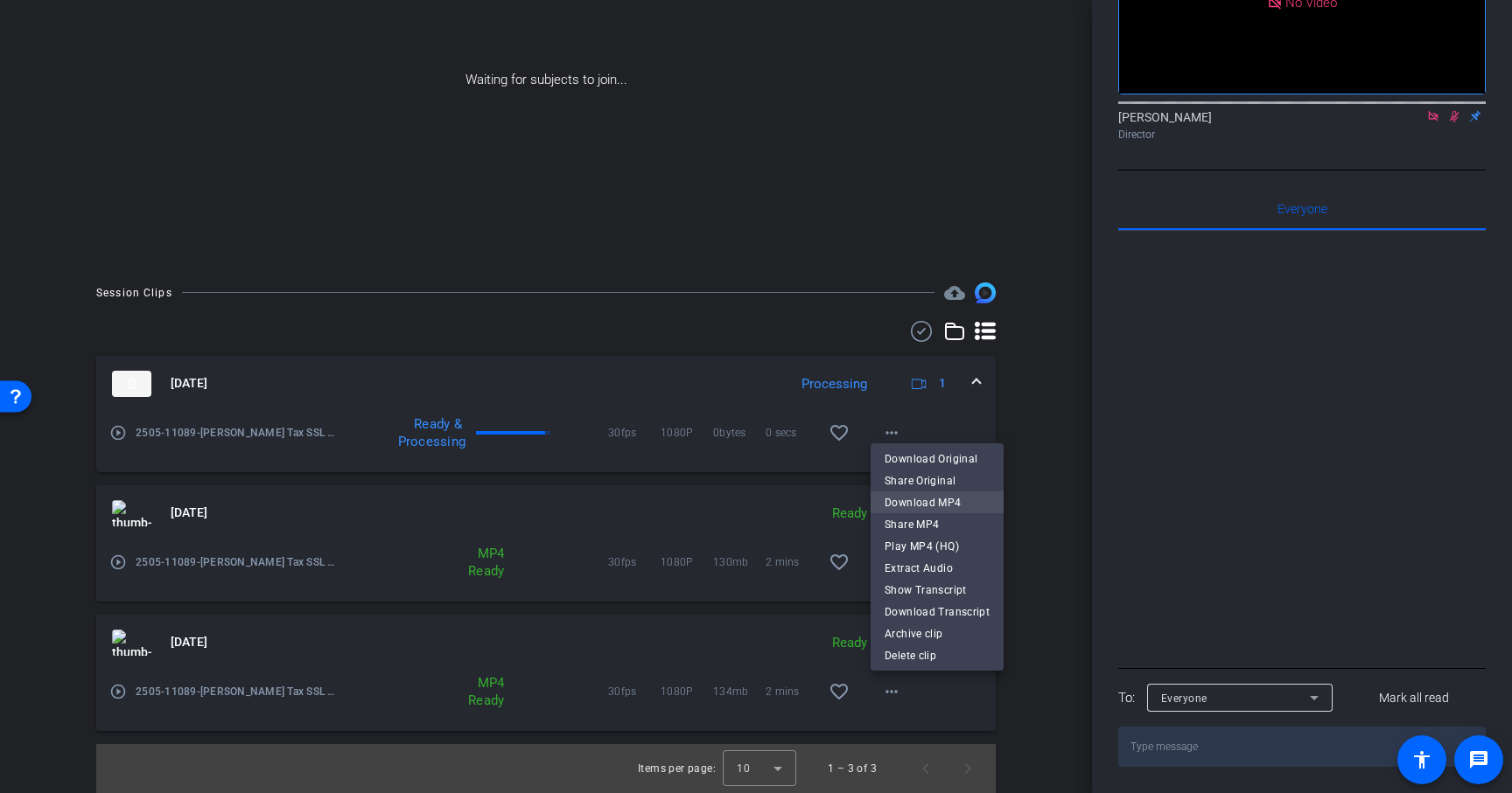
click at [957, 507] on span "Download MP4" at bounding box center [937, 503] width 105 height 21
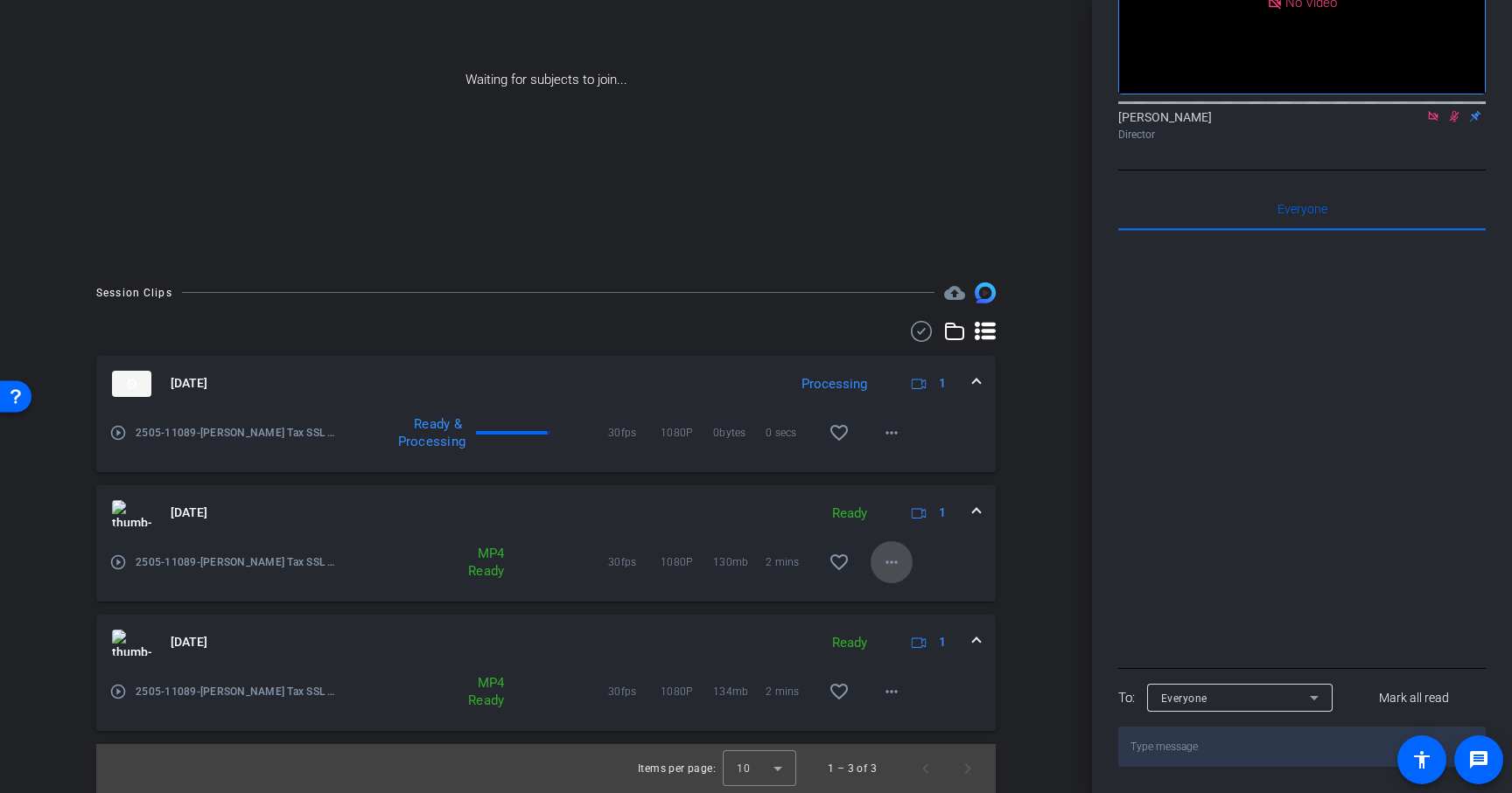
click at [889, 560] on mat-icon "more_horiz" at bounding box center [892, 562] width 21 height 21
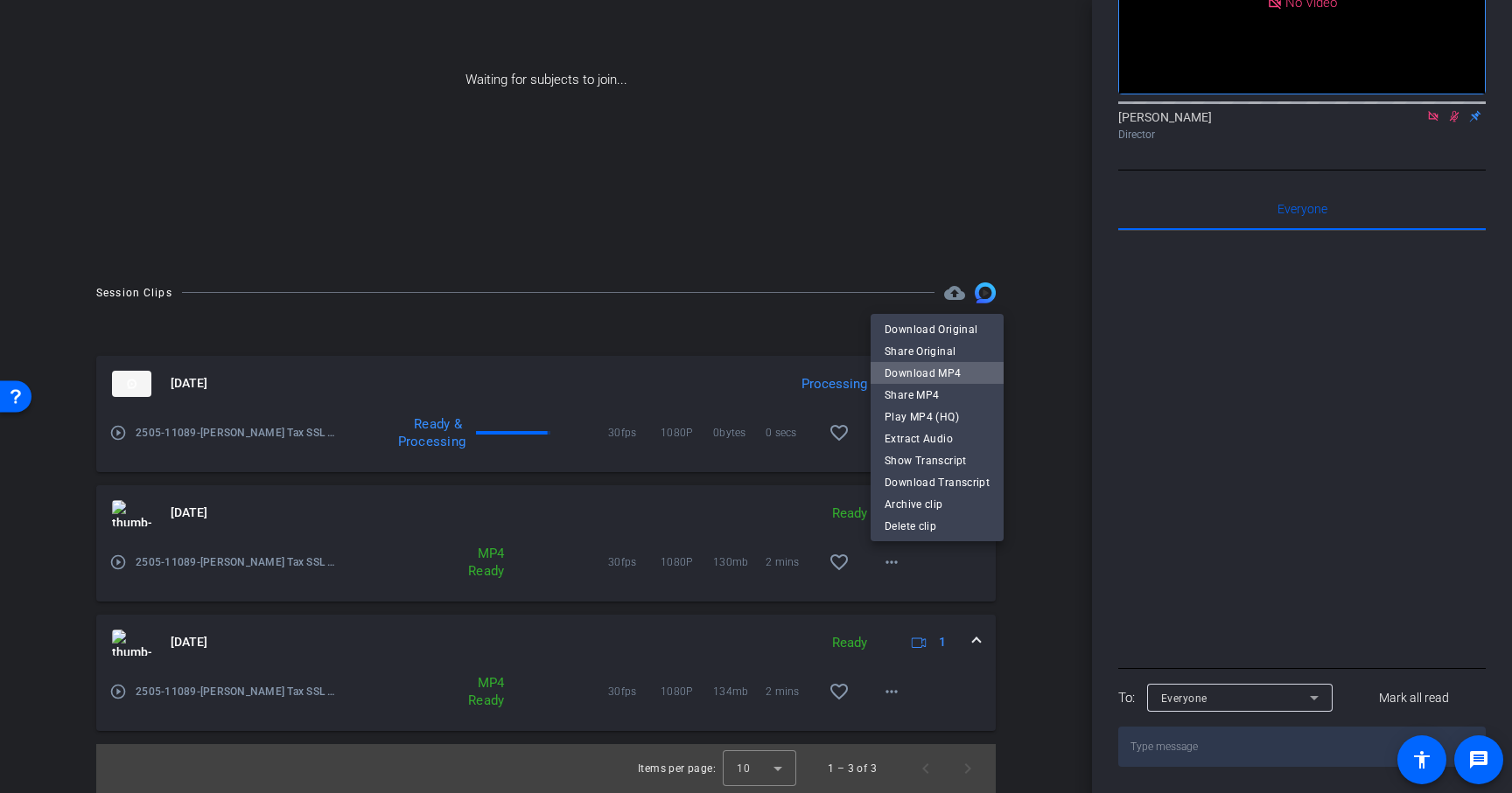
click at [937, 369] on span "Download MP4" at bounding box center [937, 374] width 105 height 21
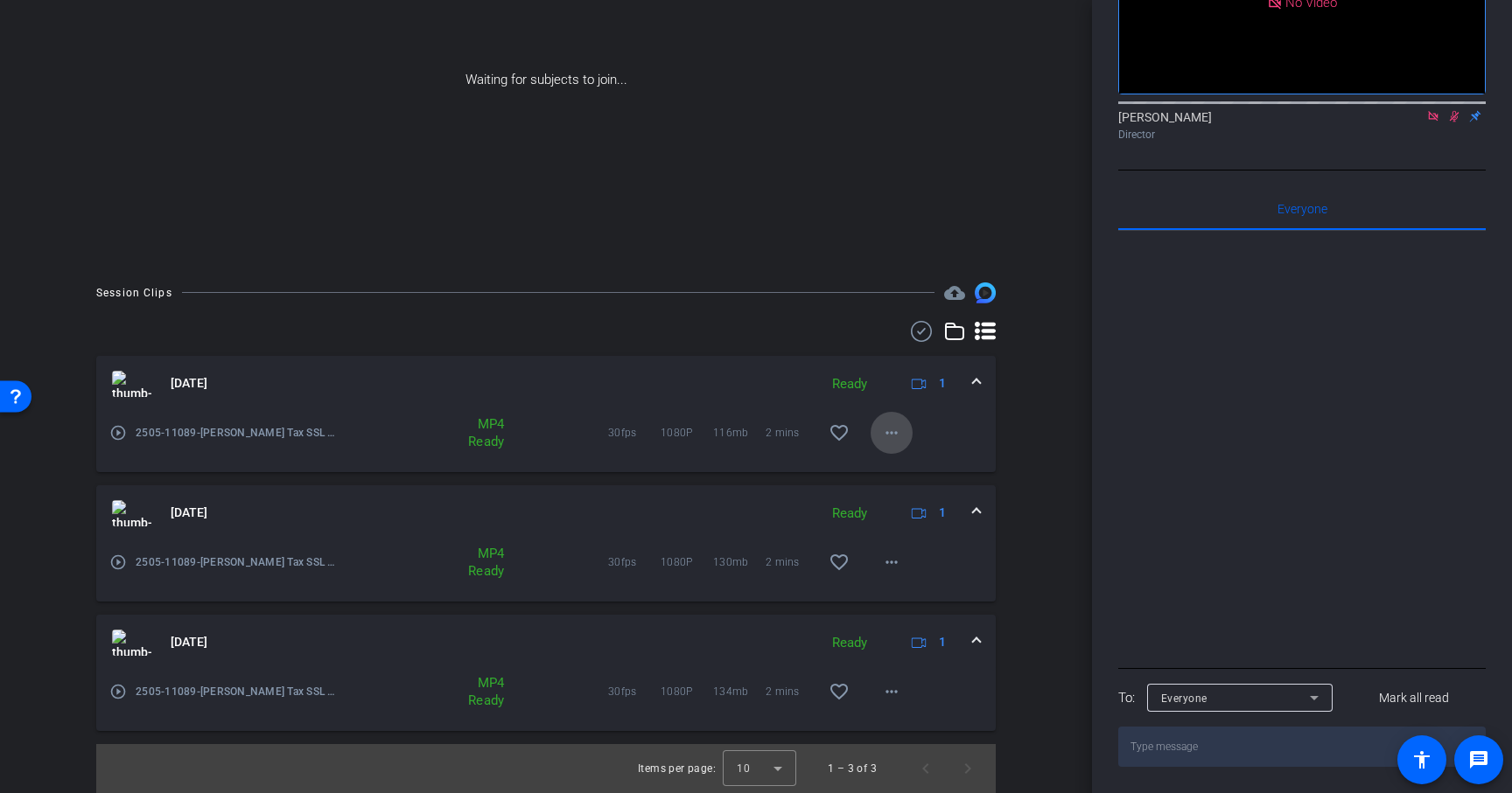
click at [898, 433] on mat-icon "more_horiz" at bounding box center [892, 434] width 21 height 21
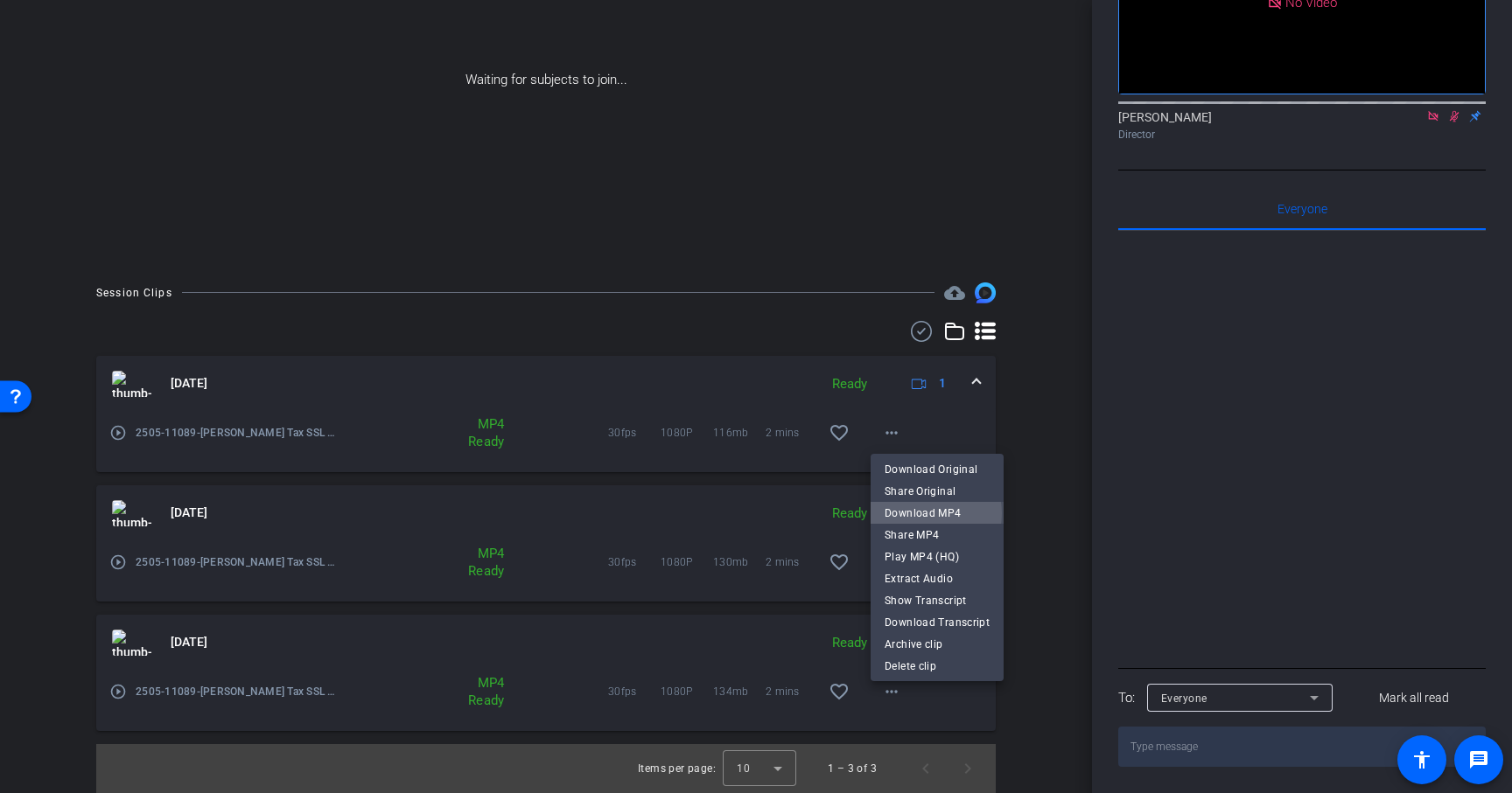
click at [923, 514] on span "Download MP4" at bounding box center [937, 514] width 105 height 21
